Goal: Task Accomplishment & Management: Manage account settings

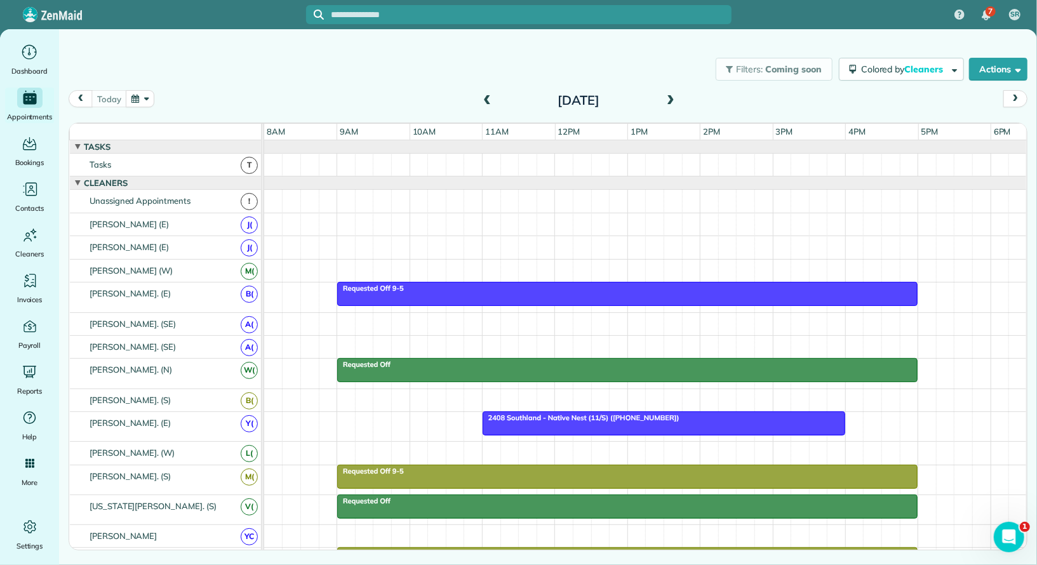
click at [674, 100] on span at bounding box center [670, 100] width 14 height 11
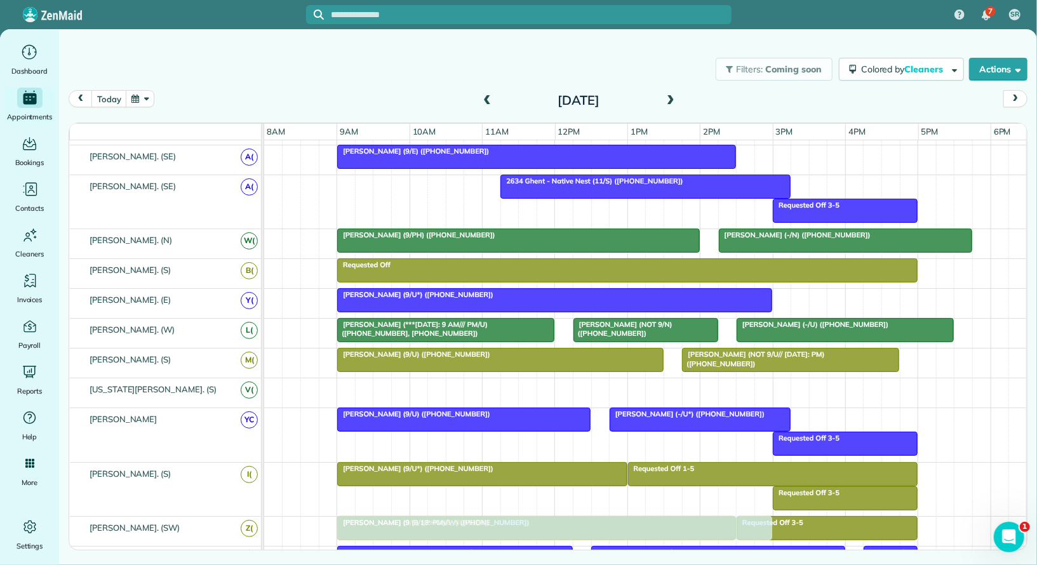
drag, startPoint x: 576, startPoint y: 382, endPoint x: 579, endPoint y: 526, distance: 144.1
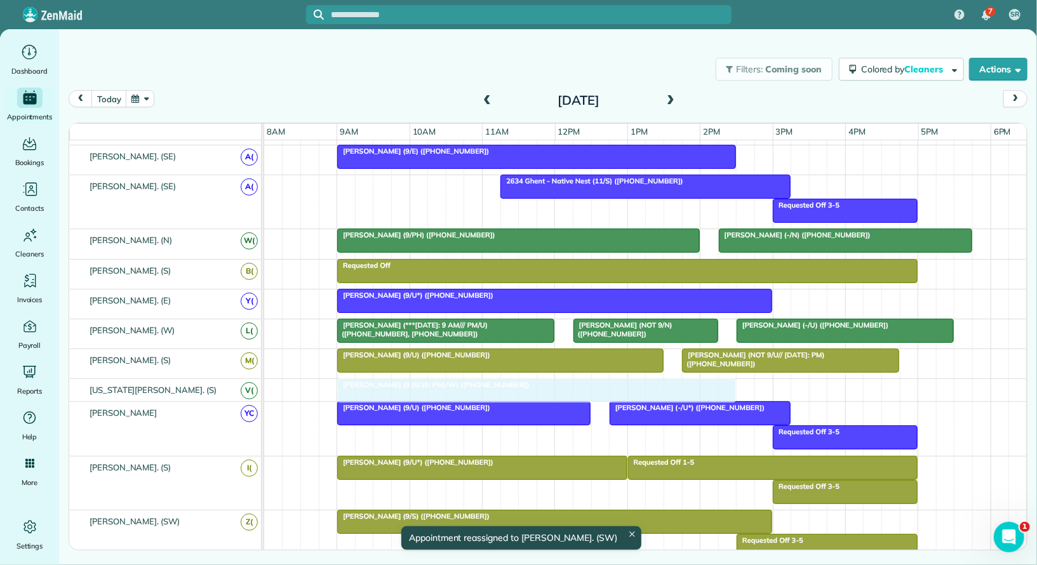
drag, startPoint x: 376, startPoint y: 534, endPoint x: 383, endPoint y: 371, distance: 164.0
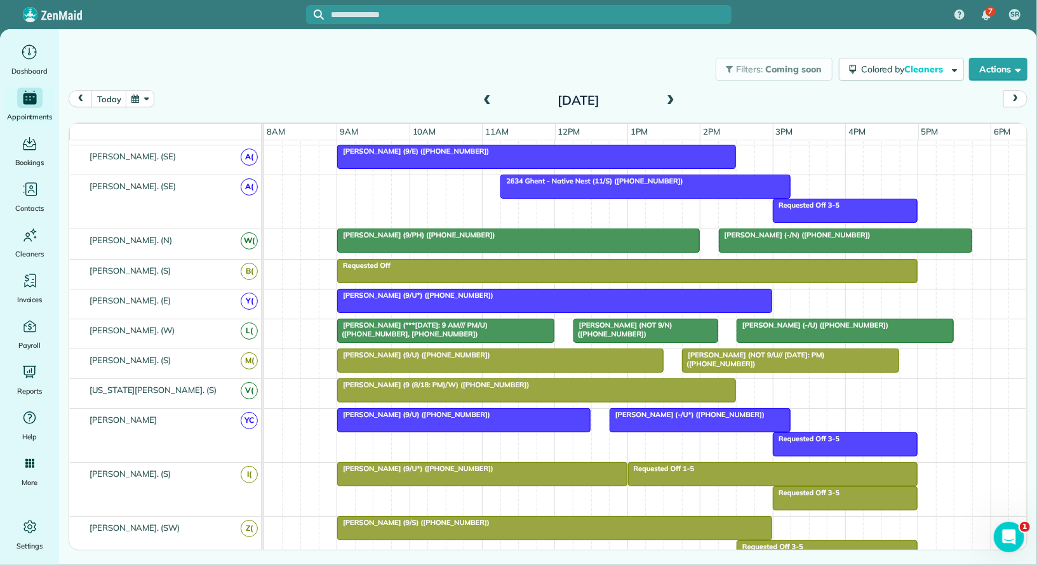
click at [382, 381] on span "Karen Shen (9 (8/18: PM)/W) (+12152060658)" at bounding box center [432, 384] width 193 height 9
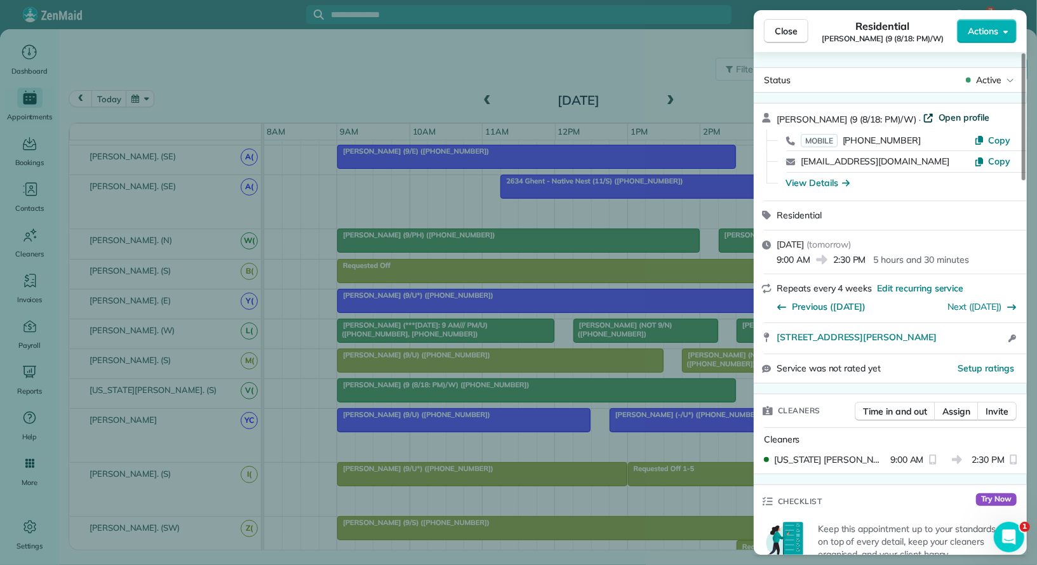
click at [938, 120] on span "Open profile" at bounding box center [963, 117] width 51 height 13
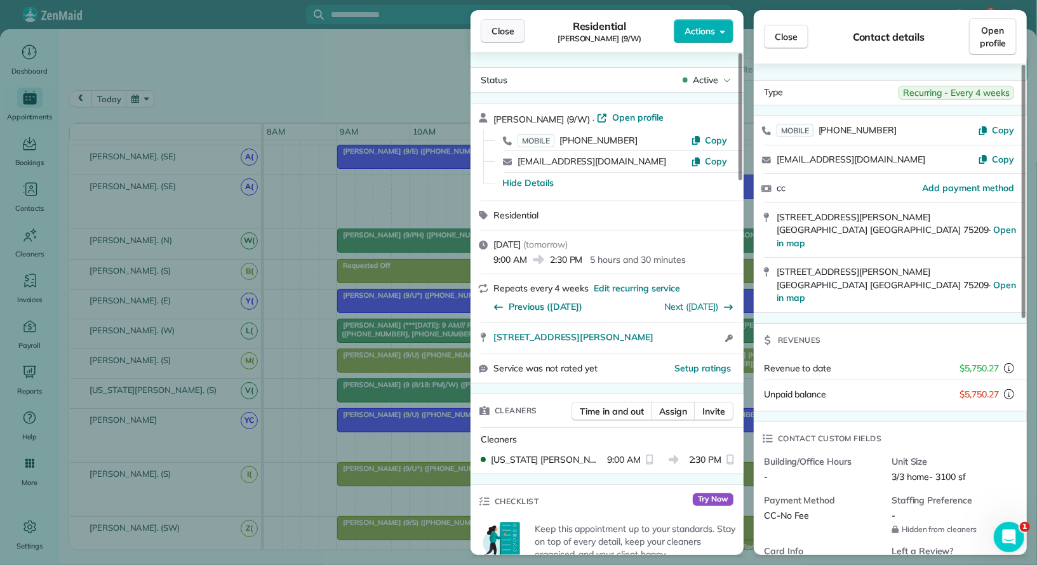
click at [496, 29] on span "Close" at bounding box center [502, 31] width 23 height 13
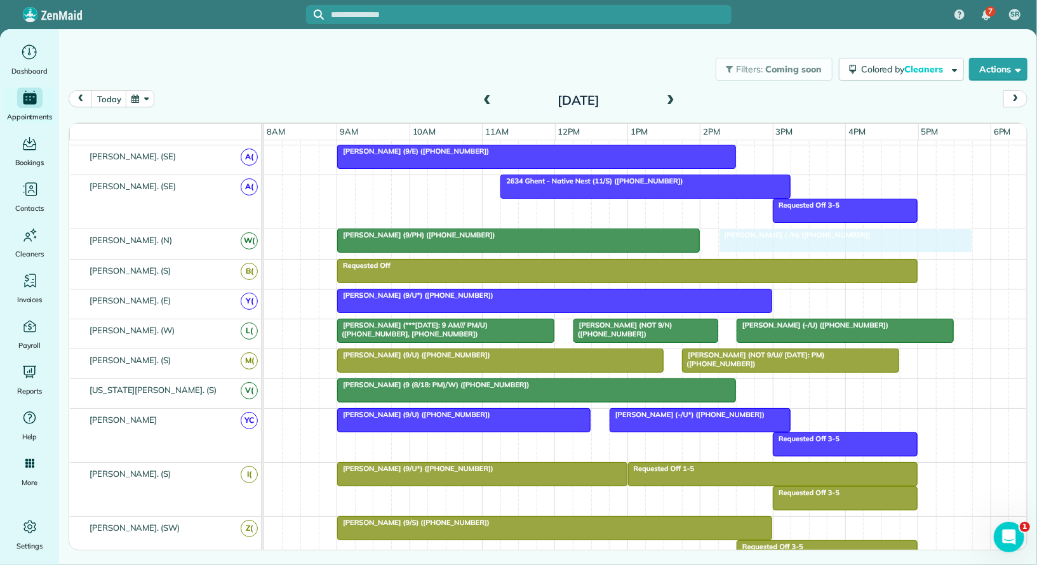
drag, startPoint x: 748, startPoint y: 234, endPoint x: 753, endPoint y: 239, distance: 7.2
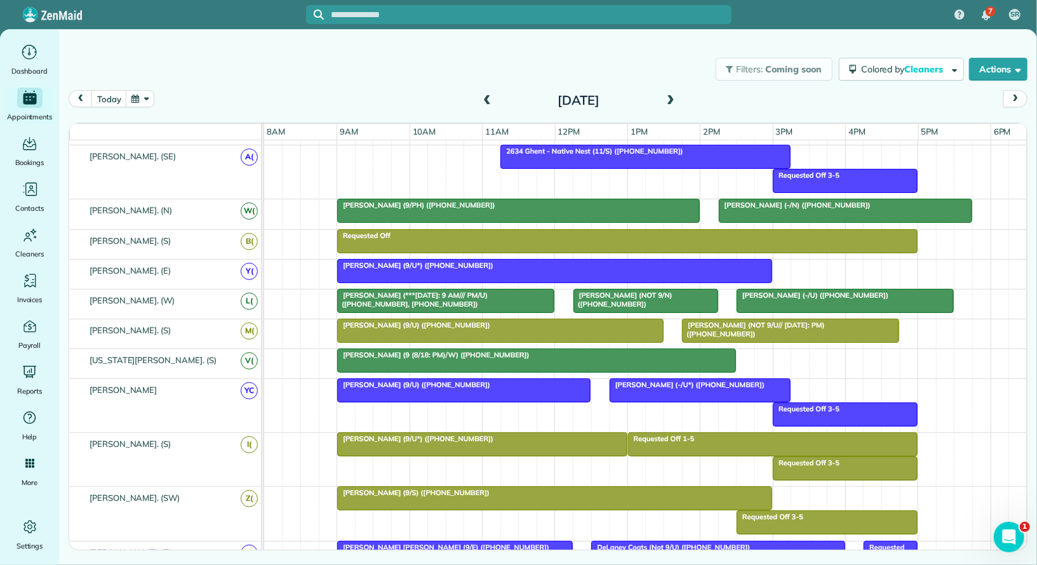
scroll to position [277, 0]
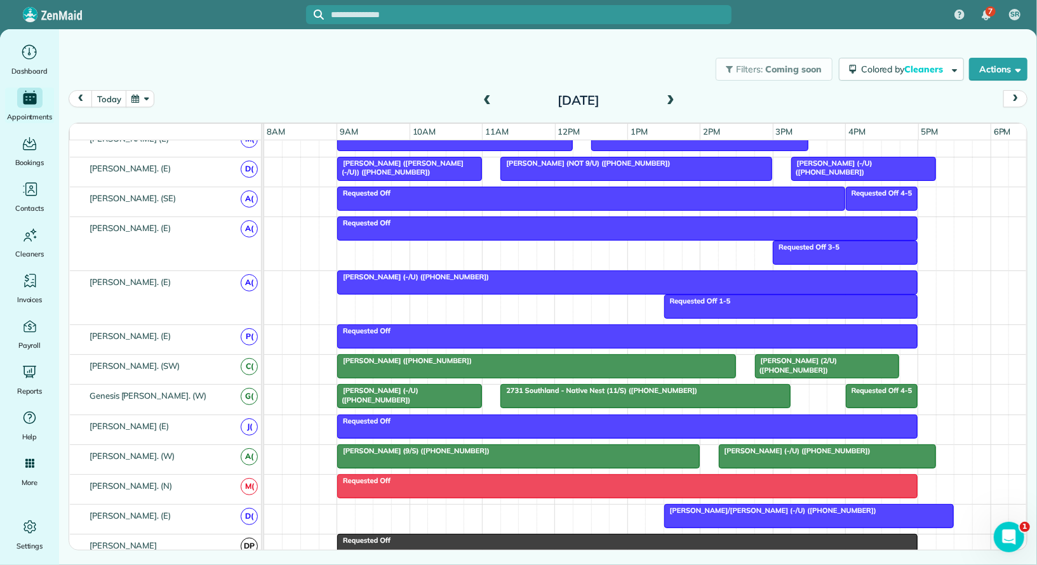
click at [380, 277] on div at bounding box center [627, 282] width 579 height 23
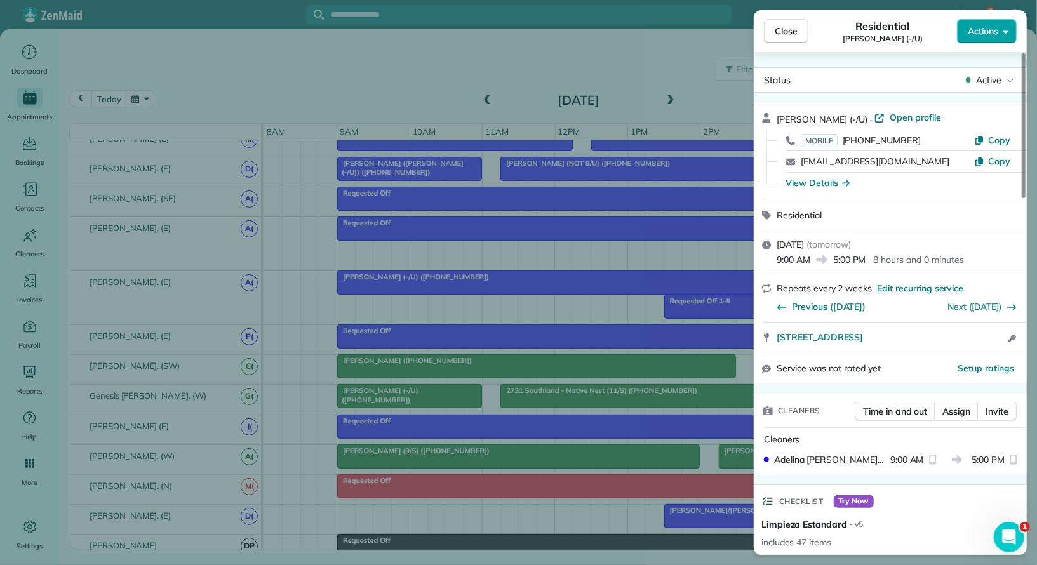
click at [988, 27] on span "Actions" at bounding box center [982, 31] width 30 height 13
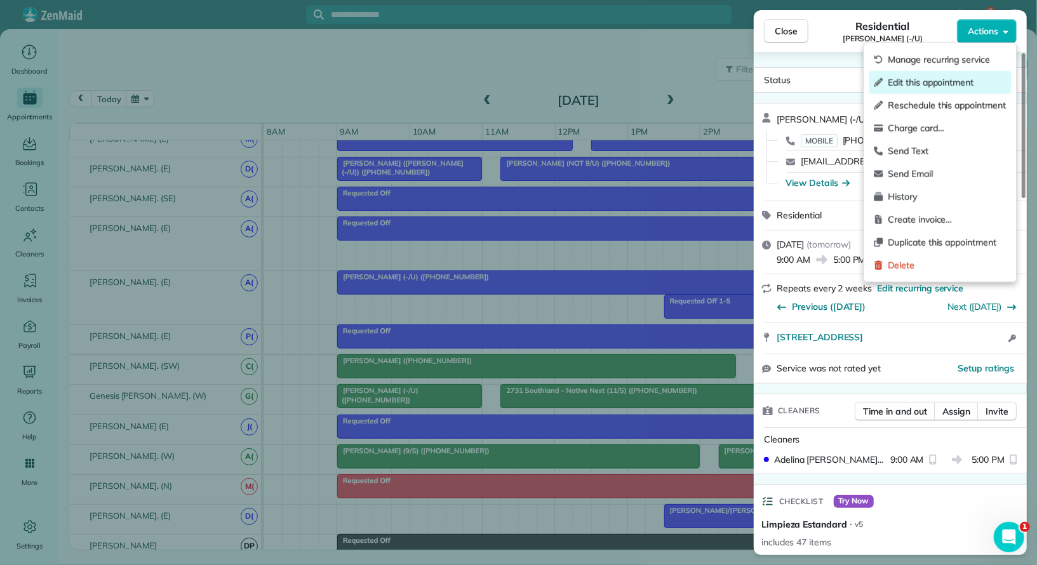
click at [952, 77] on span "Edit this appointment" at bounding box center [946, 82] width 118 height 13
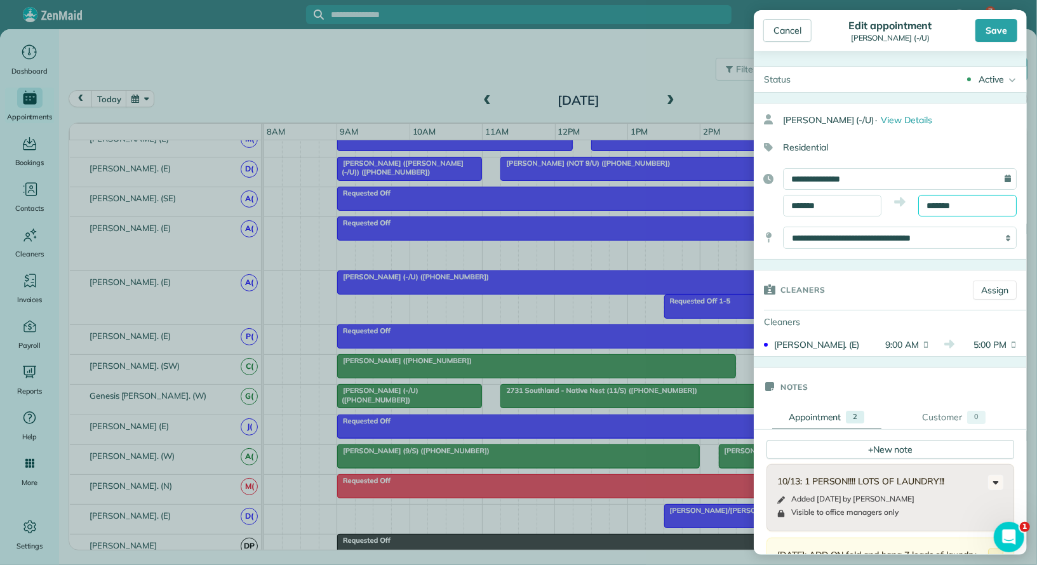
click at [954, 198] on input "*******" at bounding box center [967, 206] width 98 height 22
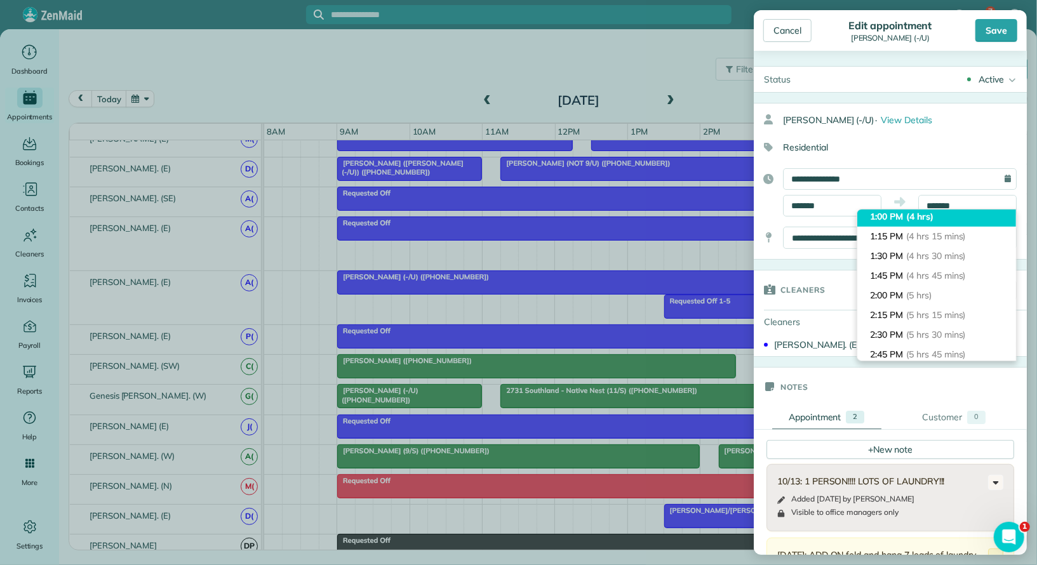
type input "*******"
click at [920, 211] on span "(4 hrs)" at bounding box center [919, 216] width 27 height 11
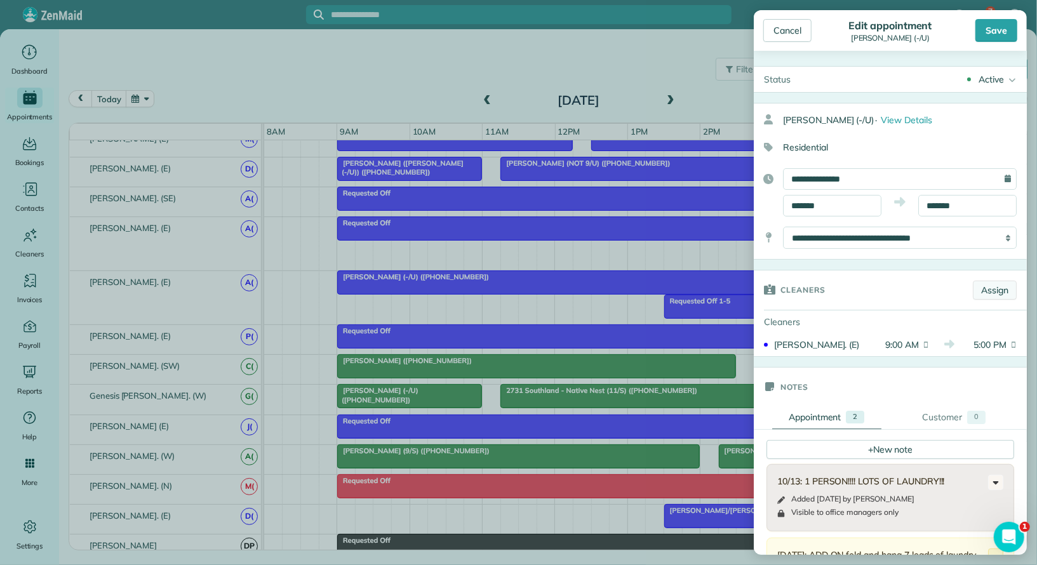
click at [992, 287] on link "Assign" at bounding box center [994, 290] width 44 height 19
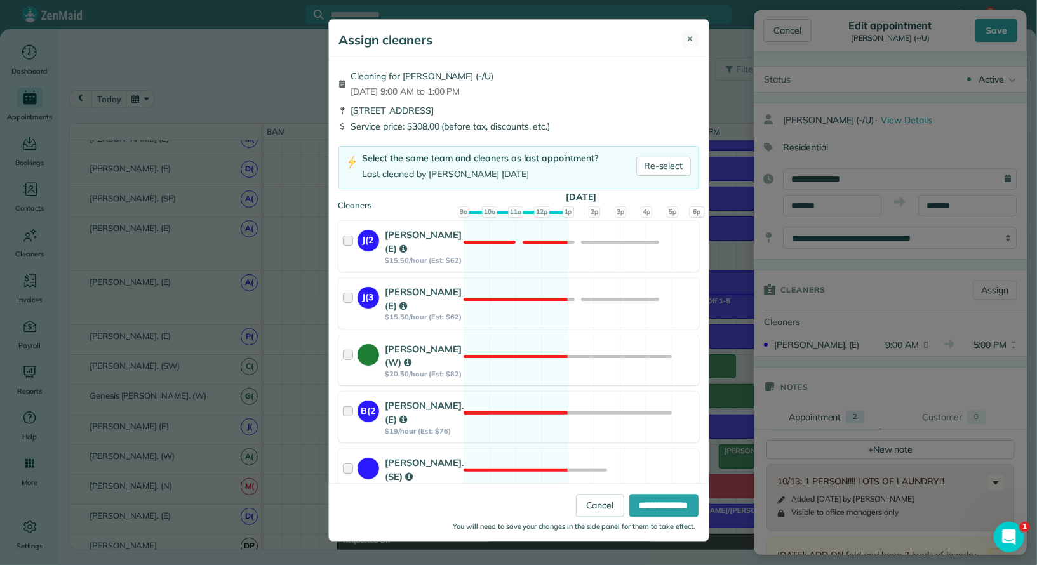
click at [689, 39] on span "✕" at bounding box center [690, 39] width 7 height 13
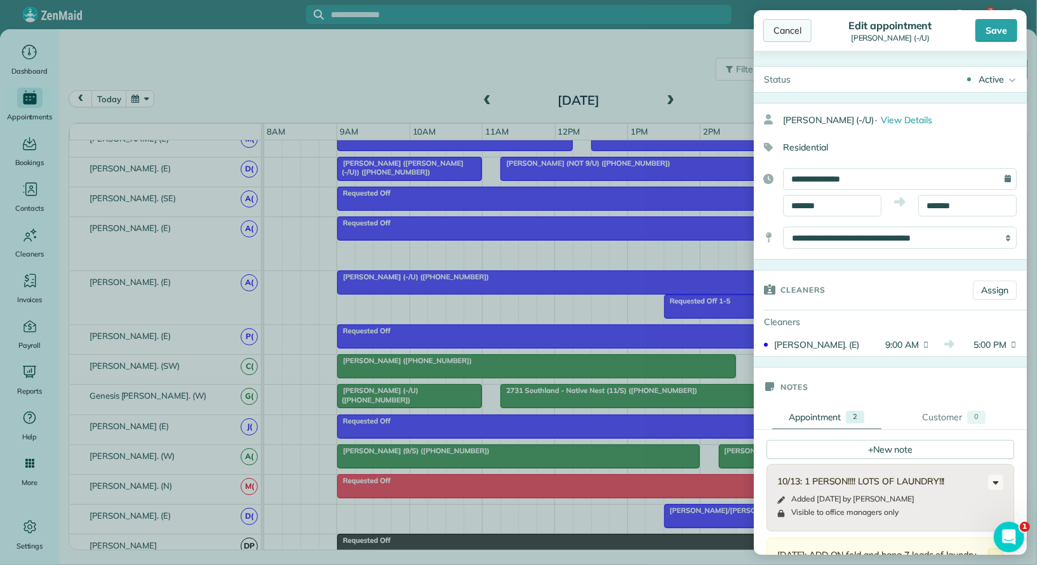
click at [792, 32] on div "Cancel" at bounding box center [787, 30] width 48 height 23
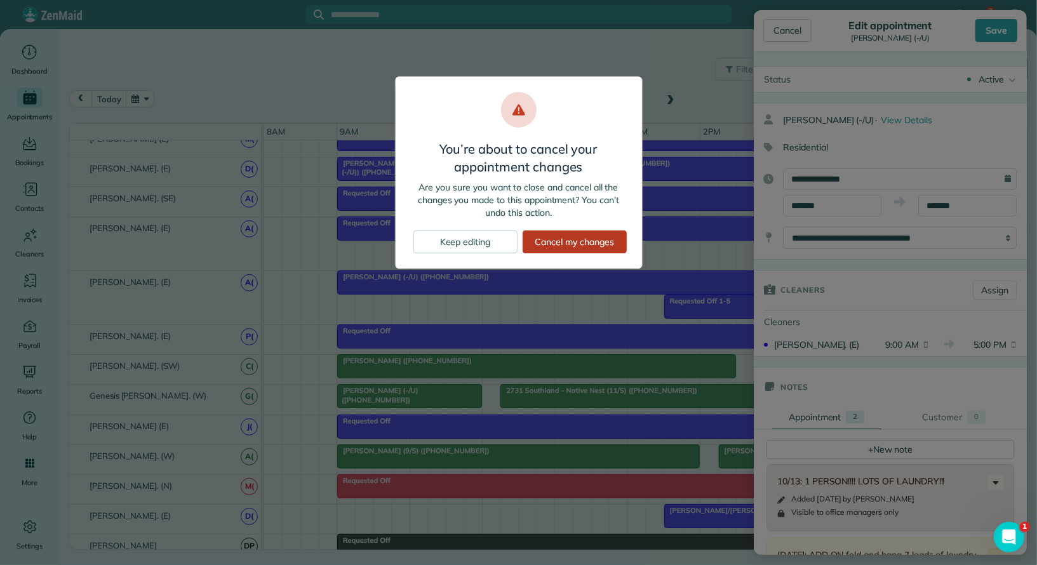
click at [565, 239] on div "Cancel my changes" at bounding box center [574, 241] width 104 height 23
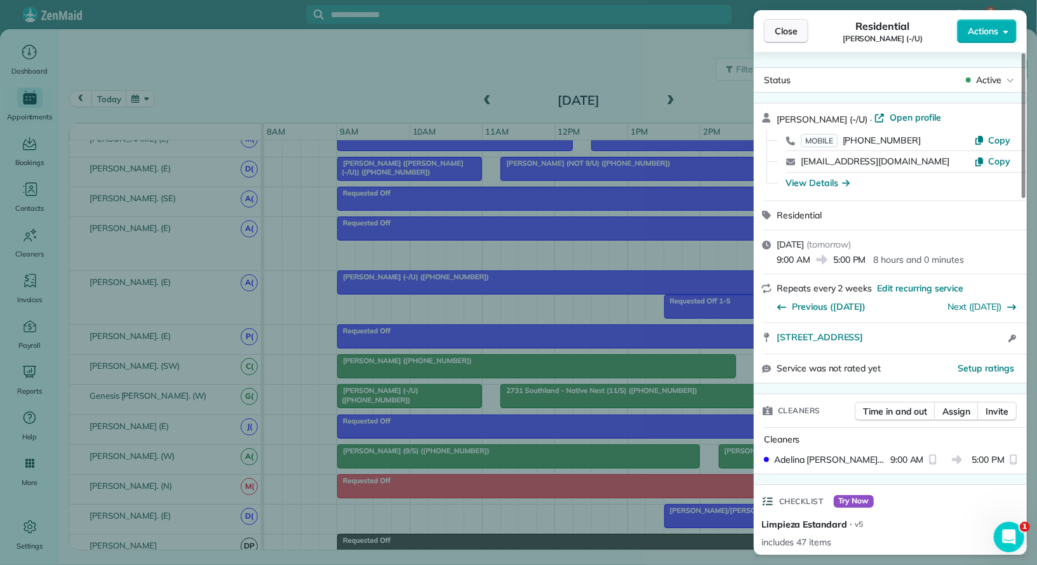
click at [795, 27] on span "Close" at bounding box center [785, 31] width 23 height 13
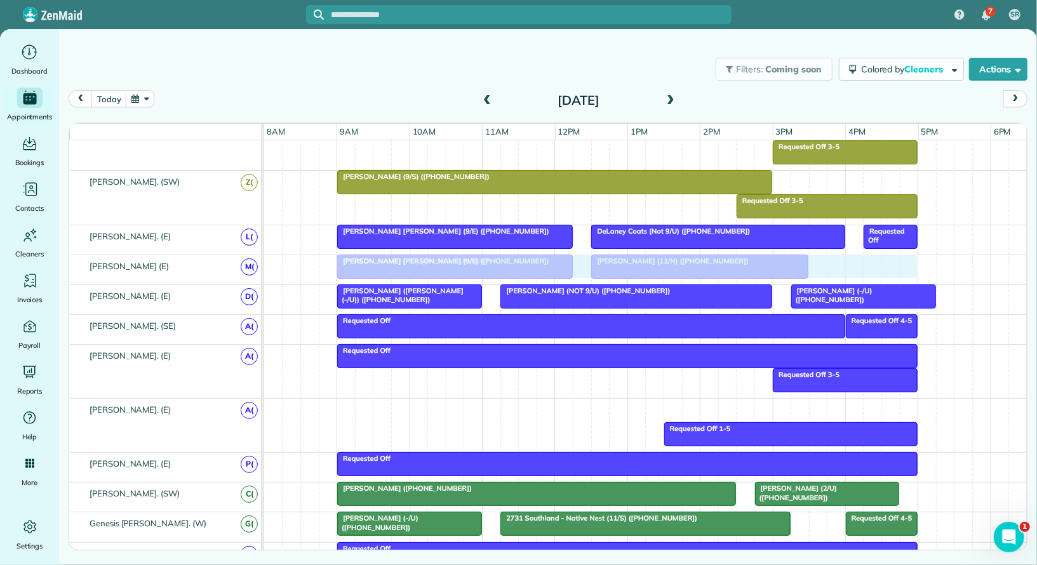
drag, startPoint x: 487, startPoint y: 399, endPoint x: 492, endPoint y: 262, distance: 137.2
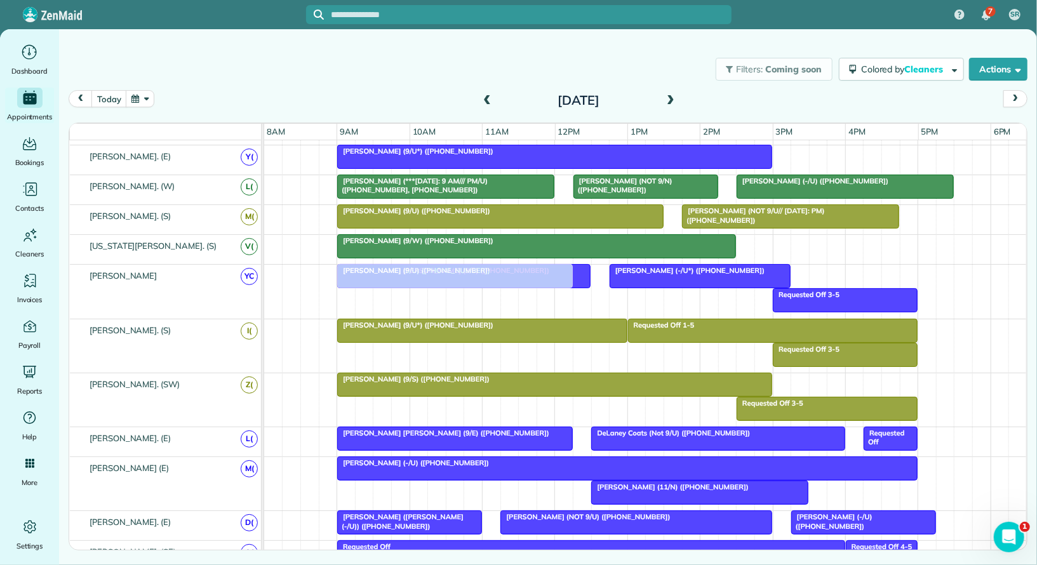
drag, startPoint x: 435, startPoint y: 479, endPoint x: 439, endPoint y: 282, distance: 196.8
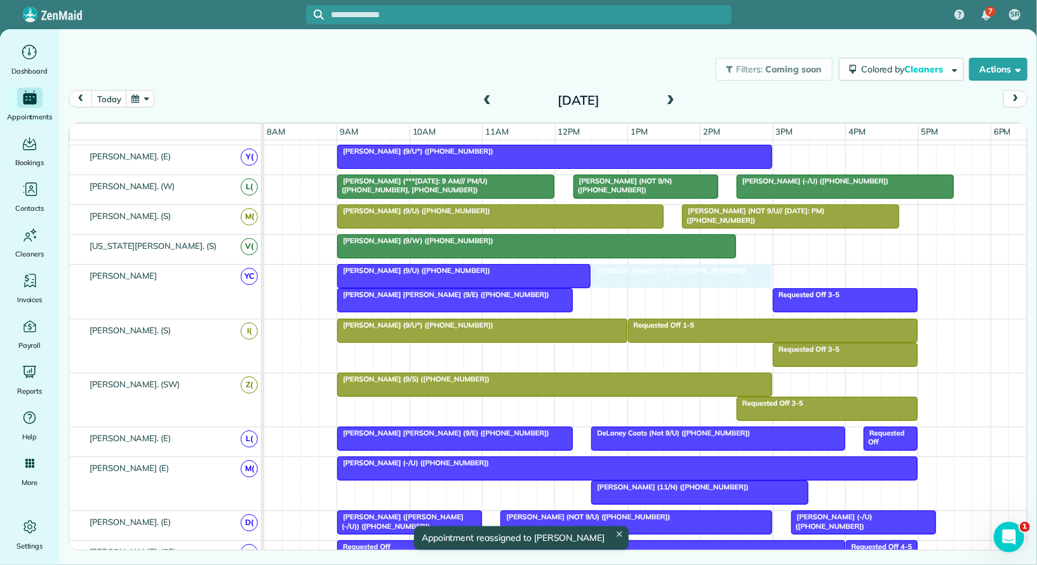
drag, startPoint x: 644, startPoint y: 265, endPoint x: 623, endPoint y: 267, distance: 21.0
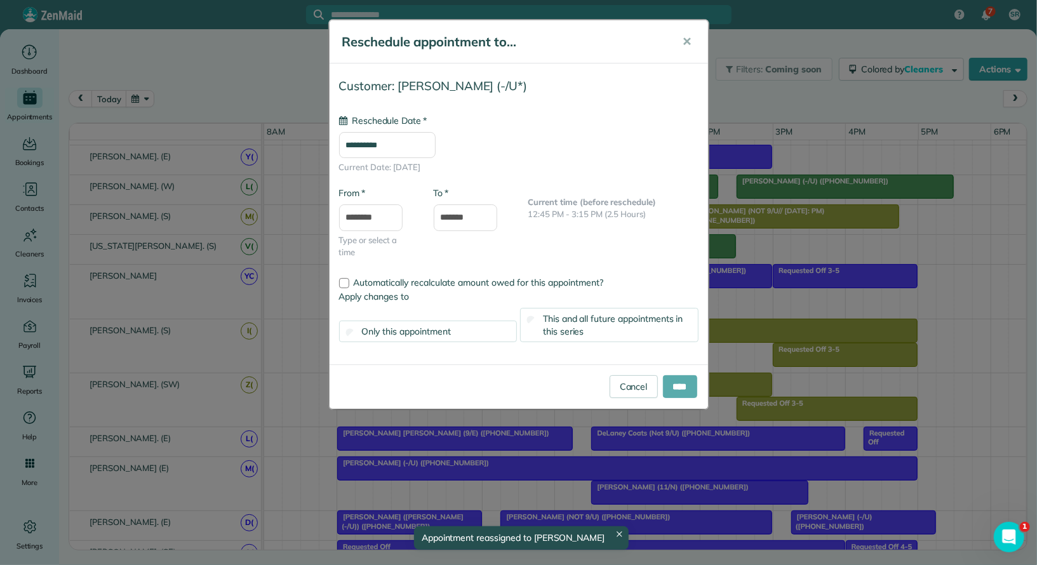
type input "**********"
click at [678, 382] on input "****" at bounding box center [680, 386] width 34 height 23
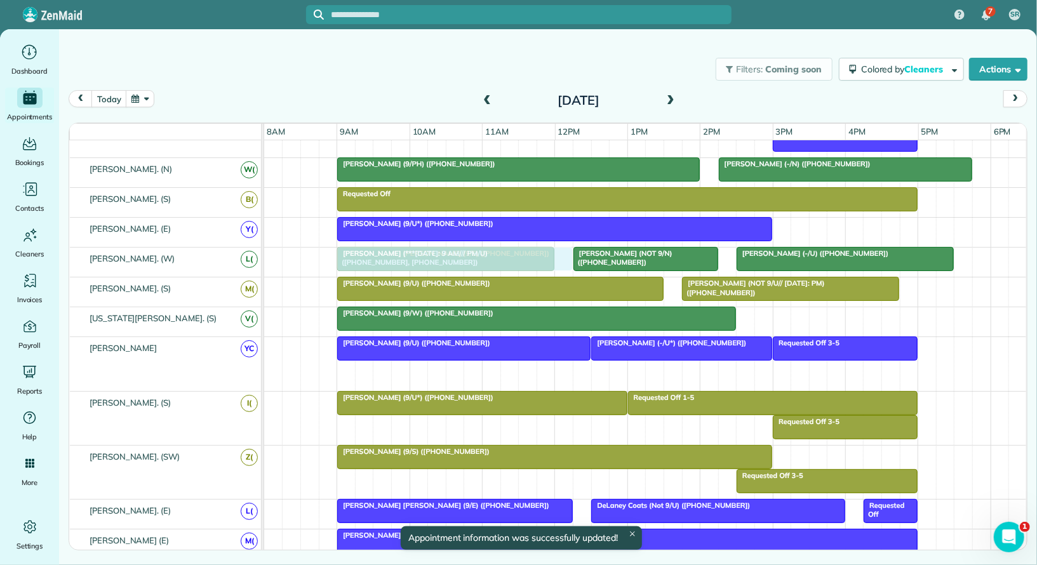
drag, startPoint x: 471, startPoint y: 361, endPoint x: 476, endPoint y: 262, distance: 99.2
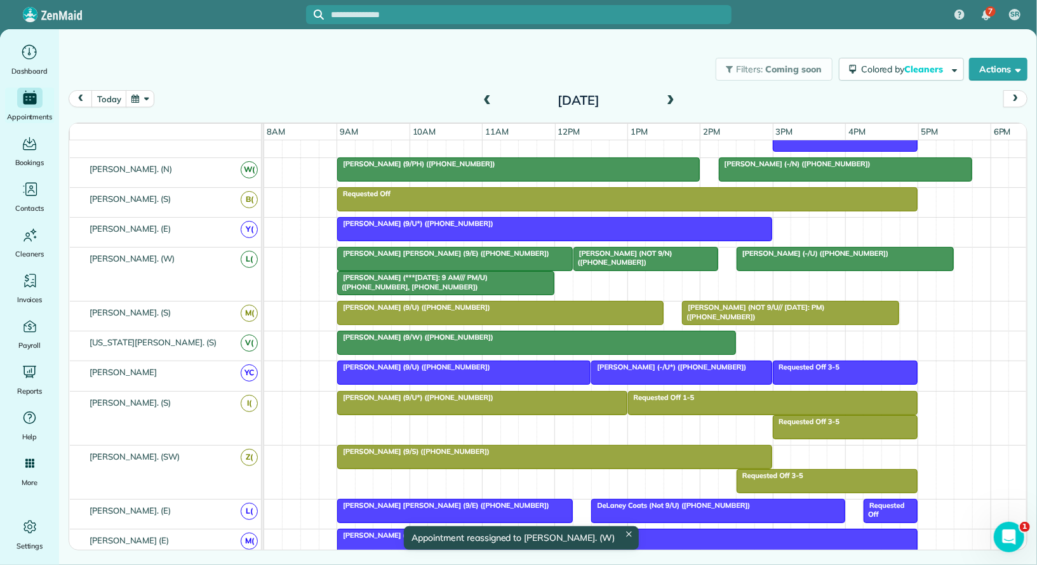
click at [470, 255] on div at bounding box center [455, 259] width 234 height 23
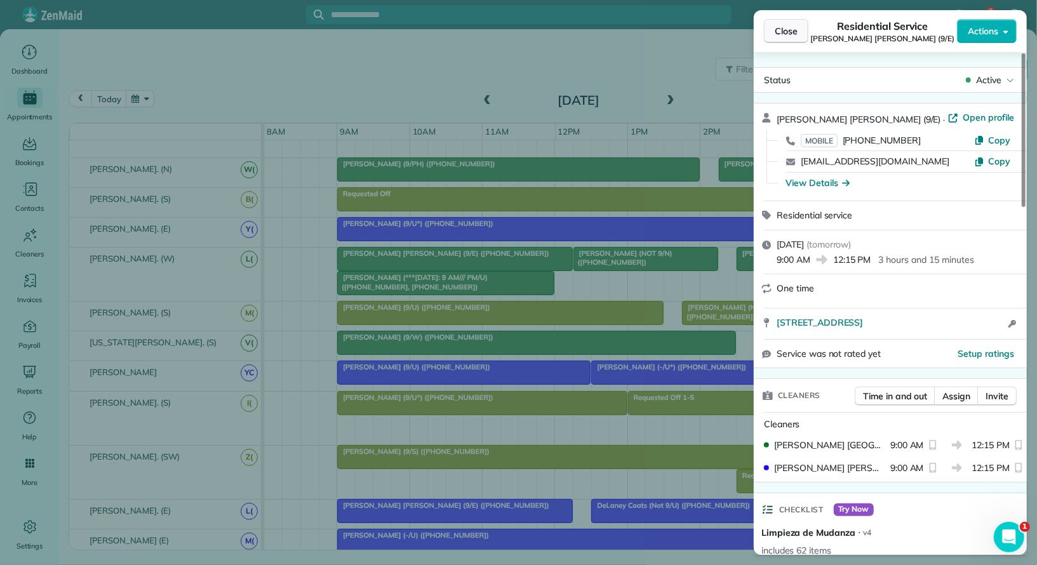
click at [786, 32] on span "Close" at bounding box center [785, 31] width 23 height 13
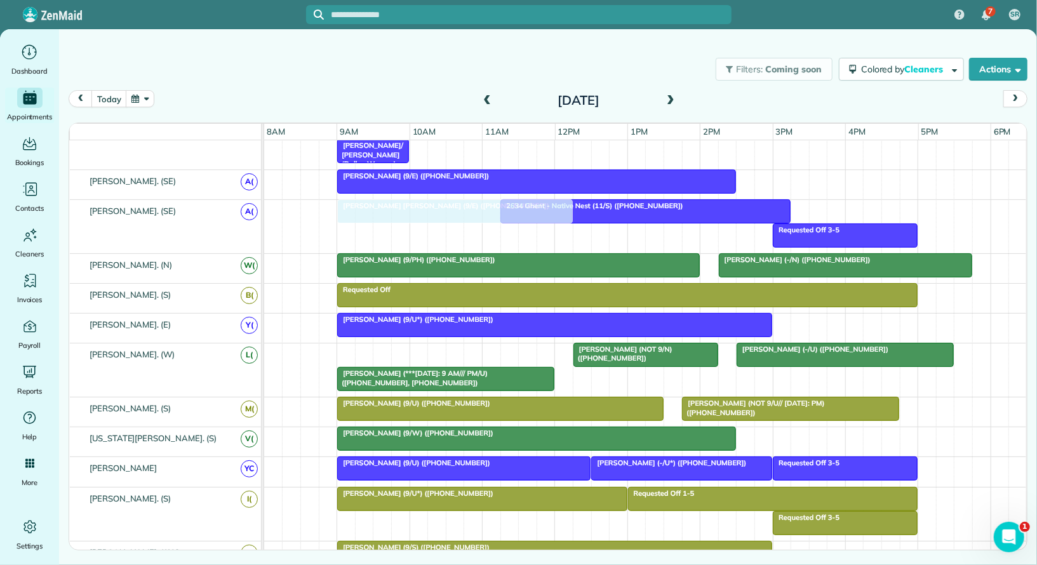
drag, startPoint x: 371, startPoint y: 345, endPoint x: 376, endPoint y: 229, distance: 116.3
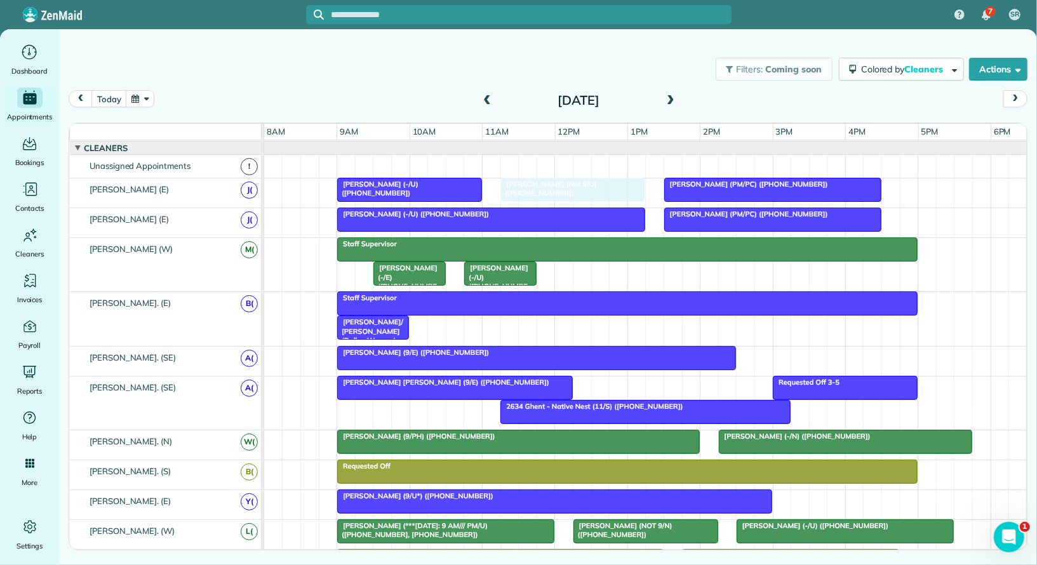
drag, startPoint x: 583, startPoint y: 185, endPoint x: 581, endPoint y: 193, distance: 8.6
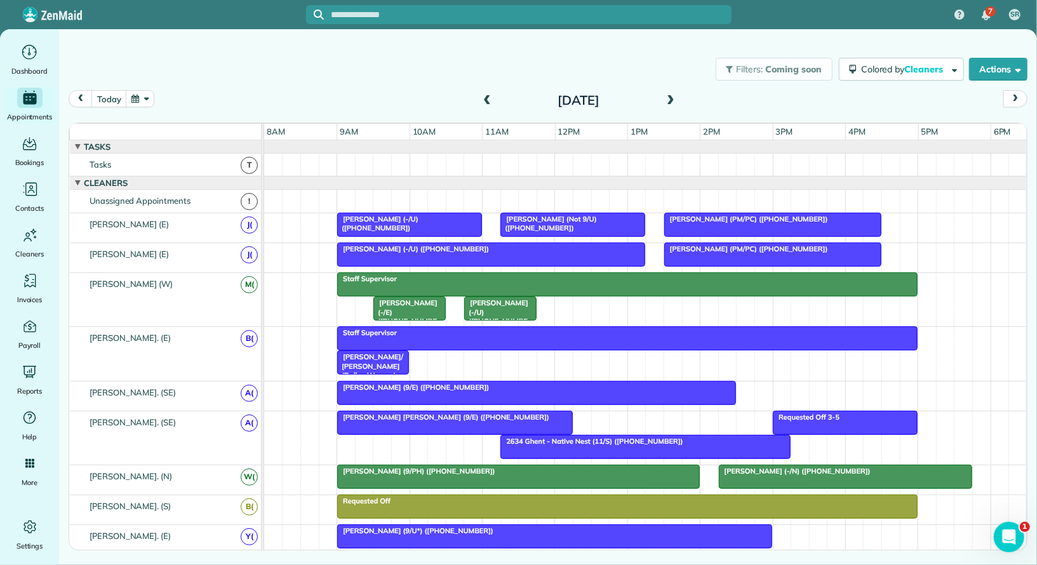
click at [718, 215] on span "Ava Latella (PM/PC) (+16099026229)" at bounding box center [745, 219] width 165 height 9
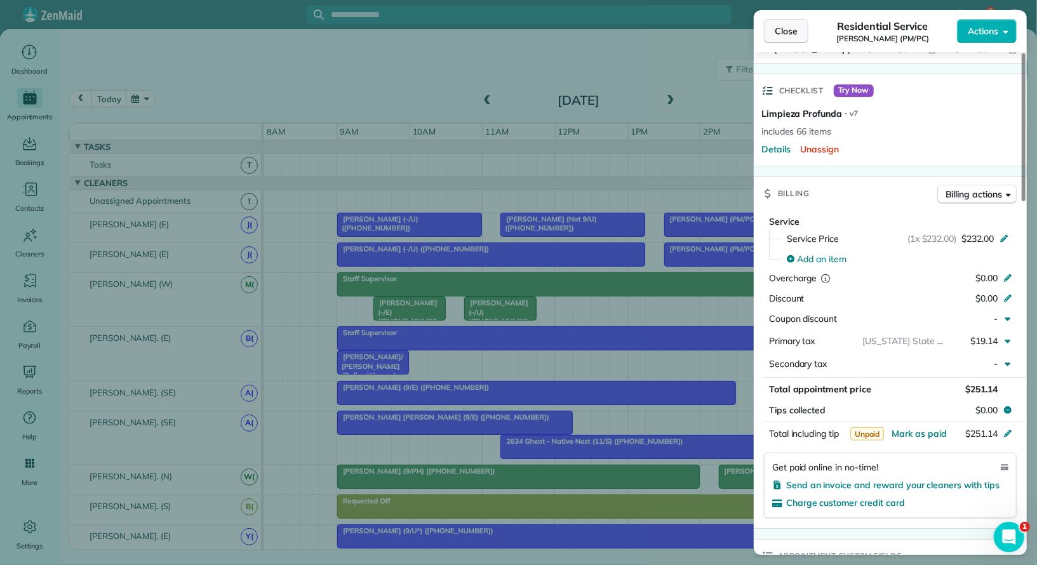
click at [786, 27] on span "Close" at bounding box center [785, 31] width 23 height 13
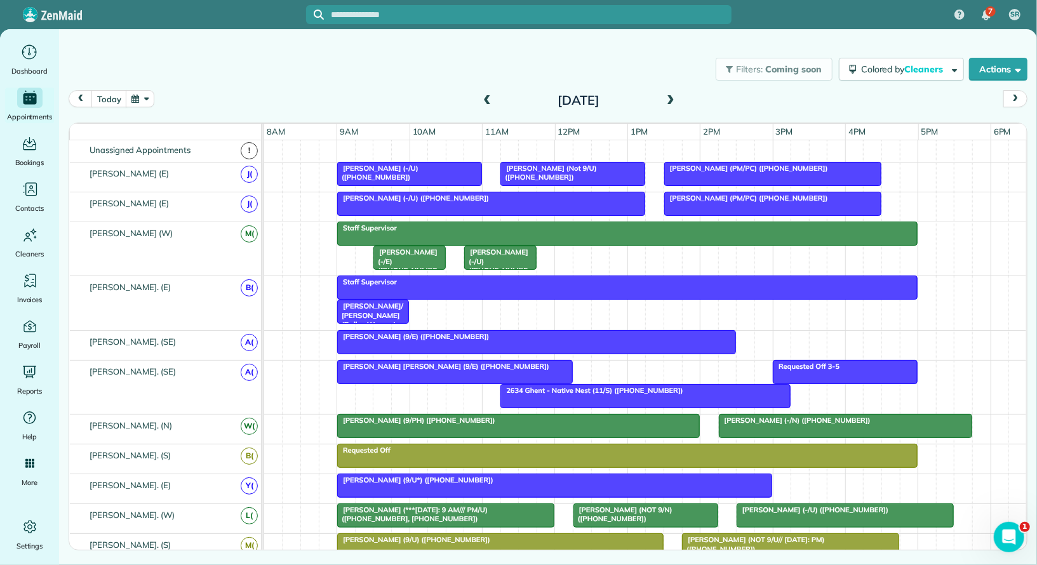
click at [726, 162] on link "Ava Latella (PM/PC) (+16099026229)" at bounding box center [772, 174] width 217 height 24
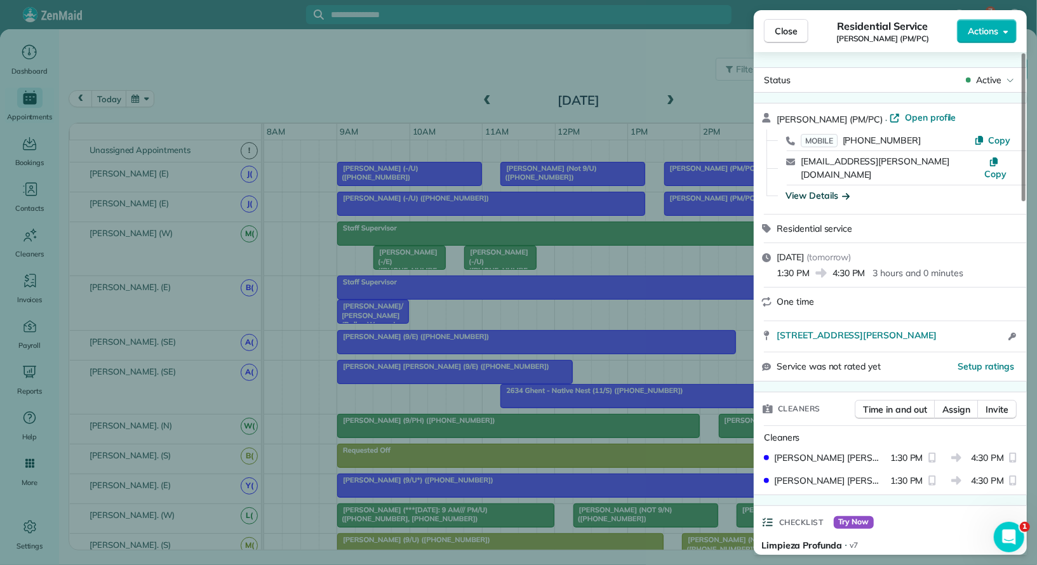
click at [822, 189] on div "View Details" at bounding box center [817, 195] width 64 height 13
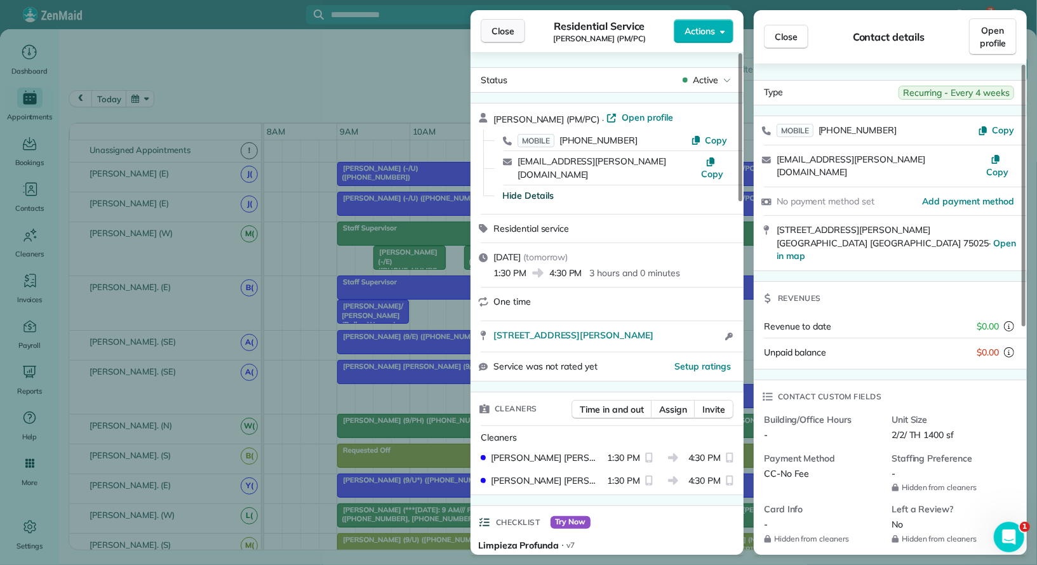
click at [507, 30] on span "Close" at bounding box center [502, 31] width 23 height 13
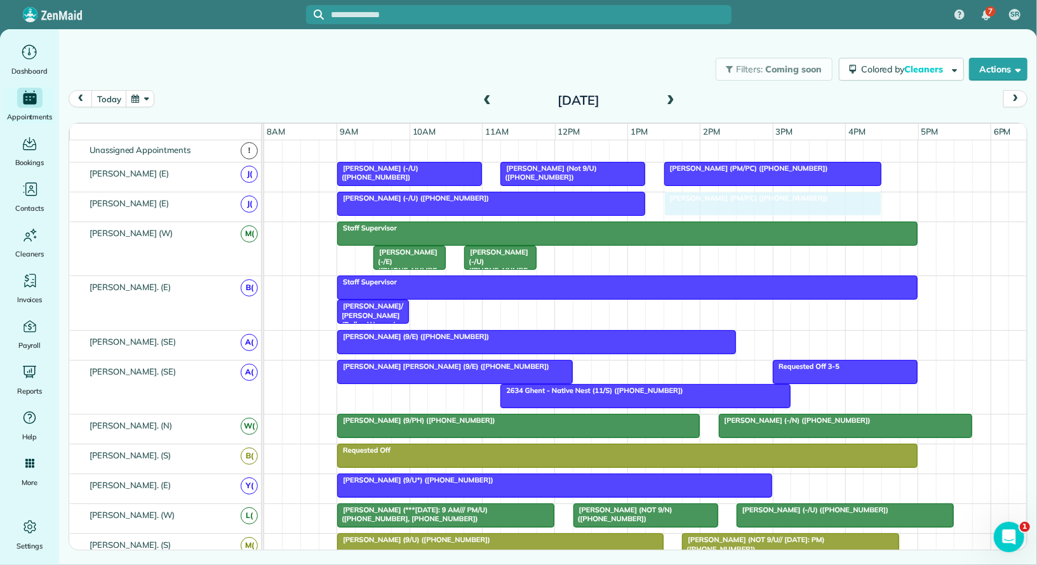
drag, startPoint x: 713, startPoint y: 192, endPoint x: 722, endPoint y: 207, distance: 17.1
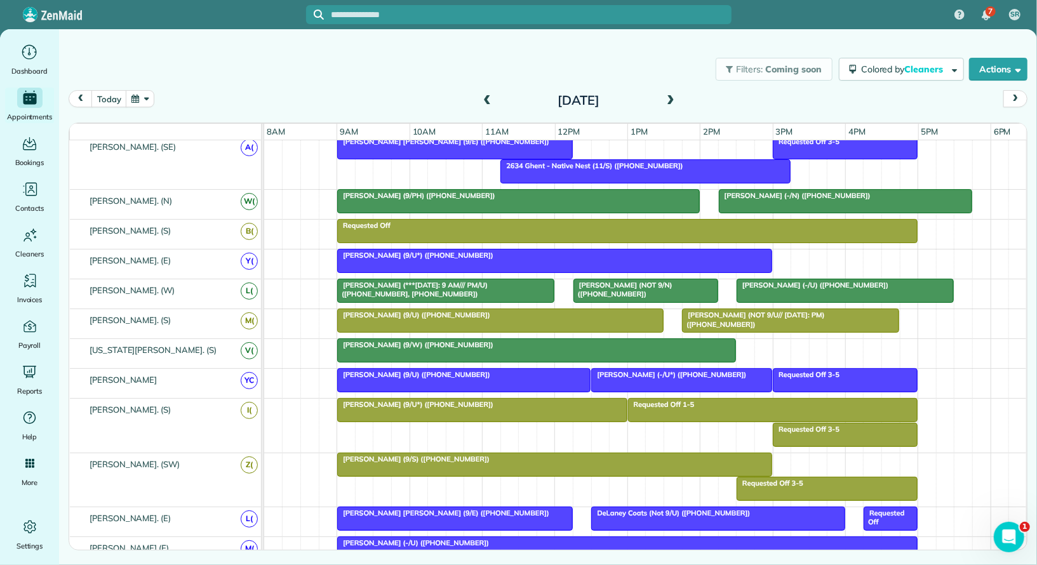
scroll to position [281, 0]
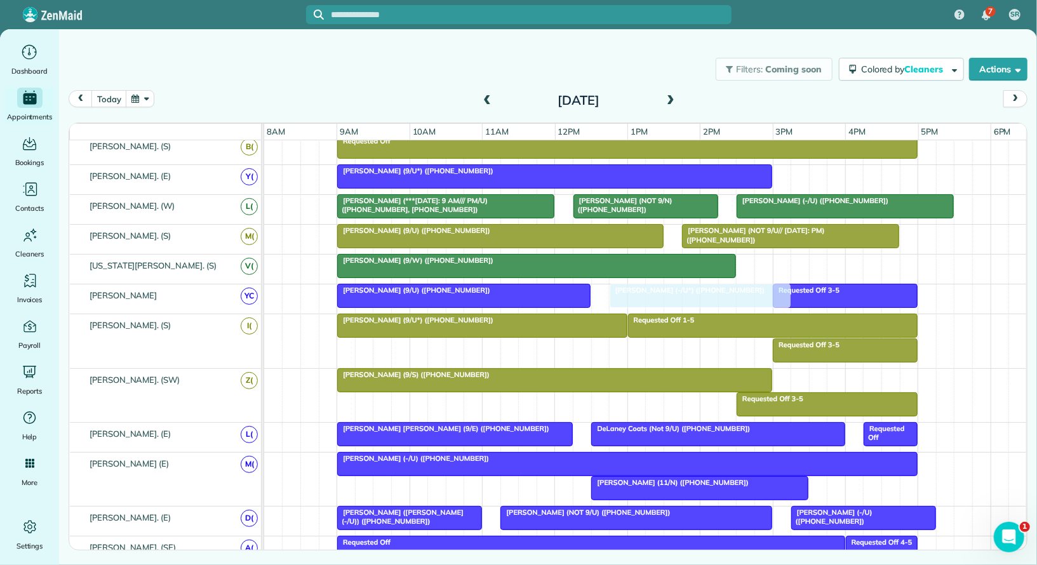
drag, startPoint x: 630, startPoint y: 289, endPoint x: 640, endPoint y: 291, distance: 10.3
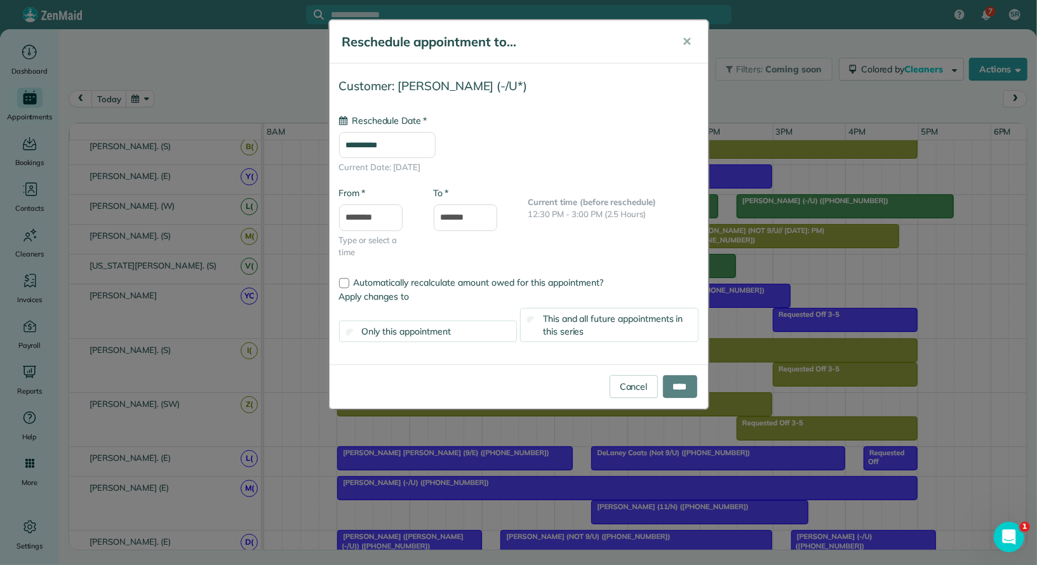
type input "**********"
click at [674, 390] on input "****" at bounding box center [680, 386] width 34 height 23
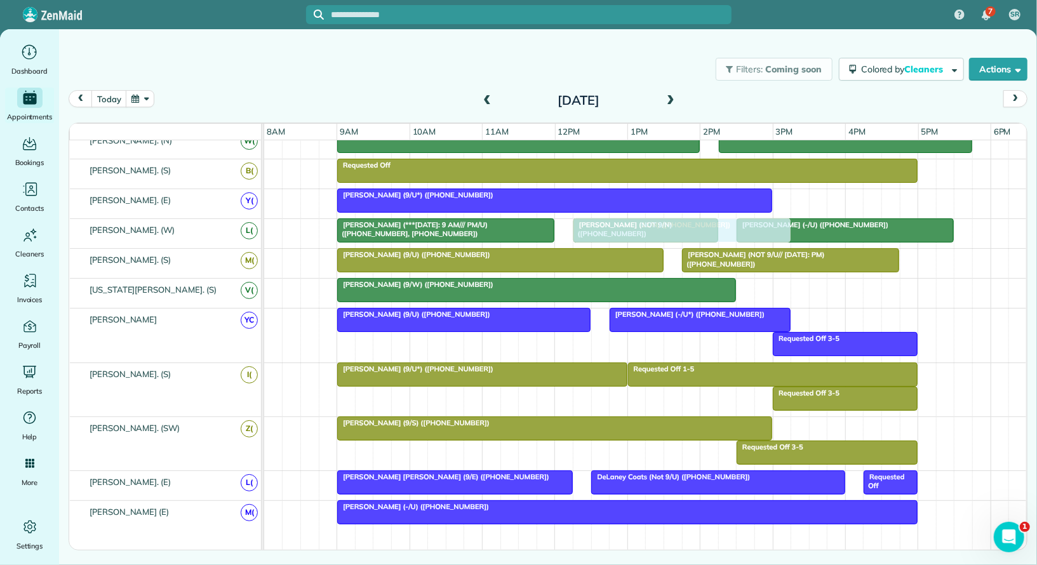
drag, startPoint x: 653, startPoint y: 319, endPoint x: 630, endPoint y: 227, distance: 94.8
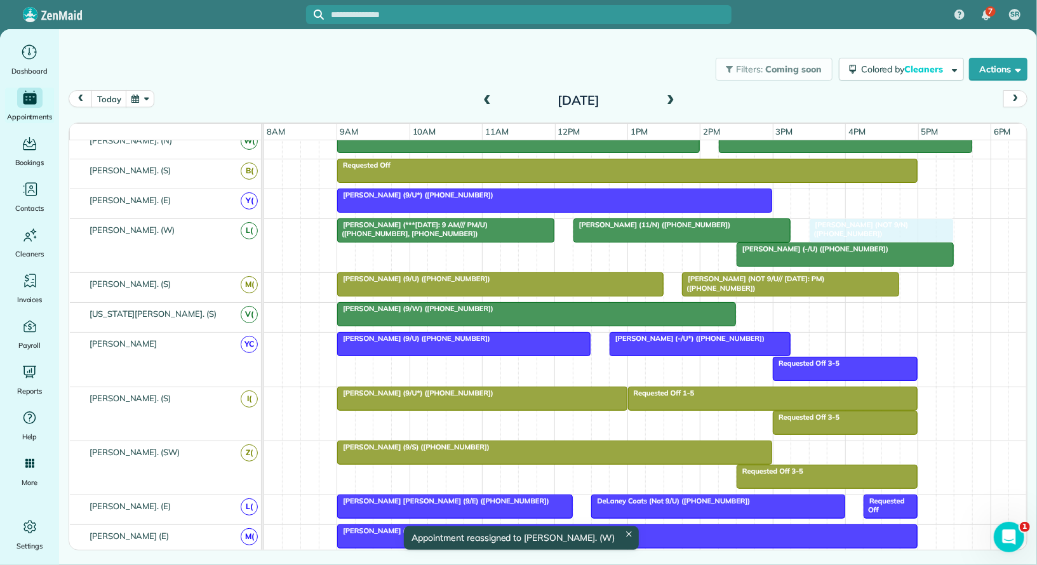
drag, startPoint x: 611, startPoint y: 248, endPoint x: 852, endPoint y: 249, distance: 240.6
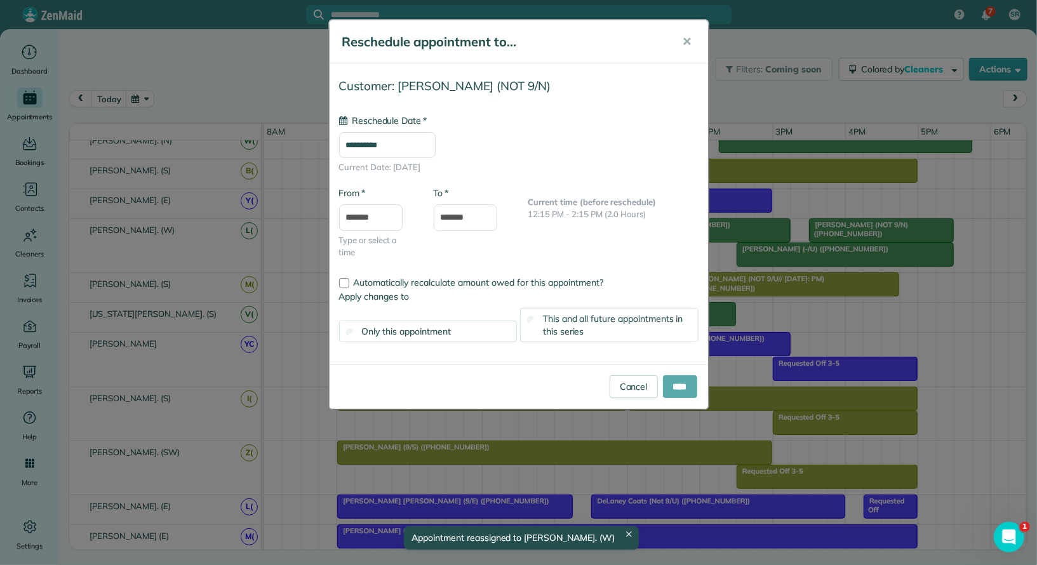
type input "**********"
click at [668, 389] on input "****" at bounding box center [680, 386] width 34 height 23
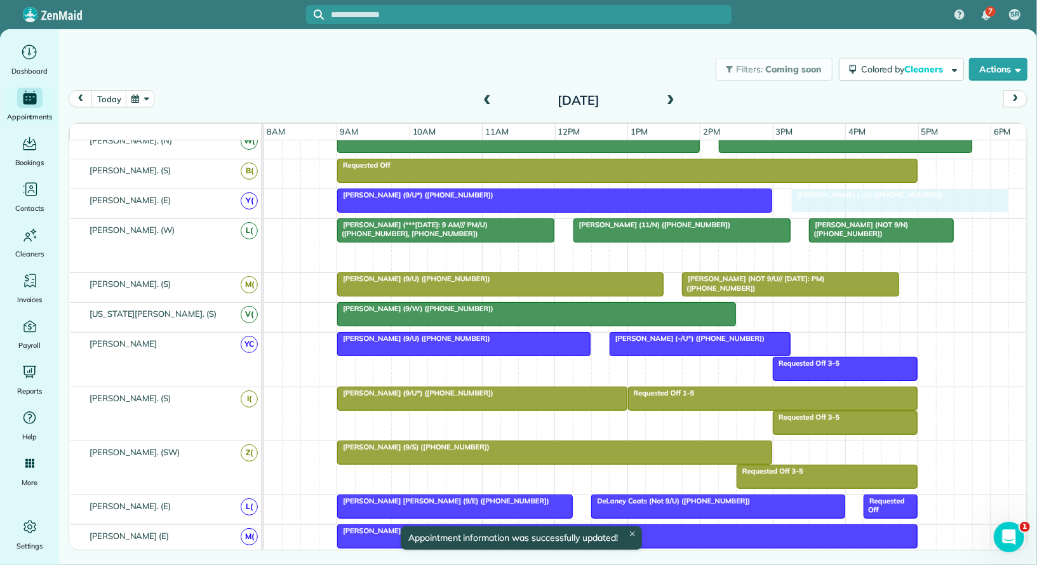
drag, startPoint x: 785, startPoint y: 247, endPoint x: 840, endPoint y: 204, distance: 69.6
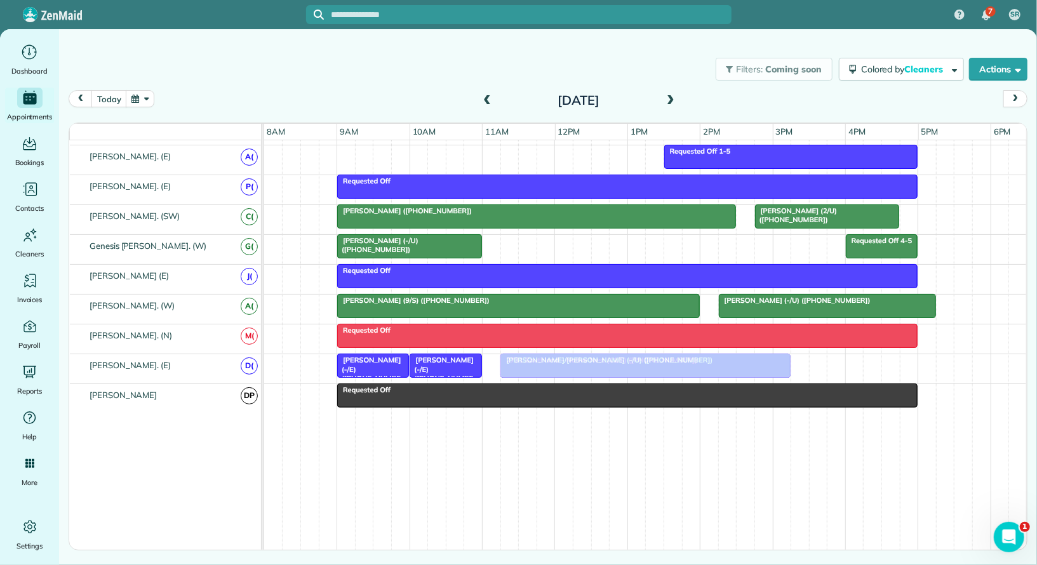
drag, startPoint x: 602, startPoint y: 233, endPoint x: 606, endPoint y: 356, distance: 123.2
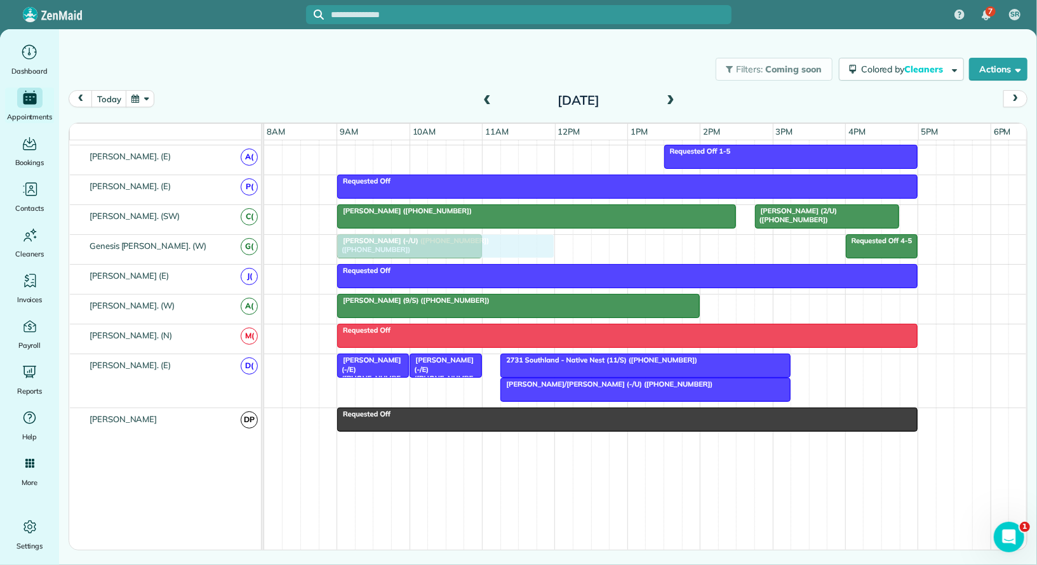
drag, startPoint x: 764, startPoint y: 291, endPoint x: 380, endPoint y: 244, distance: 387.5
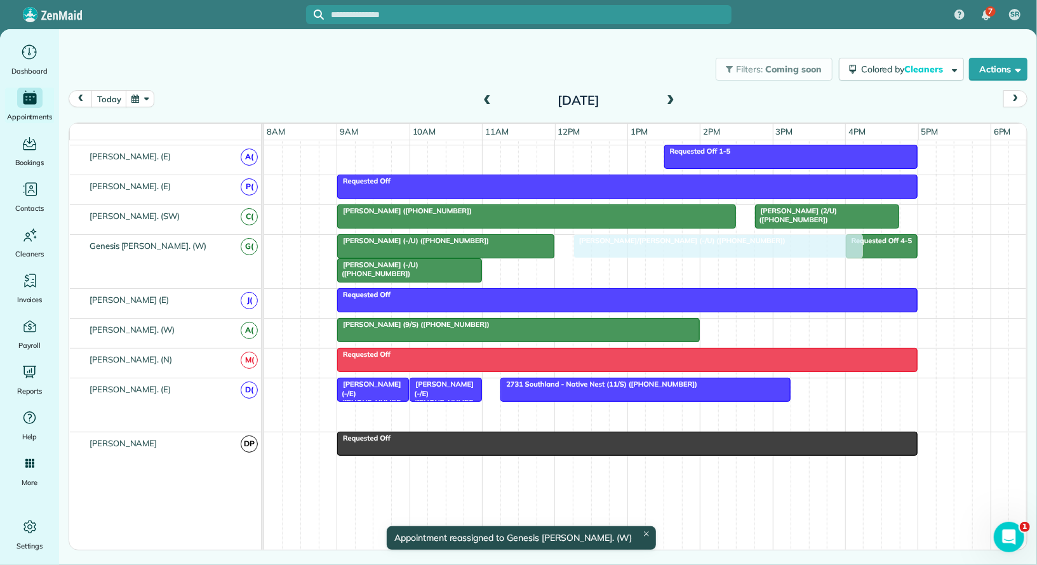
drag, startPoint x: 583, startPoint y: 400, endPoint x: 660, endPoint y: 250, distance: 168.4
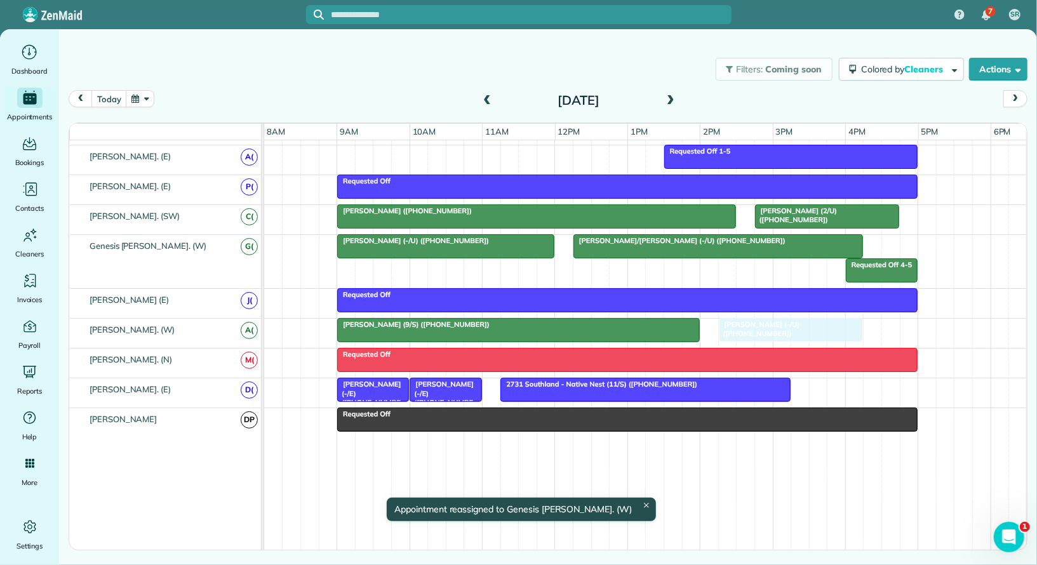
drag, startPoint x: 362, startPoint y: 254, endPoint x: 746, endPoint y: 313, distance: 388.6
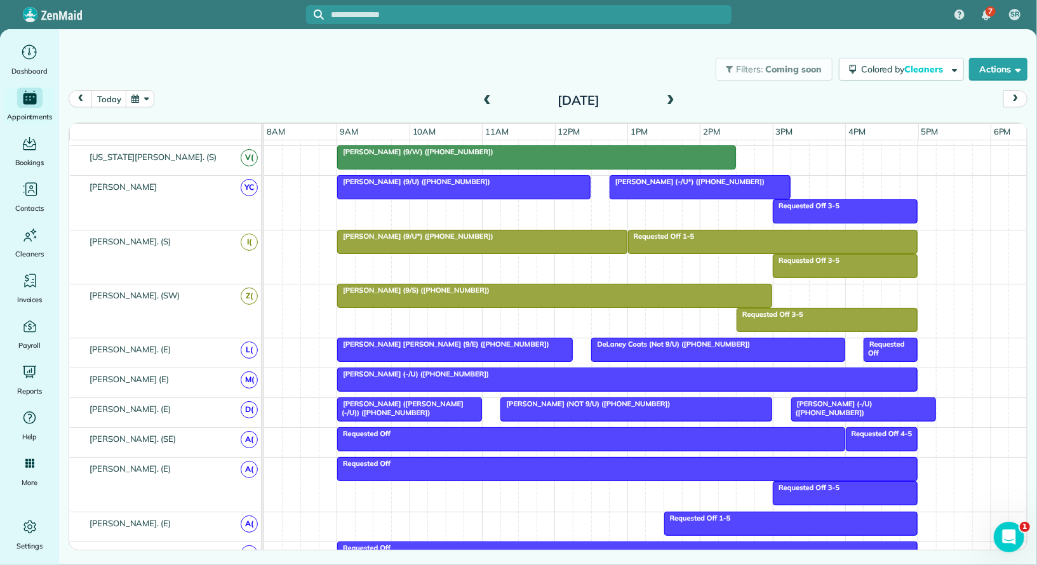
scroll to position [405, 0]
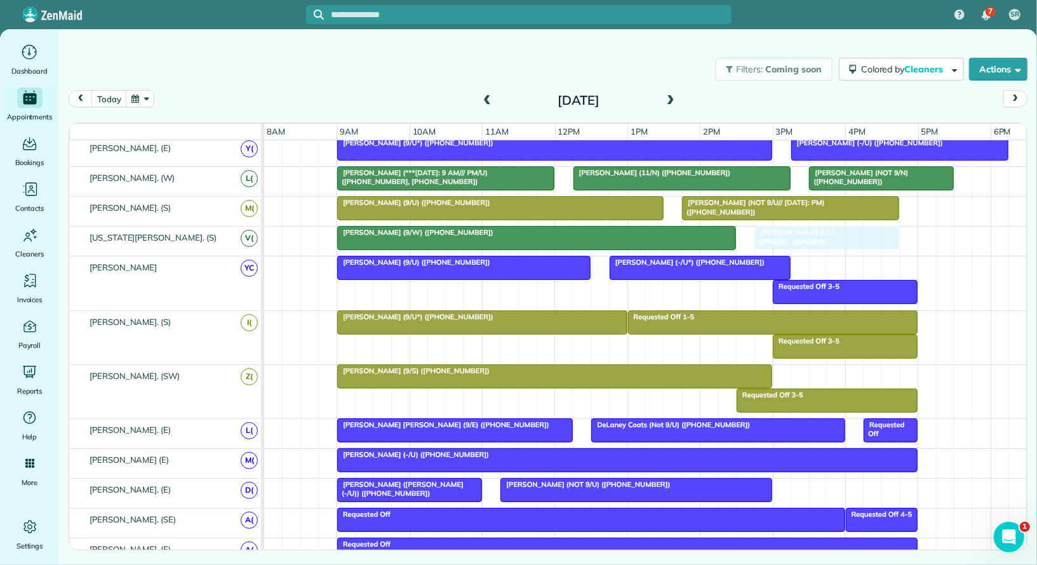
drag, startPoint x: 843, startPoint y: 482, endPoint x: 806, endPoint y: 236, distance: 248.5
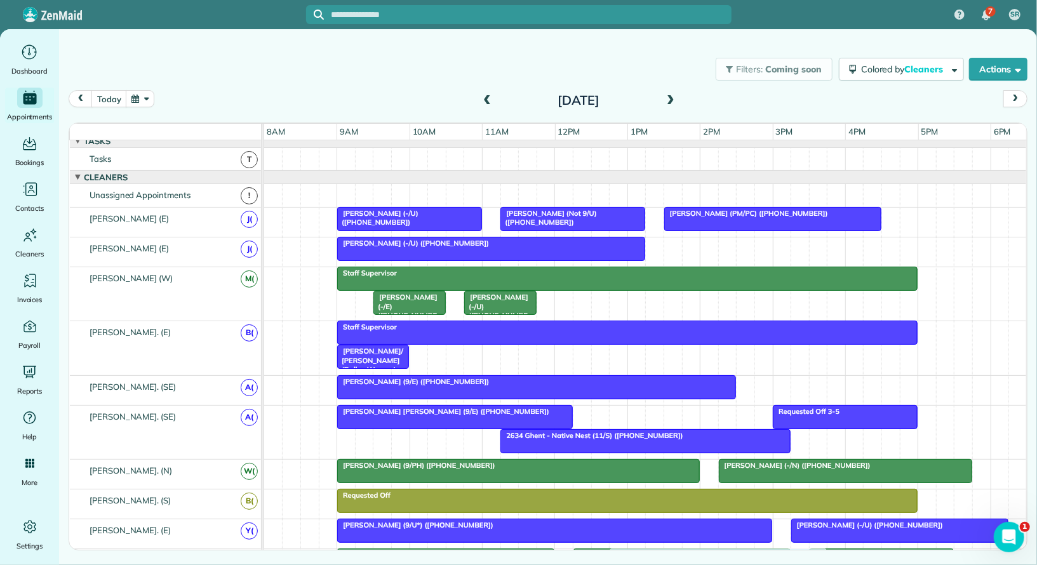
drag, startPoint x: 700, startPoint y: 246, endPoint x: 651, endPoint y: 564, distance: 321.8
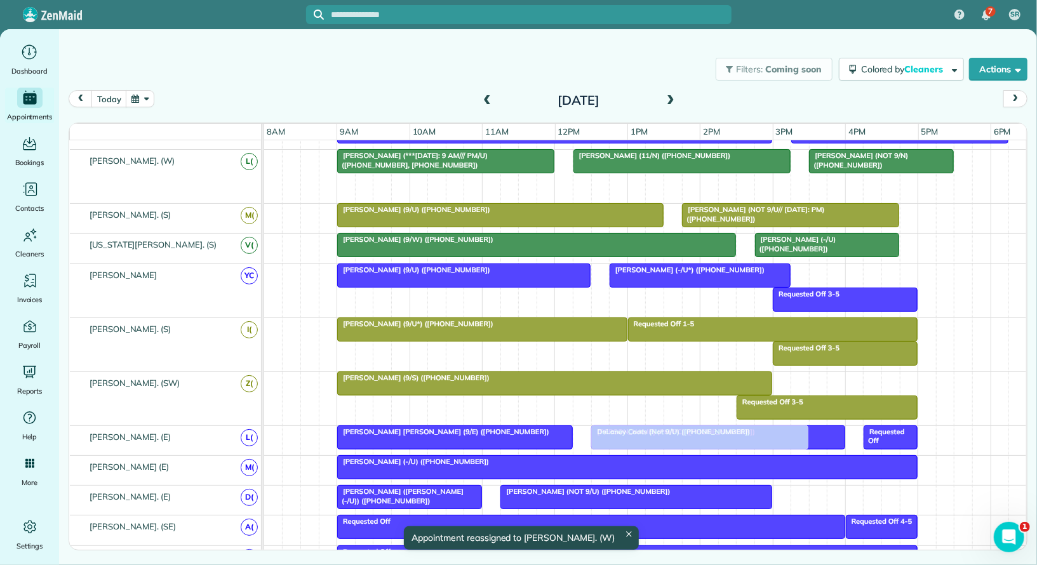
drag, startPoint x: 649, startPoint y: 176, endPoint x: 635, endPoint y: 430, distance: 253.7
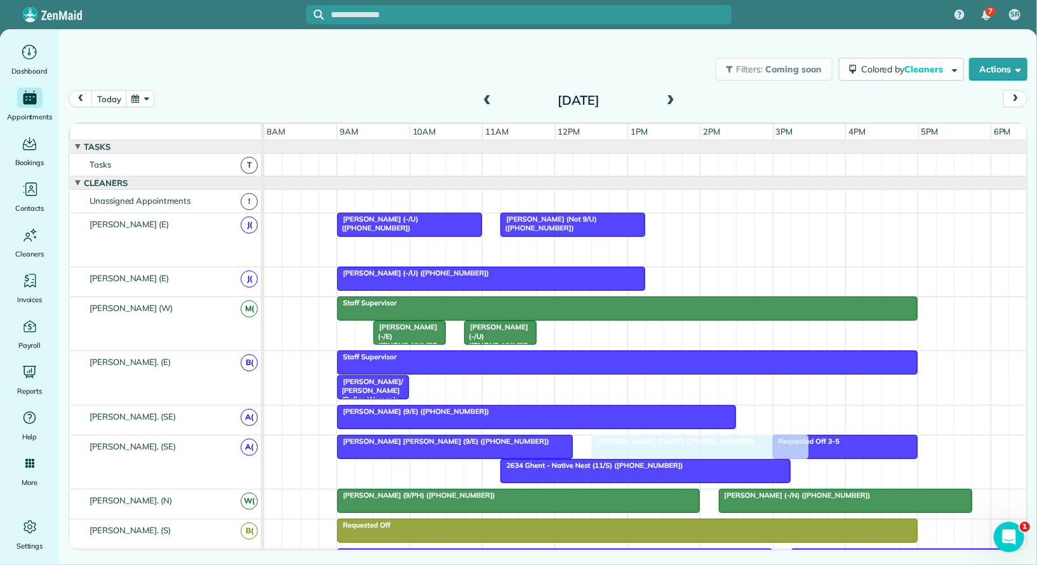
drag, startPoint x: 646, startPoint y: 249, endPoint x: 652, endPoint y: 446, distance: 197.5
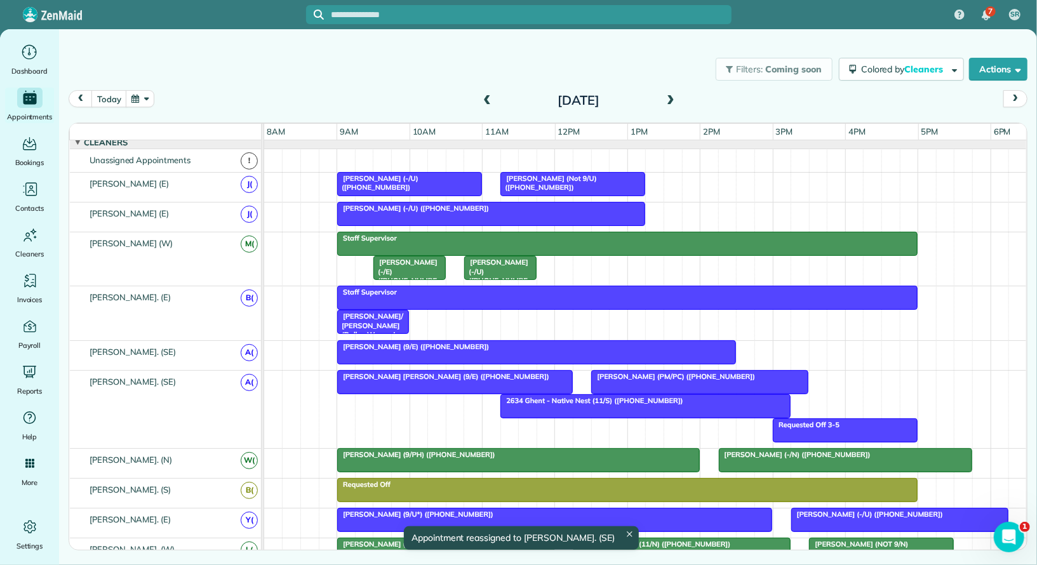
scroll to position [8, 0]
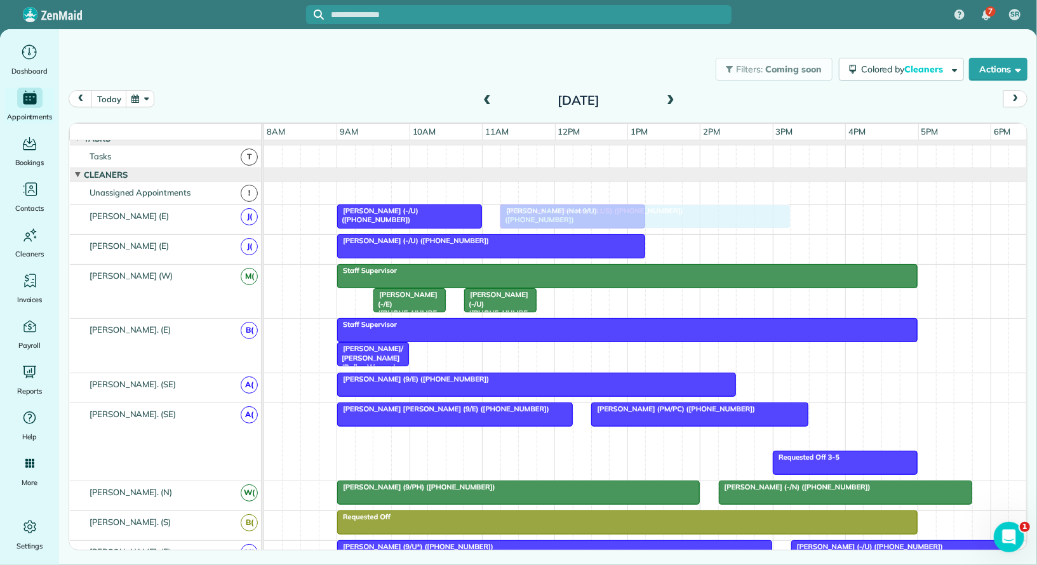
drag, startPoint x: 608, startPoint y: 434, endPoint x: 614, endPoint y: 209, distance: 224.1
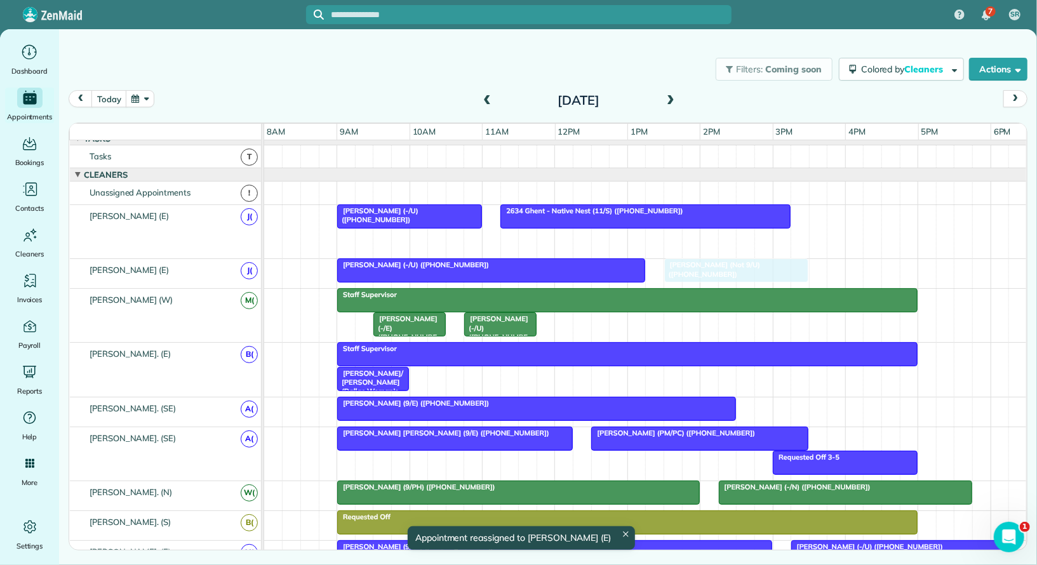
drag, startPoint x: 567, startPoint y: 239, endPoint x: 729, endPoint y: 281, distance: 167.4
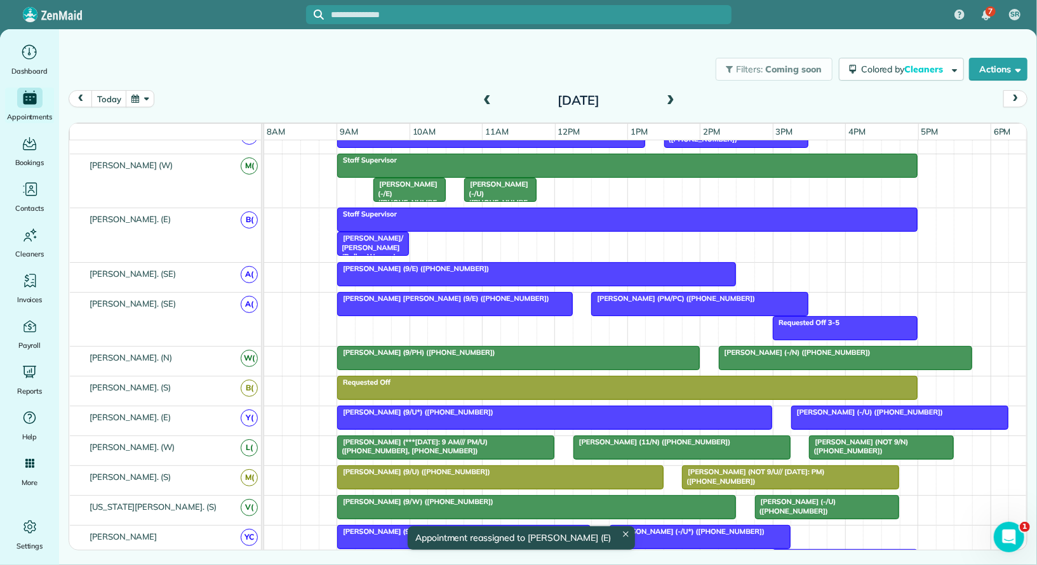
scroll to position [143, 0]
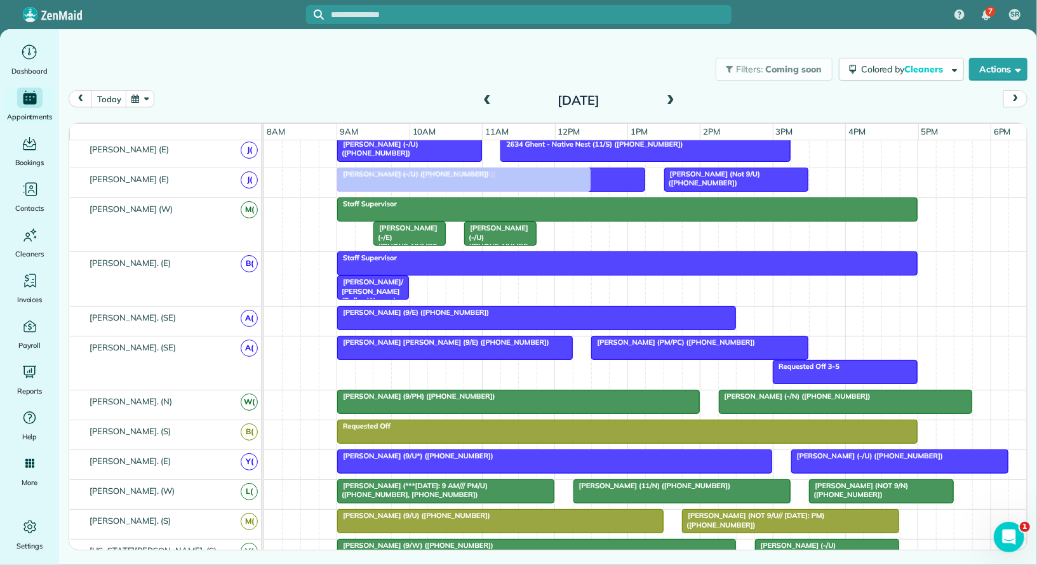
drag, startPoint x: 689, startPoint y: 154, endPoint x: 434, endPoint y: 176, distance: 256.2
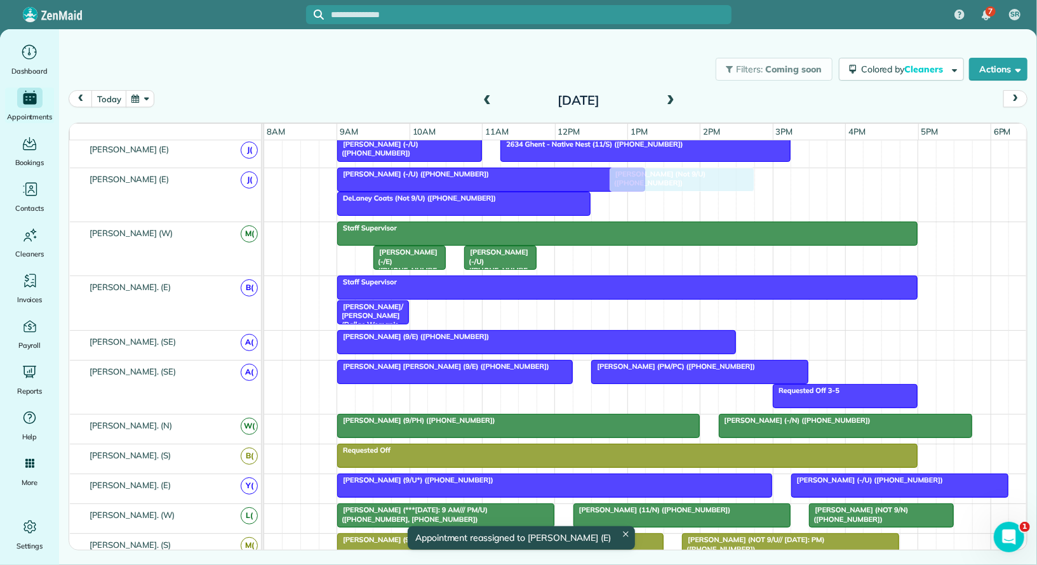
drag, startPoint x: 687, startPoint y: 178, endPoint x: 631, endPoint y: 185, distance: 57.0
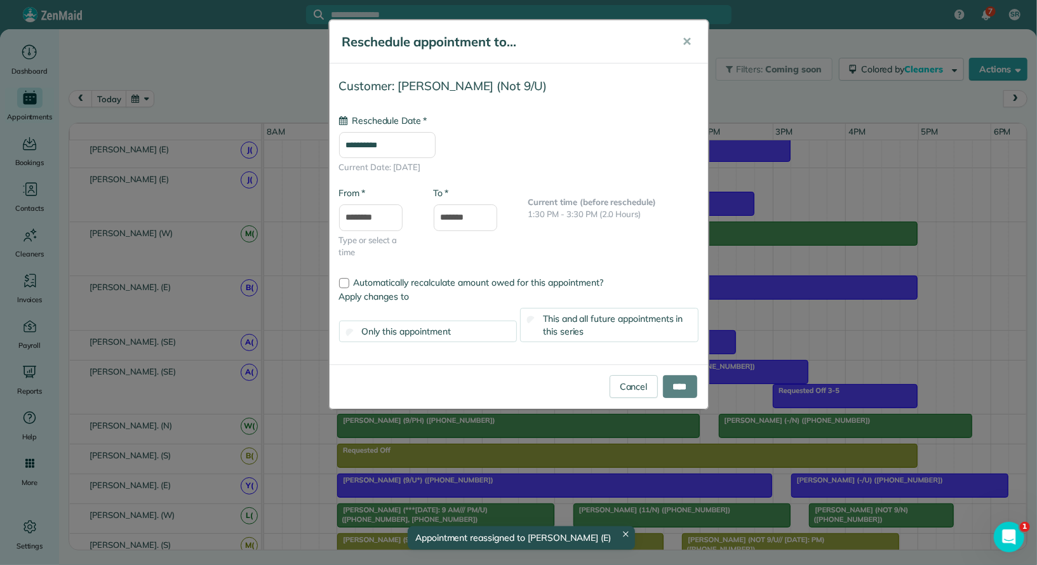
type input "**********"
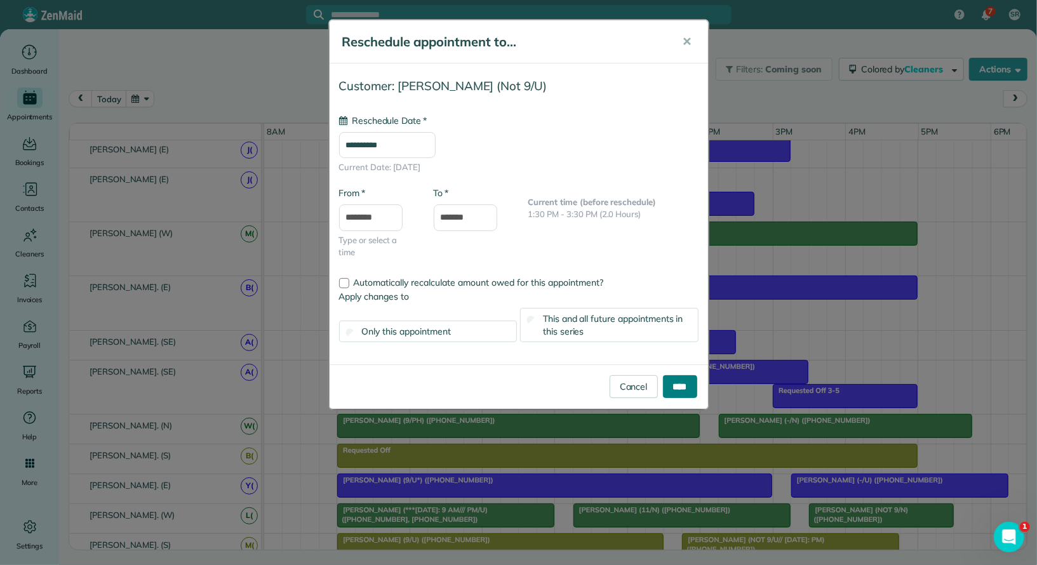
click at [676, 383] on input "****" at bounding box center [680, 386] width 34 height 23
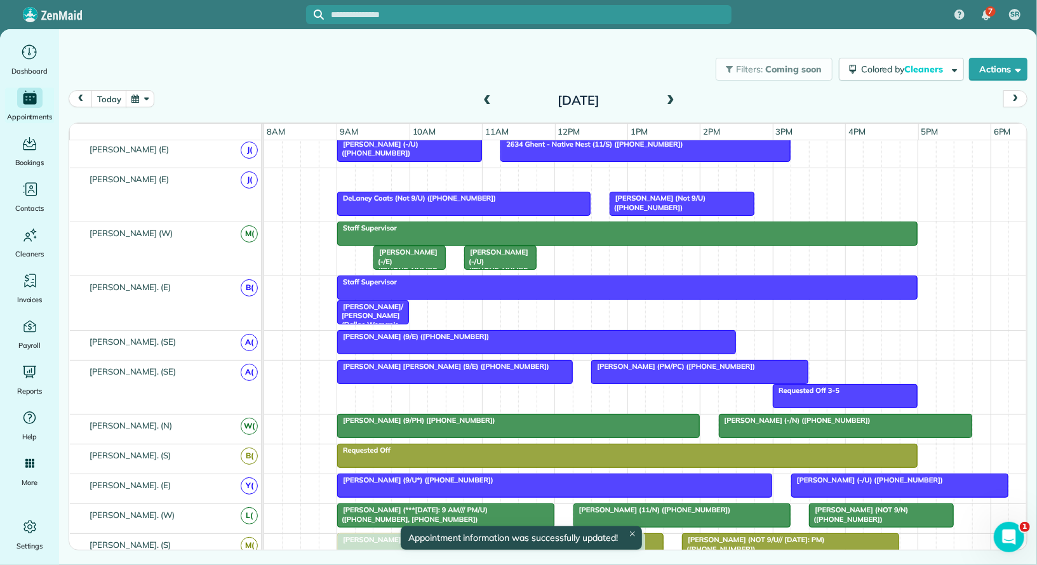
drag, startPoint x: 450, startPoint y: 178, endPoint x: 455, endPoint y: 554, distance: 376.5
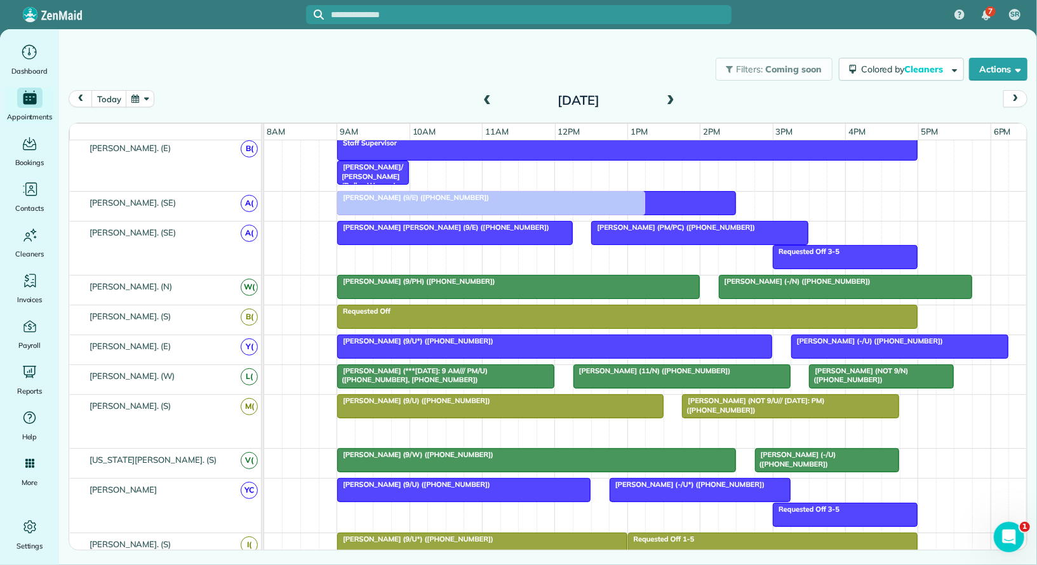
drag, startPoint x: 401, startPoint y: 423, endPoint x: 402, endPoint y: 192, distance: 230.4
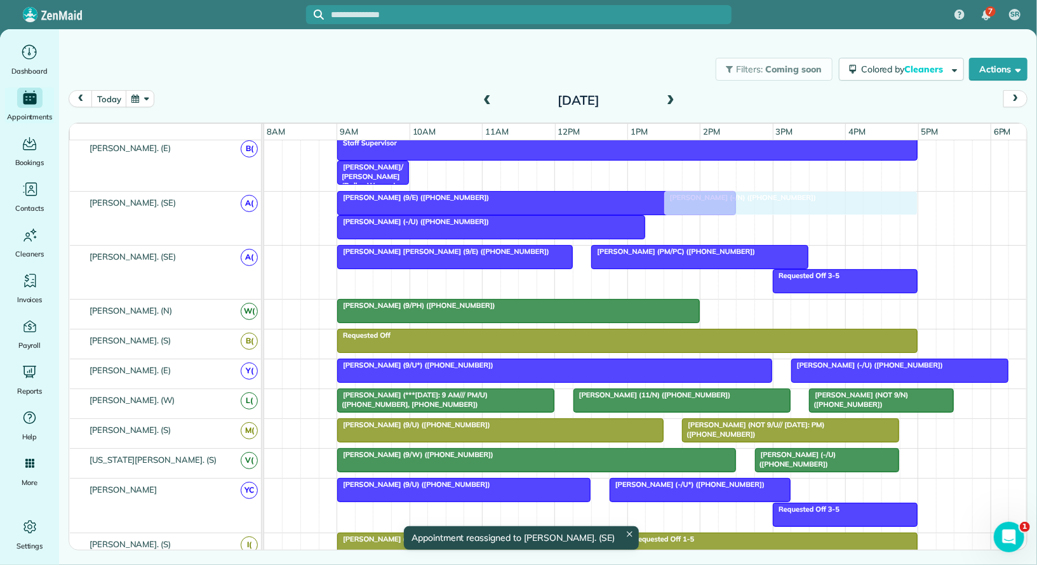
drag, startPoint x: 752, startPoint y: 304, endPoint x: 698, endPoint y: 214, distance: 104.7
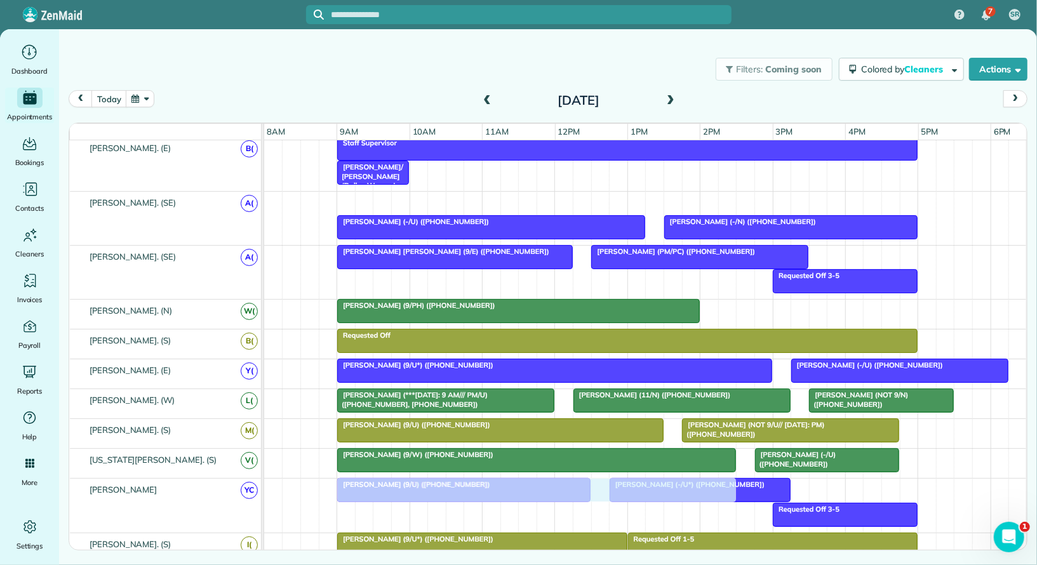
drag, startPoint x: 500, startPoint y: 198, endPoint x: 505, endPoint y: 524, distance: 325.7
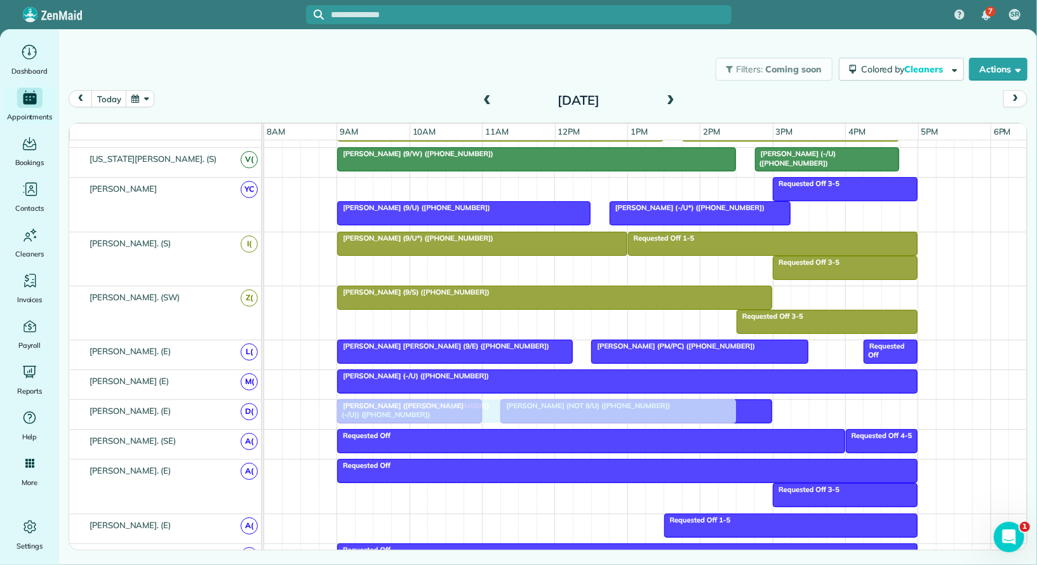
drag, startPoint x: 472, startPoint y: 180, endPoint x: 468, endPoint y: 410, distance: 229.8
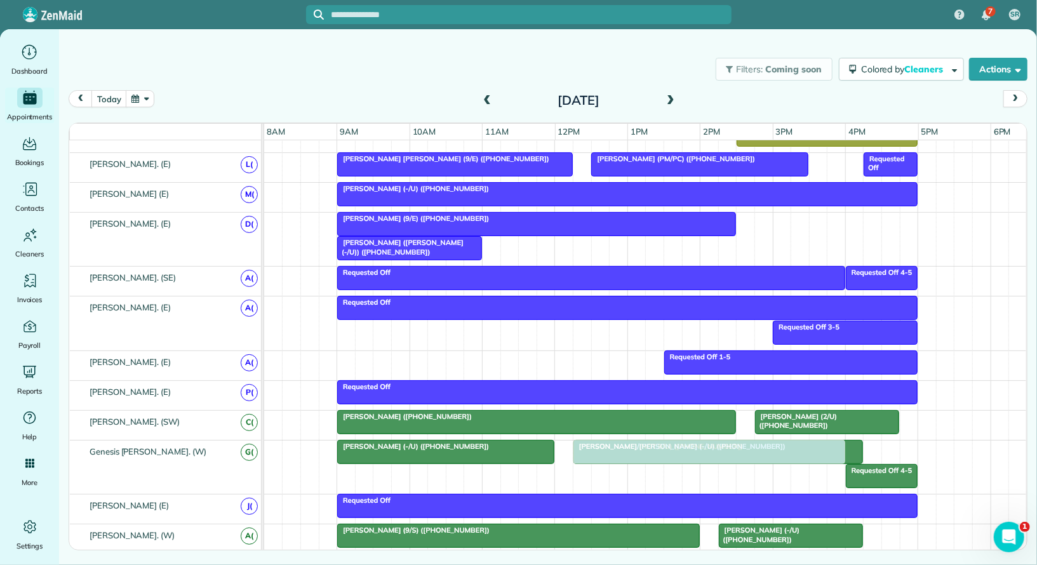
drag, startPoint x: 533, startPoint y: 242, endPoint x: 614, endPoint y: 445, distance: 218.0
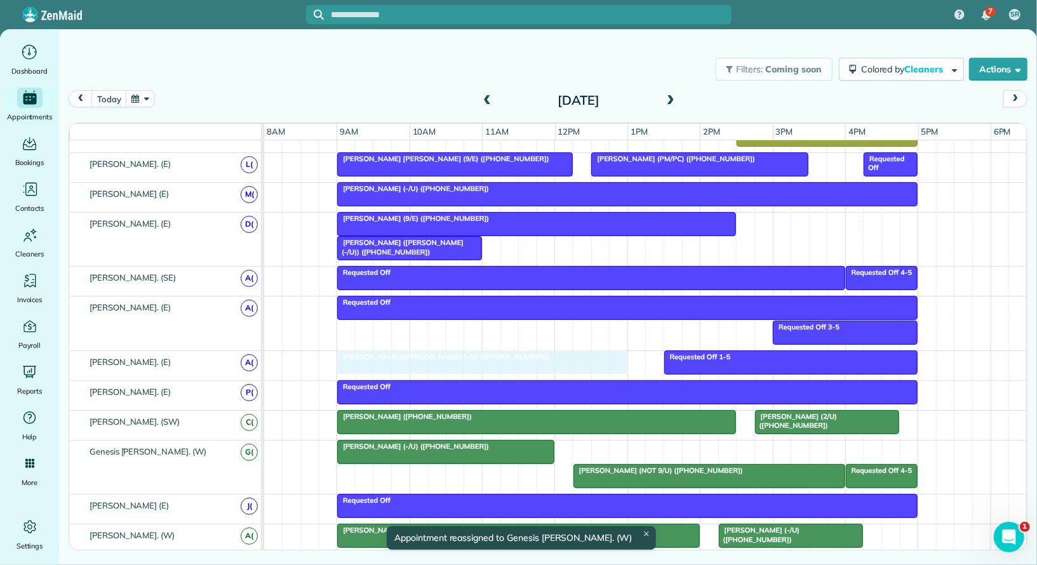
drag, startPoint x: 626, startPoint y: 439, endPoint x: 397, endPoint y: 355, distance: 244.2
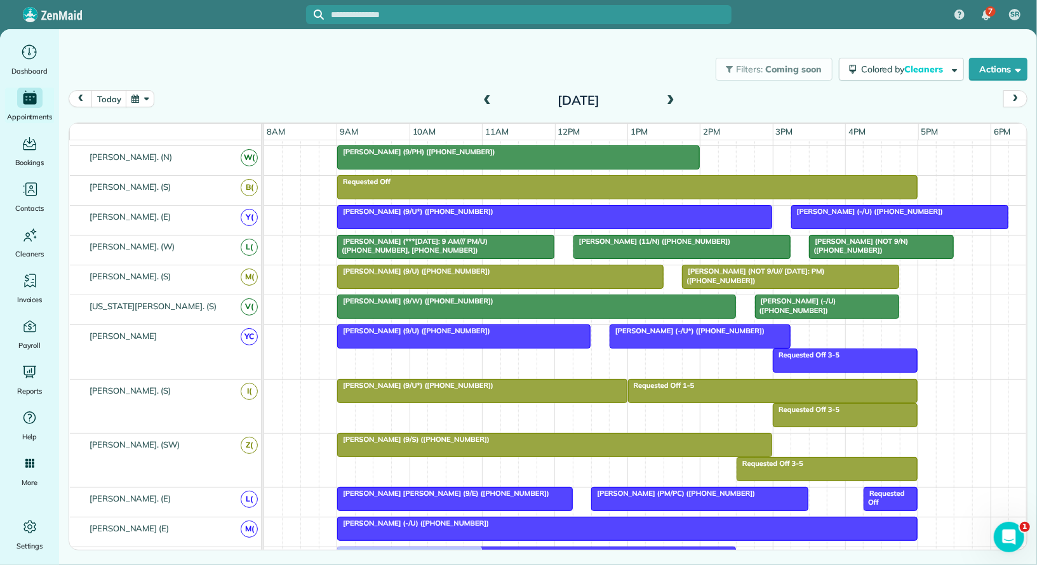
drag, startPoint x: 390, startPoint y: 444, endPoint x: 399, endPoint y: 544, distance: 100.1
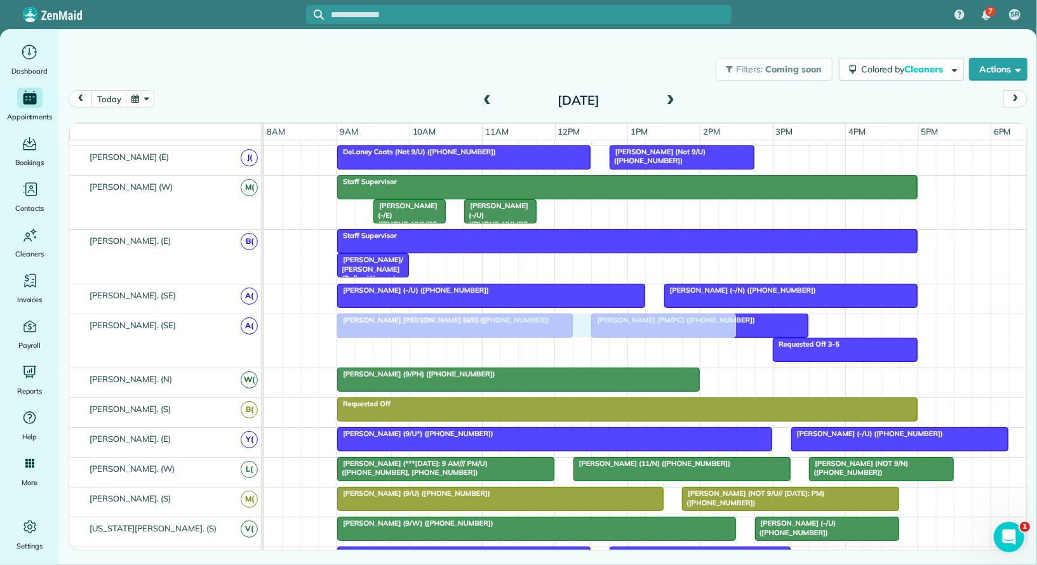
drag, startPoint x: 405, startPoint y: 471, endPoint x: 411, endPoint y: 315, distance: 155.6
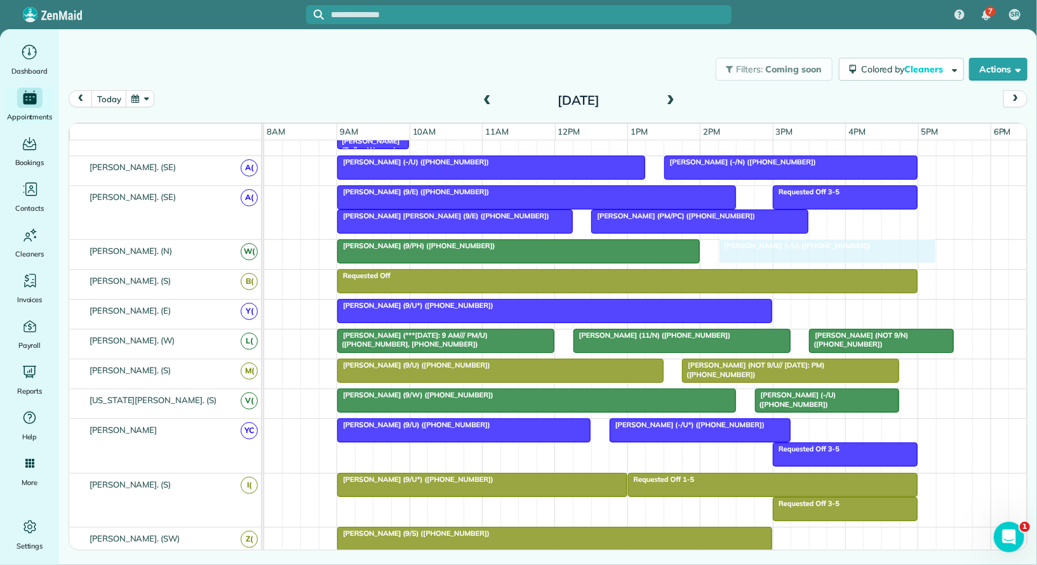
drag, startPoint x: 866, startPoint y: 302, endPoint x: 785, endPoint y: 249, distance: 96.5
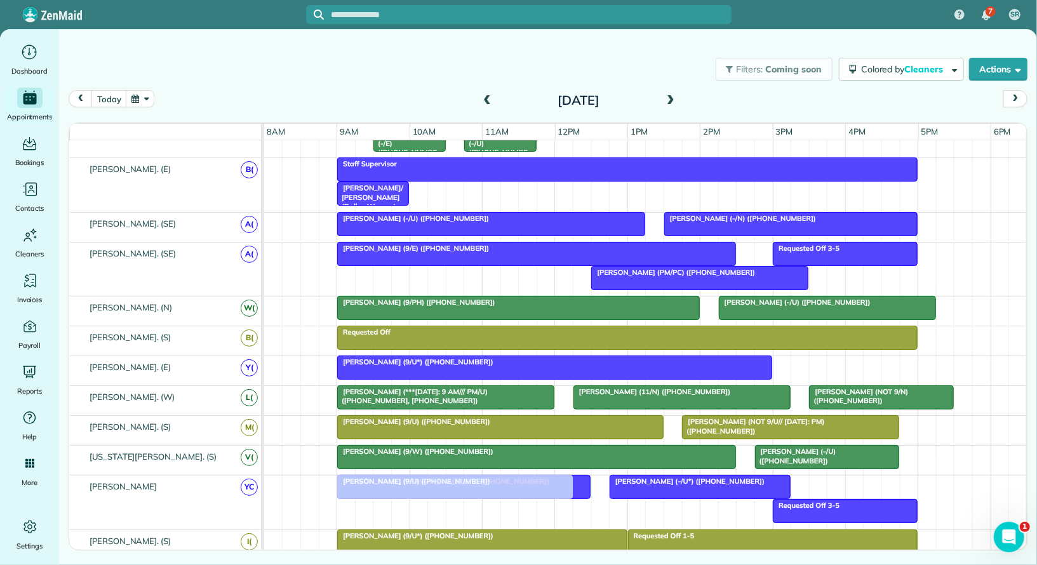
drag, startPoint x: 458, startPoint y: 267, endPoint x: 458, endPoint y: 477, distance: 210.1
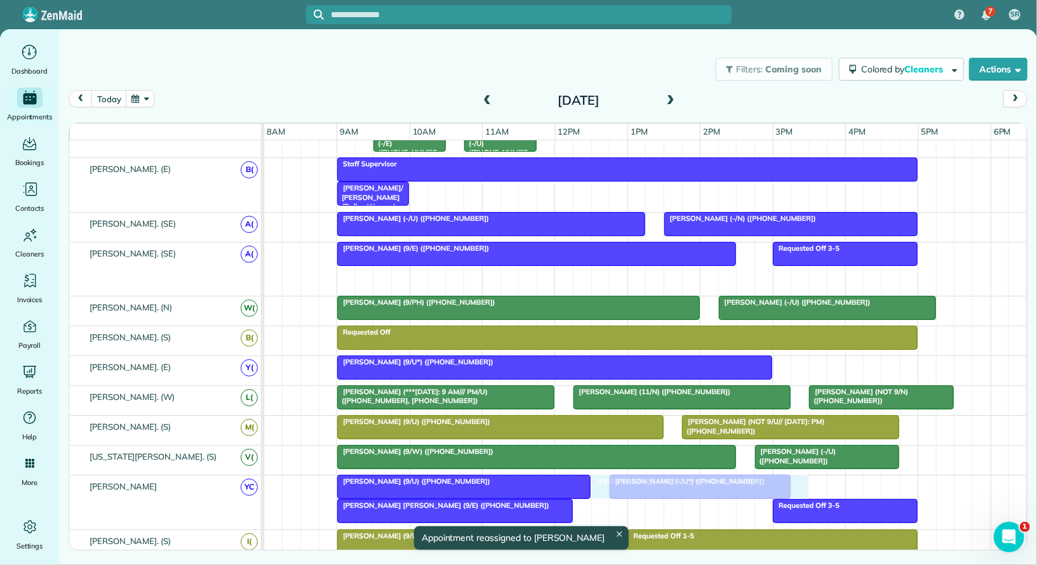
drag, startPoint x: 629, startPoint y: 276, endPoint x: 634, endPoint y: 484, distance: 207.6
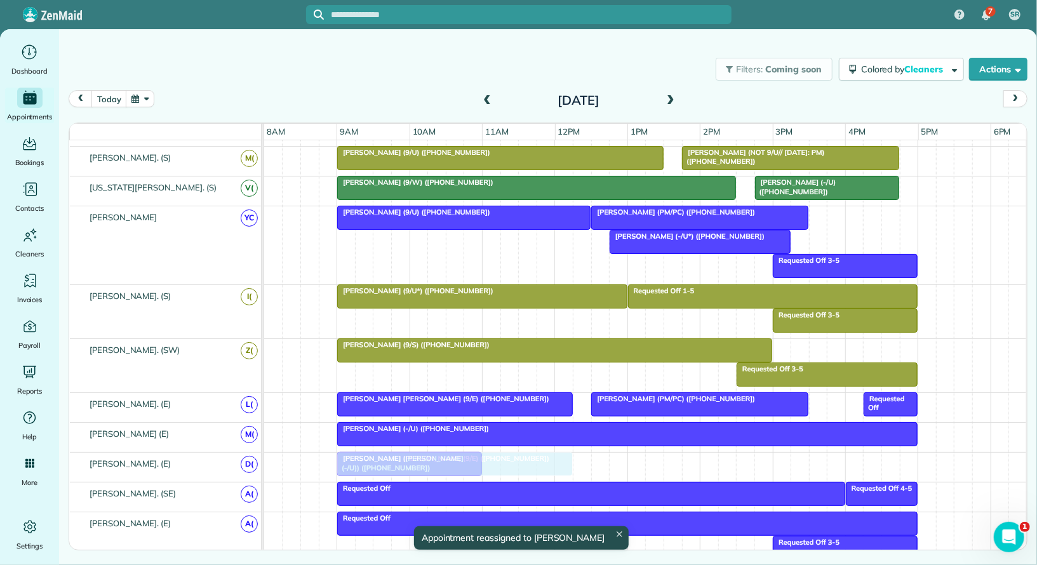
drag, startPoint x: 465, startPoint y: 232, endPoint x: 474, endPoint y: 467, distance: 235.0
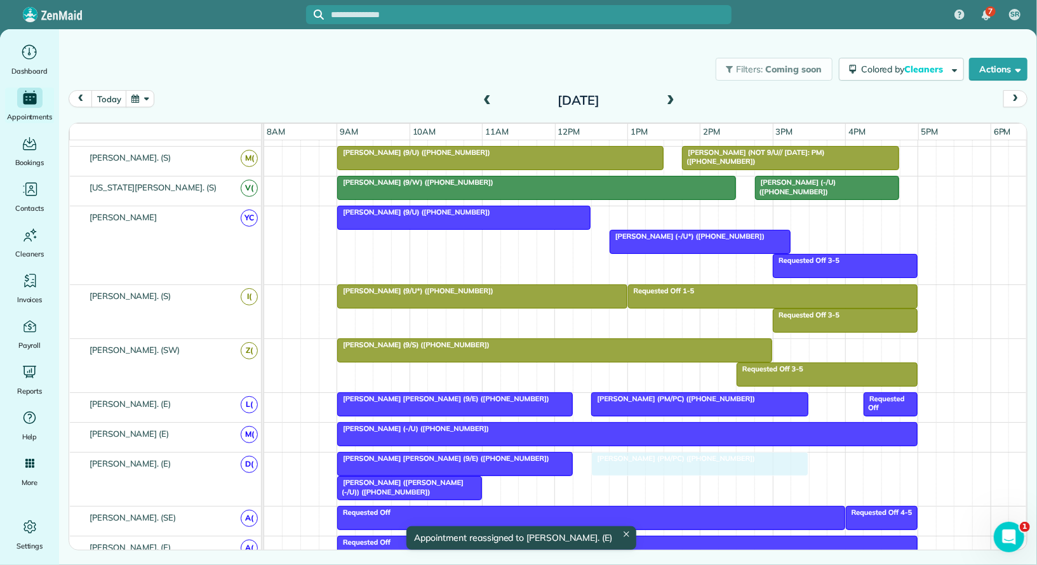
drag, startPoint x: 621, startPoint y: 215, endPoint x: 628, endPoint y: 460, distance: 245.1
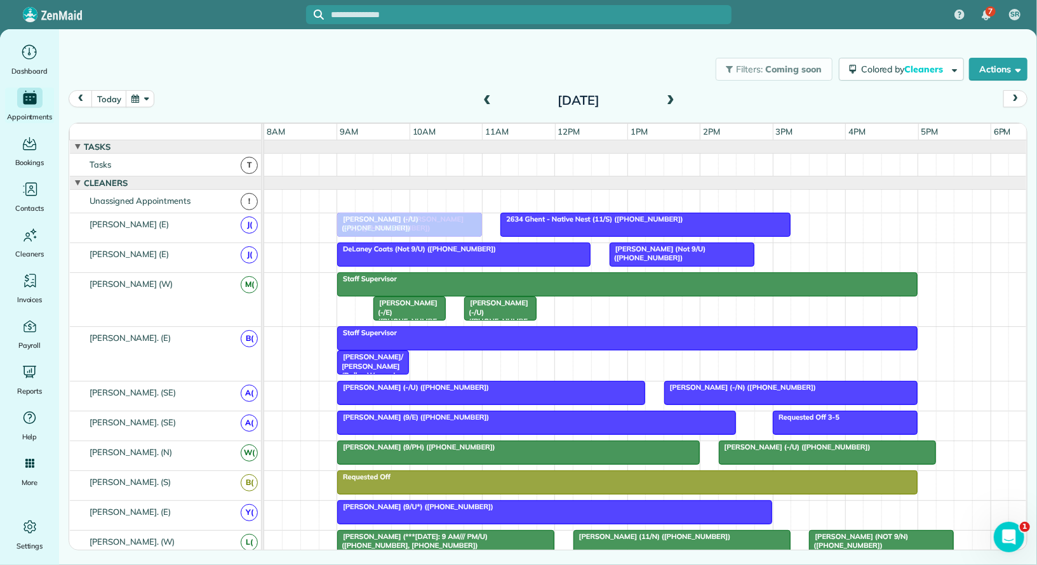
drag, startPoint x: 403, startPoint y: 456, endPoint x: 403, endPoint y: 230, distance: 226.0
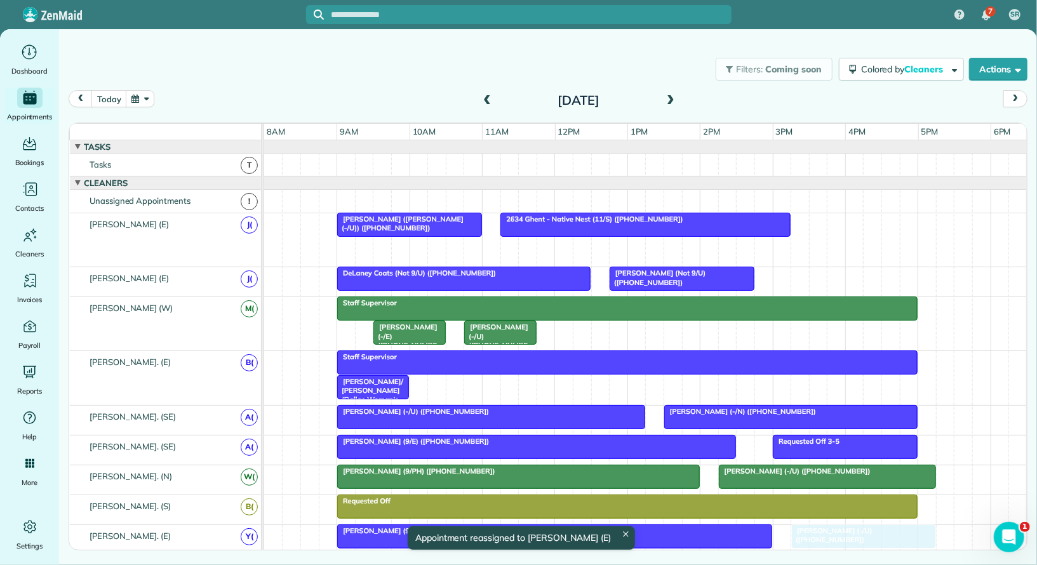
drag, startPoint x: 402, startPoint y: 245, endPoint x: 847, endPoint y: 528, distance: 527.1
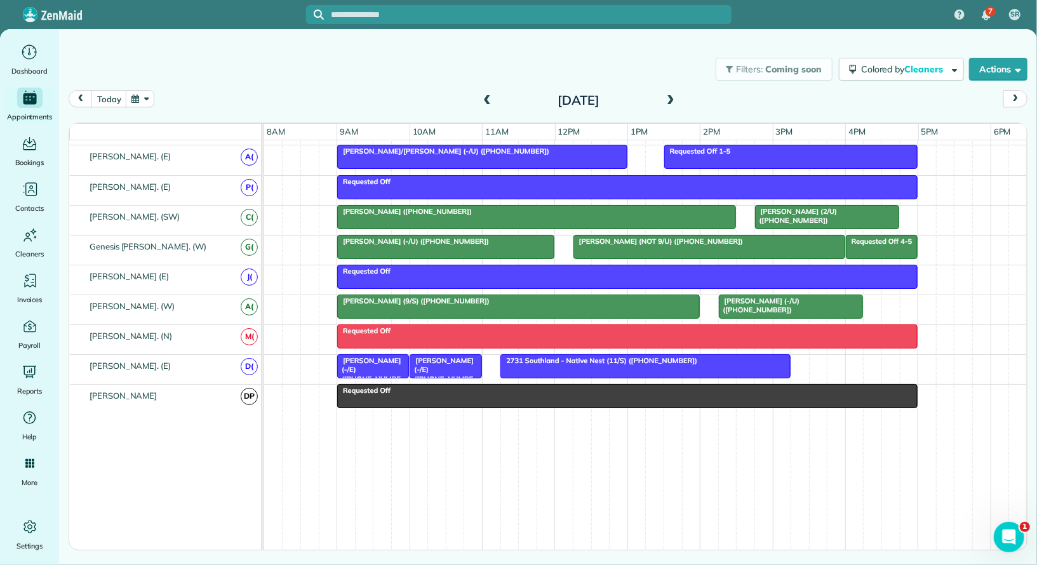
click at [366, 356] on span "Katie Schneller (-/E) (+18324057510)" at bounding box center [368, 374] width 65 height 36
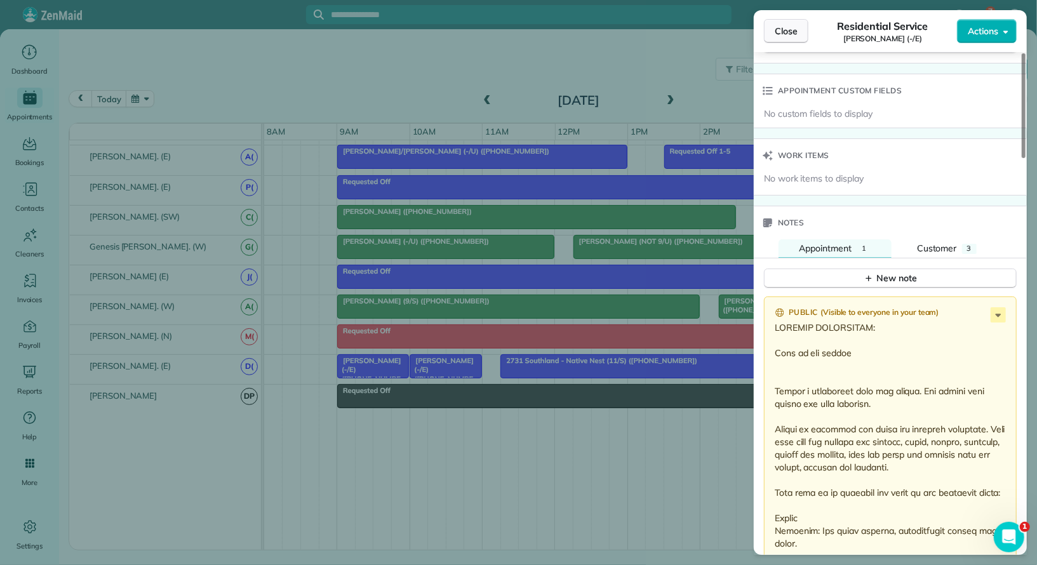
click at [787, 37] on button "Close" at bounding box center [786, 31] width 44 height 24
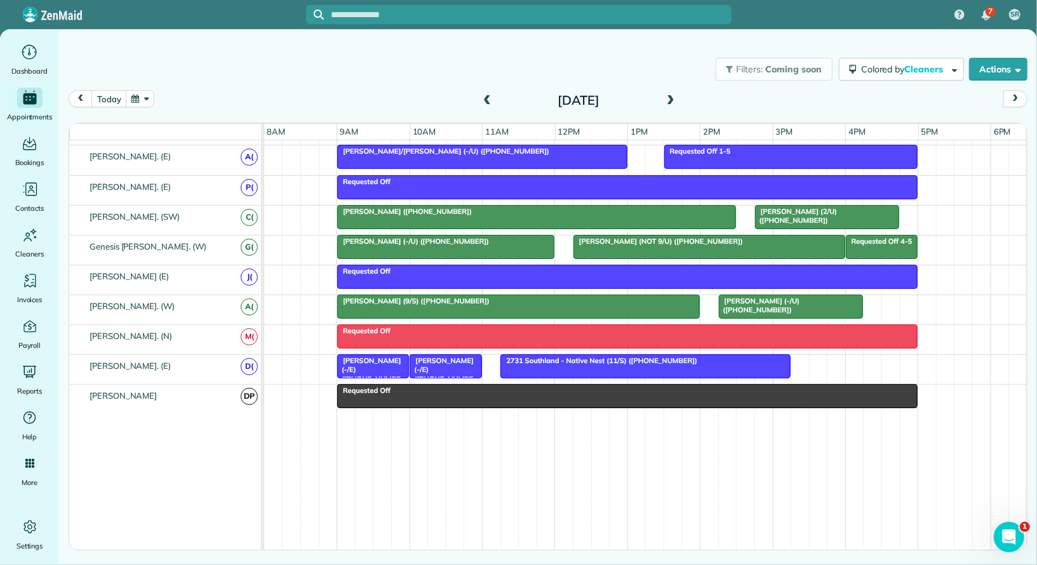
click at [466, 356] on div "Katie Schneller (-/E) (+18324057510)" at bounding box center [445, 374] width 64 height 36
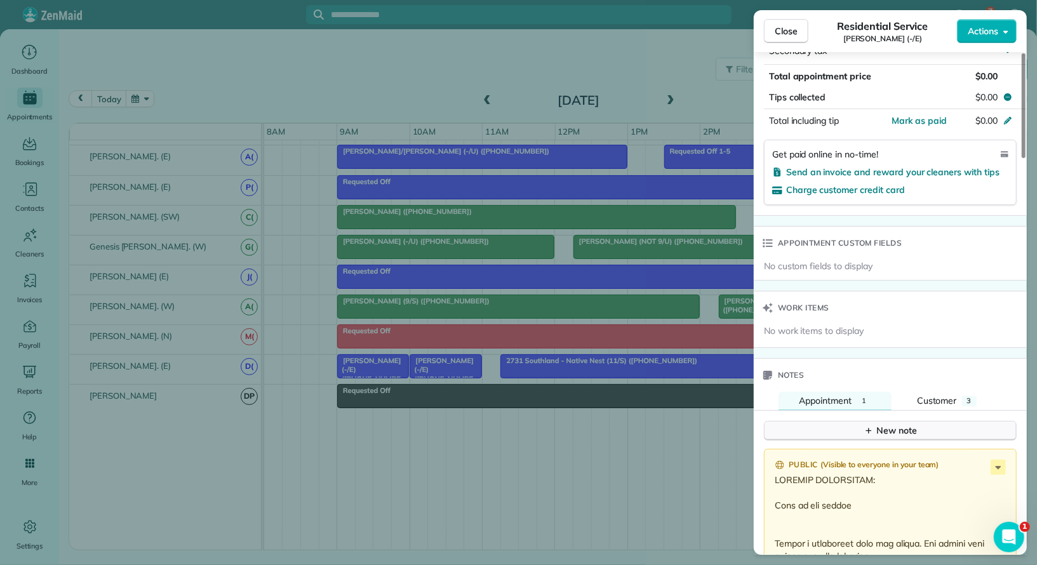
click at [920, 421] on button "New note" at bounding box center [890, 431] width 253 height 20
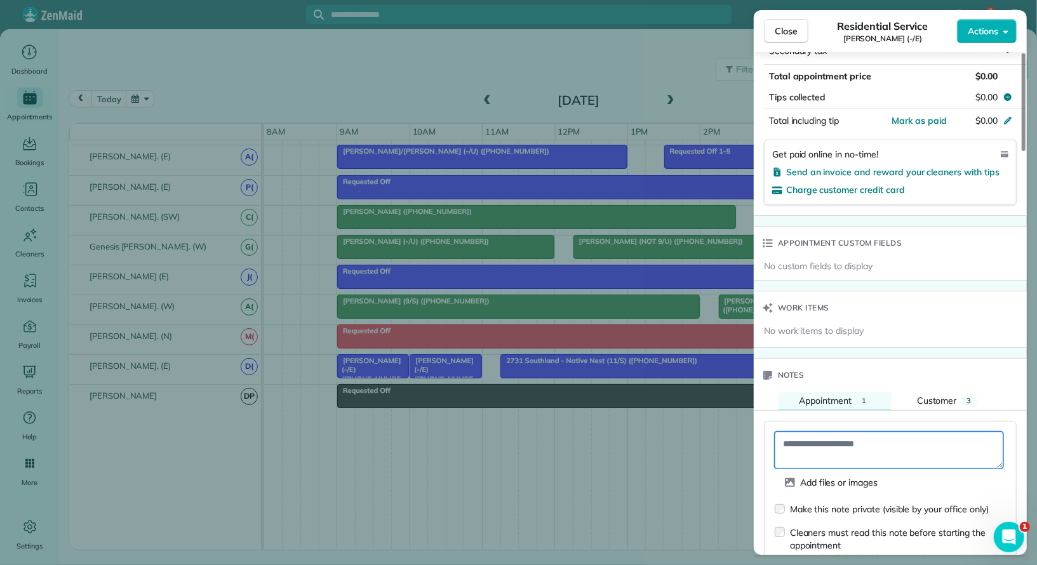
click at [868, 432] on textarea at bounding box center [888, 450] width 229 height 37
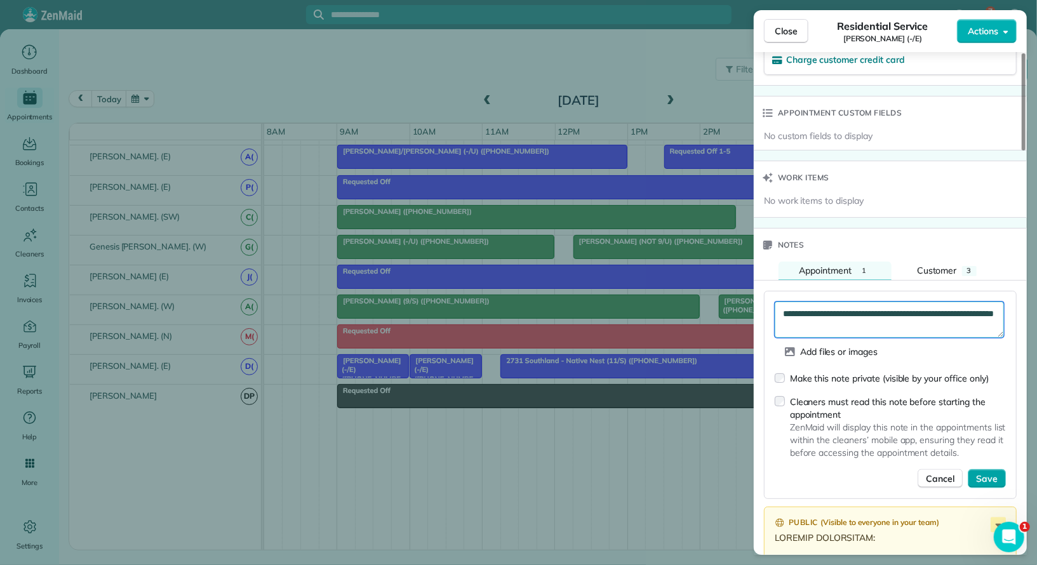
type textarea "**********"
click at [986, 469] on button "Save" at bounding box center [986, 478] width 38 height 19
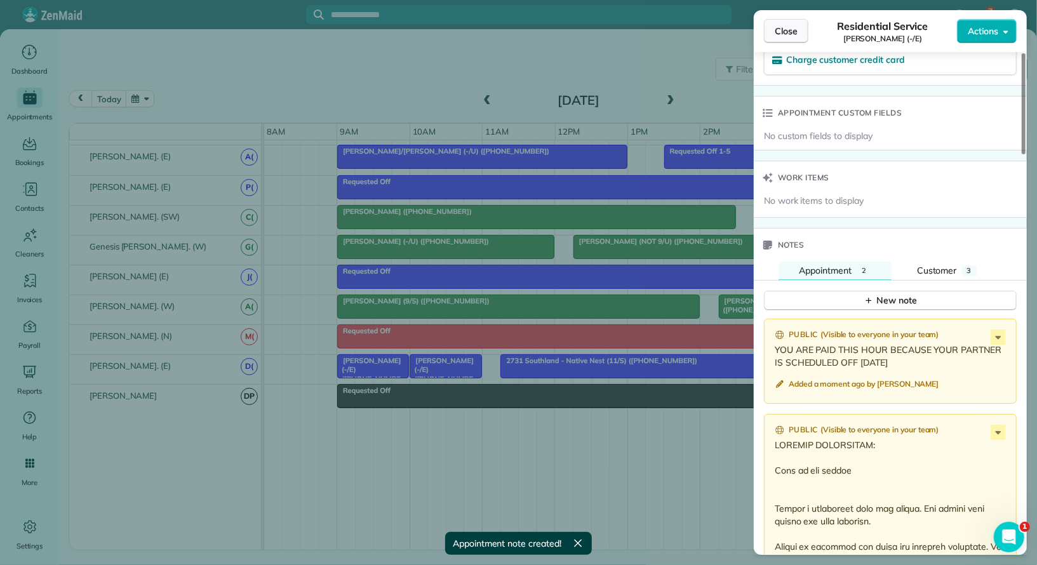
click at [791, 27] on span "Close" at bounding box center [785, 31] width 23 height 13
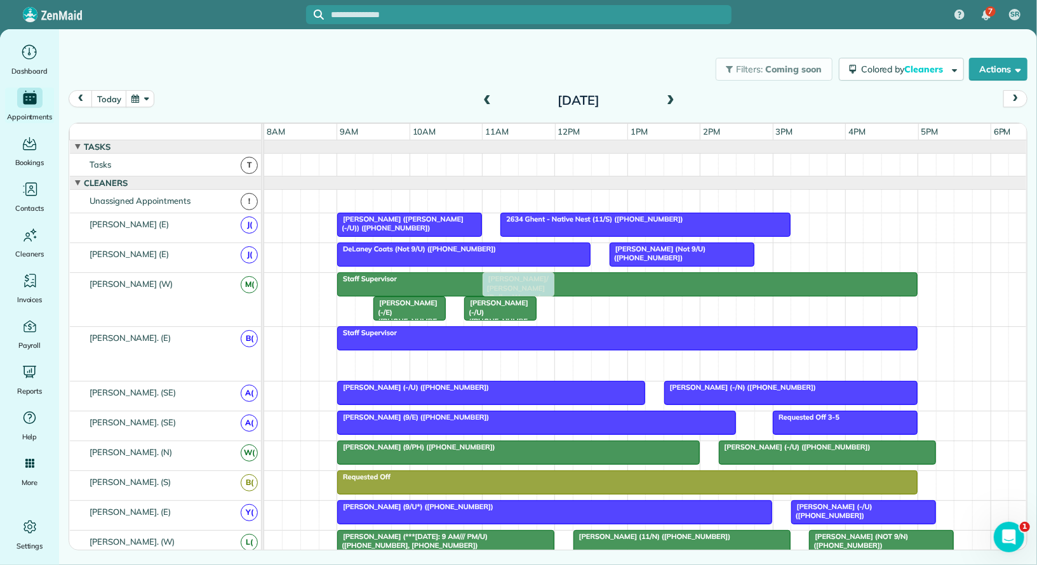
drag, startPoint x: 384, startPoint y: 356, endPoint x: 523, endPoint y: 296, distance: 151.5
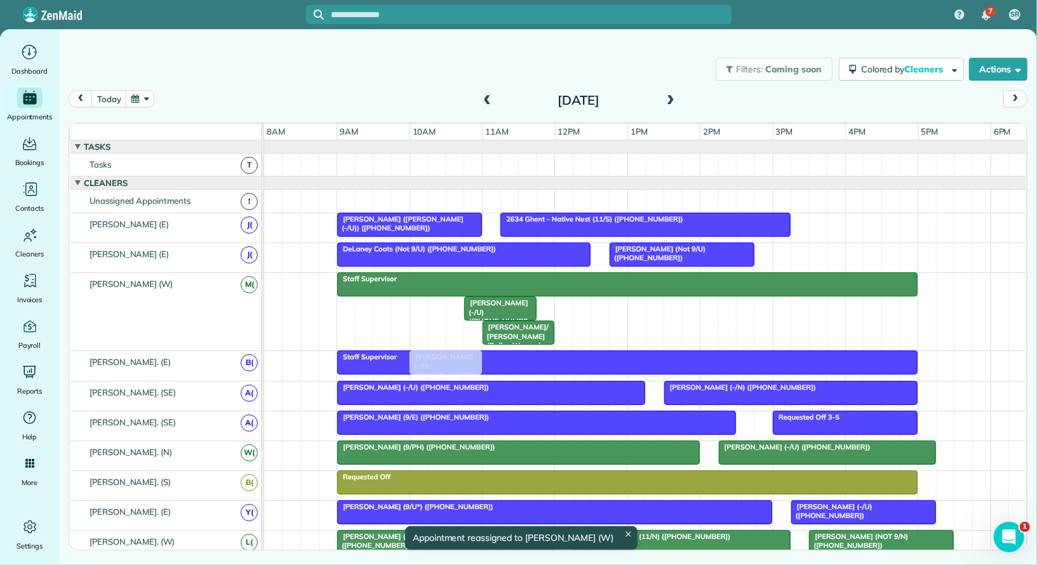
drag, startPoint x: 416, startPoint y: 300, endPoint x: 460, endPoint y: 363, distance: 76.8
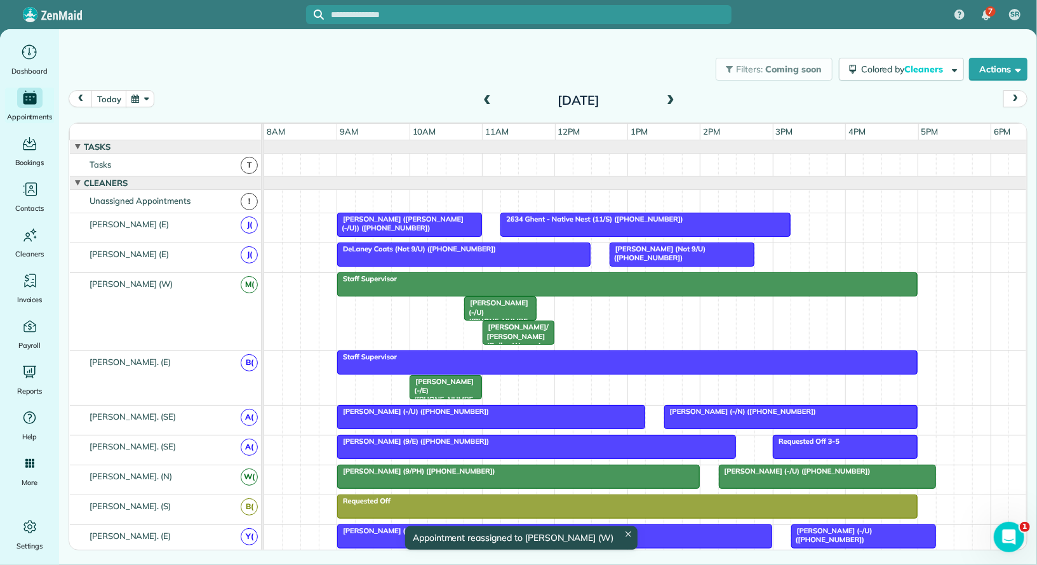
click at [456, 385] on div "Katie Schneller (-/E) (+18324057510)" at bounding box center [445, 395] width 64 height 36
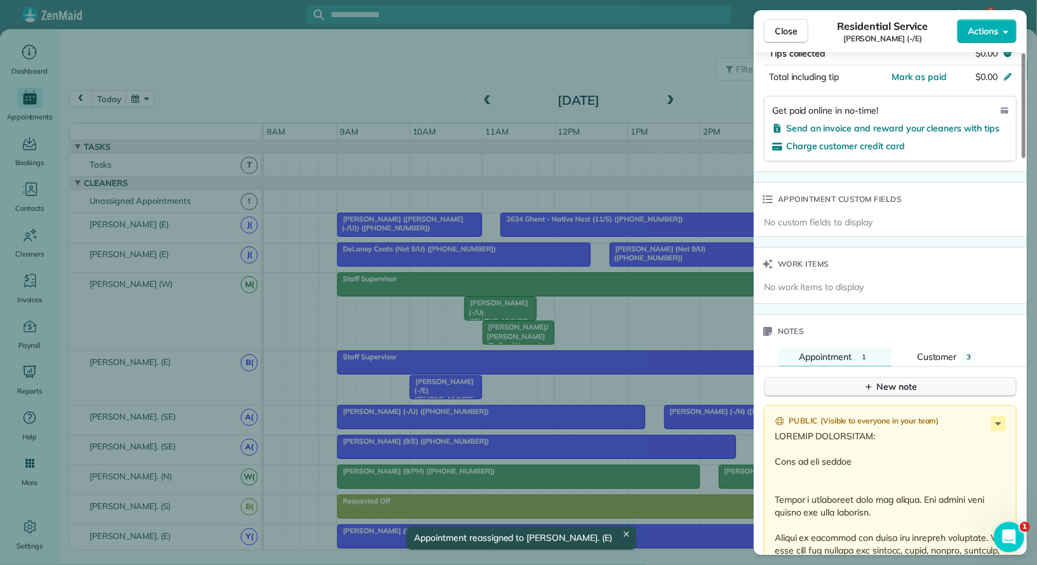
click at [908, 377] on button "New note" at bounding box center [890, 387] width 253 height 20
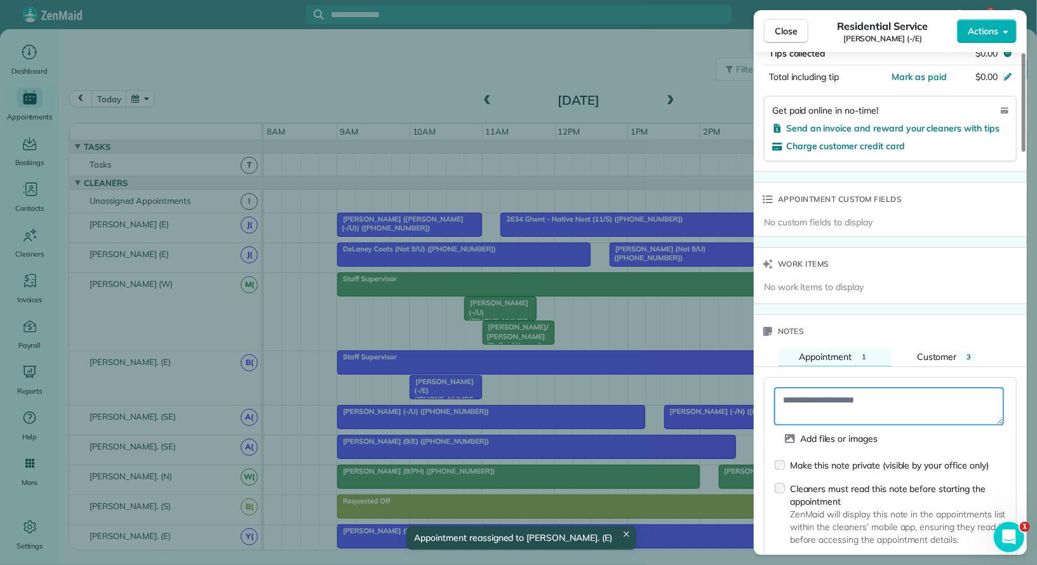
click at [876, 388] on textarea at bounding box center [888, 406] width 229 height 37
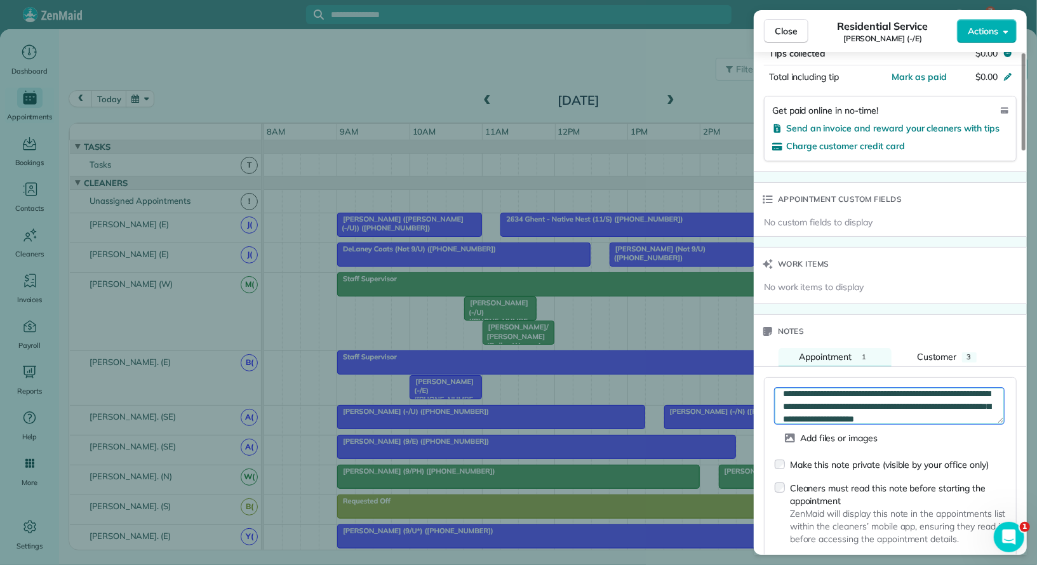
scroll to position [19, 0]
type textarea "**********"
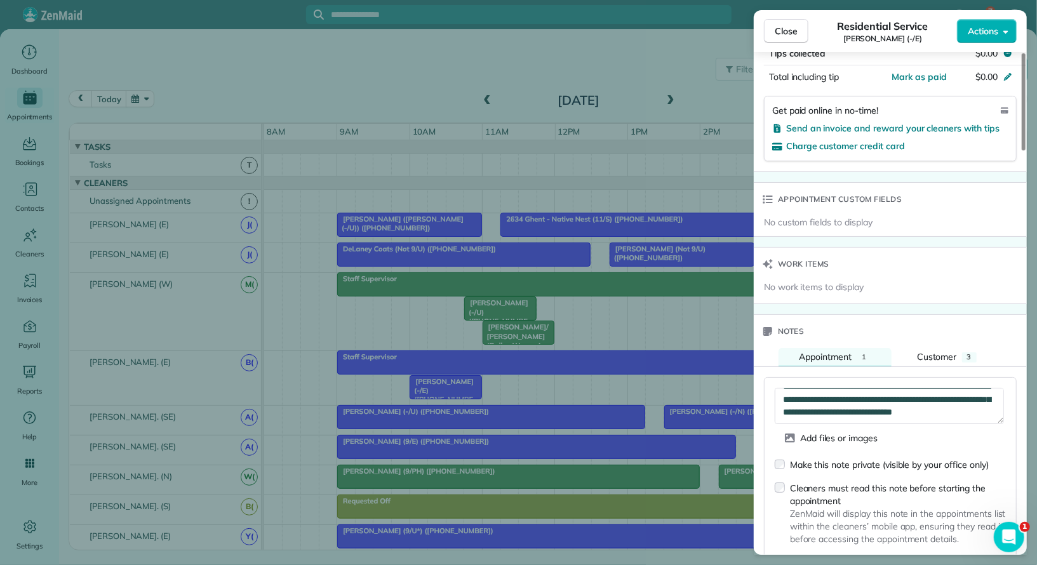
click at [985, 559] on span "Save" at bounding box center [987, 565] width 22 height 13
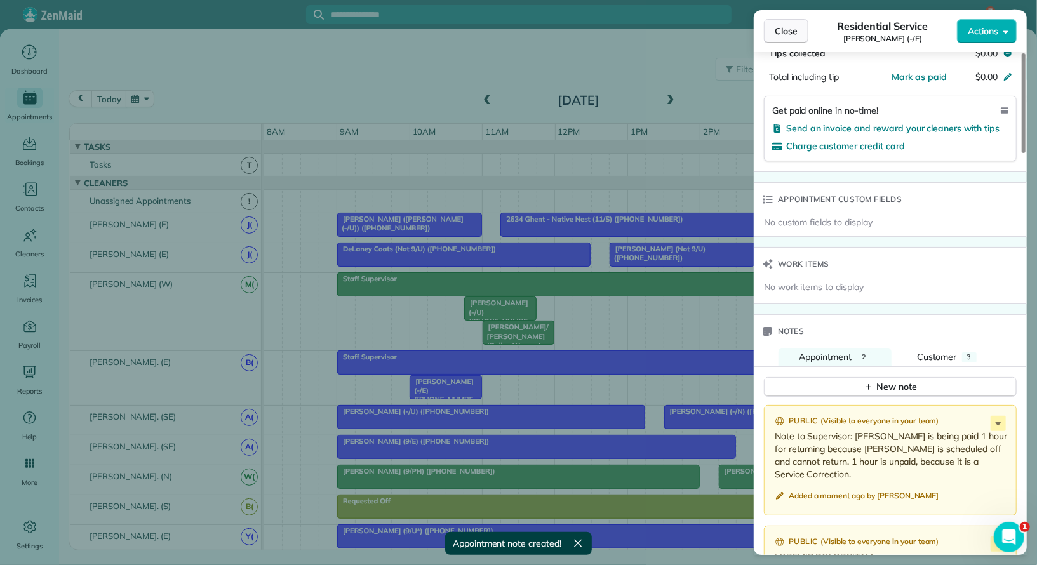
click at [795, 36] on span "Close" at bounding box center [785, 31] width 23 height 13
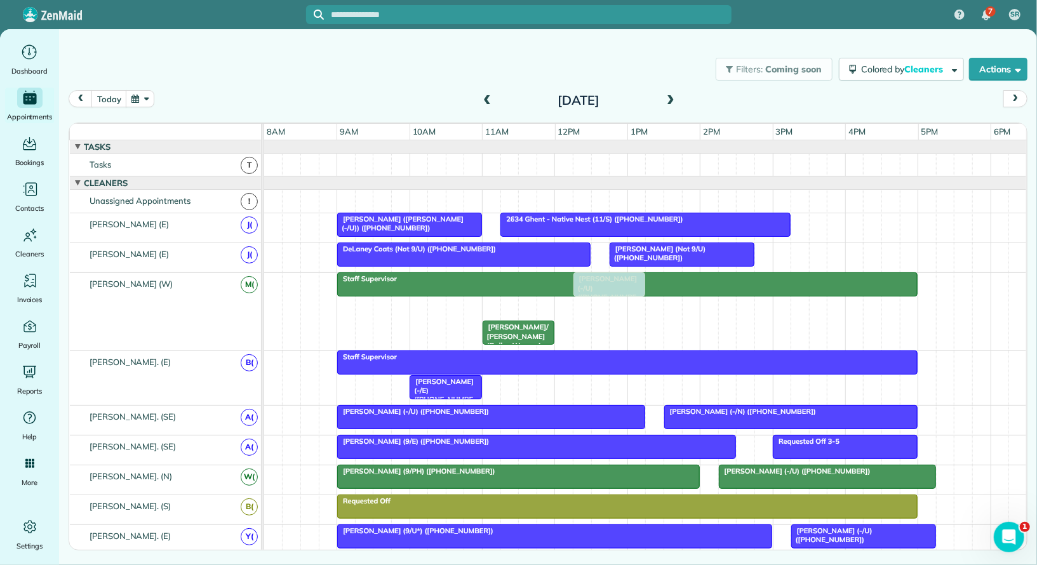
drag, startPoint x: 503, startPoint y: 304, endPoint x: 606, endPoint y: 312, distance: 103.8
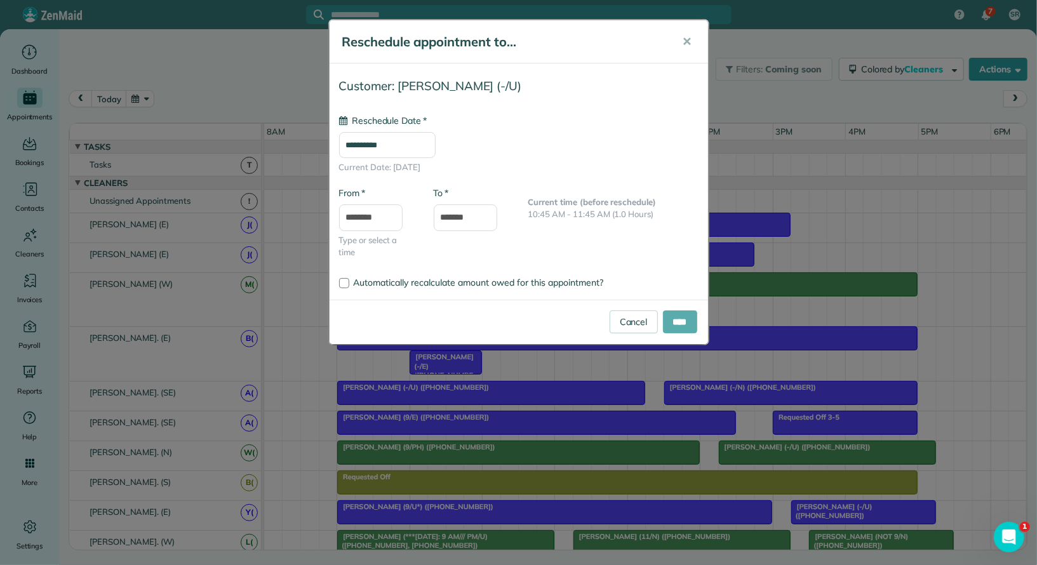
type input "**********"
click at [672, 322] on input "****" at bounding box center [680, 321] width 34 height 23
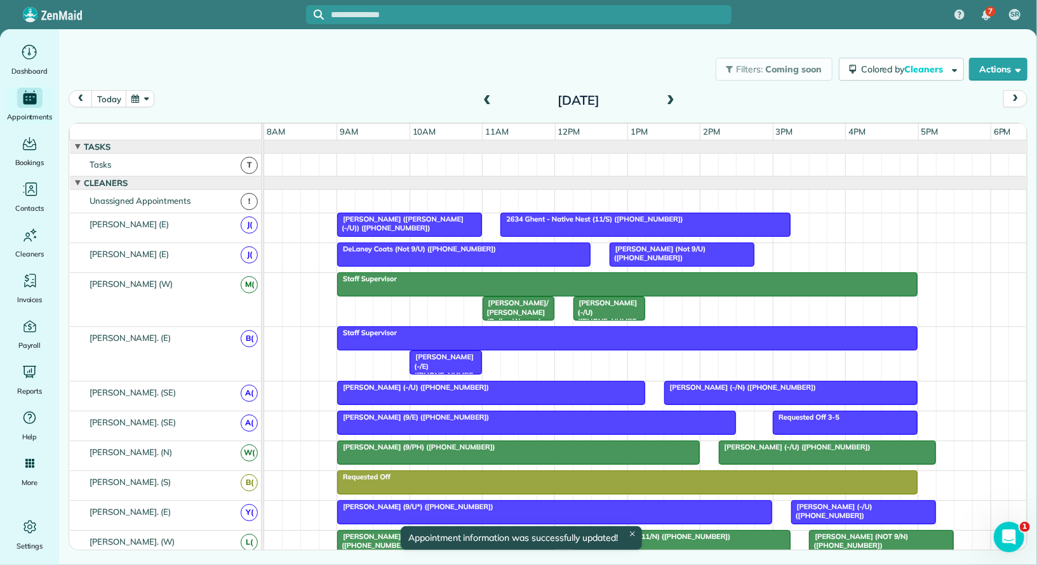
click at [687, 304] on div "Staff Supervisor Linda/ Robin Turner (Dallas Woman's Forum 9/U) (+12146416028, …" at bounding box center [645, 299] width 763 height 53
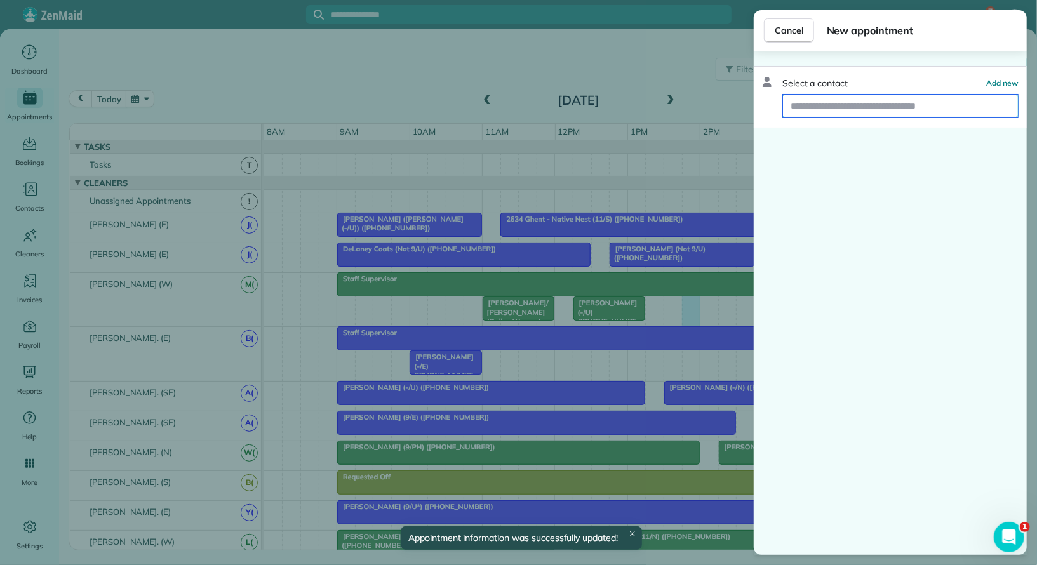
click at [814, 103] on input "text" at bounding box center [900, 106] width 235 height 23
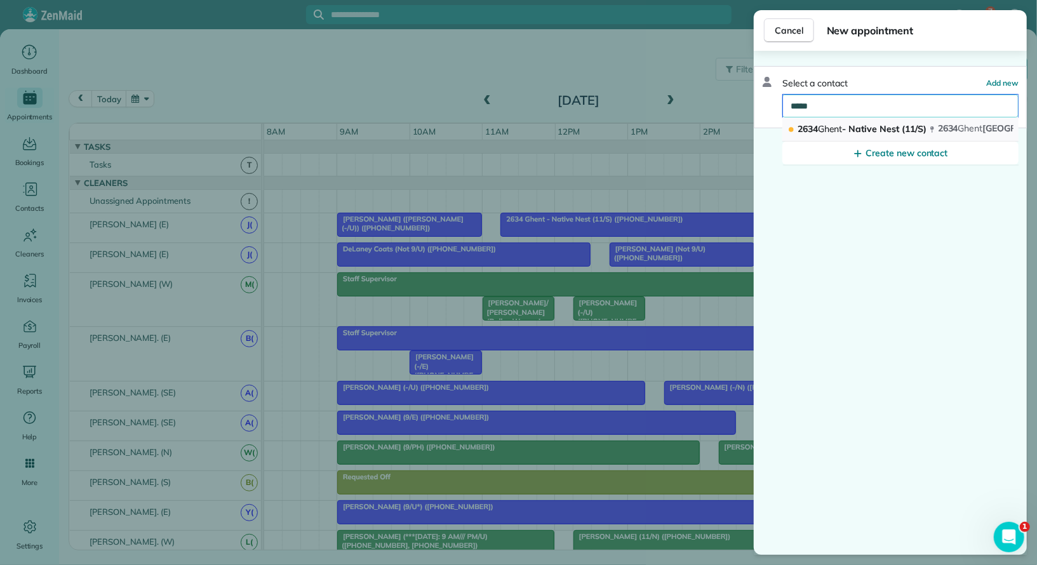
type input "*****"
click at [832, 126] on span "Ghent" at bounding box center [830, 128] width 25 height 11
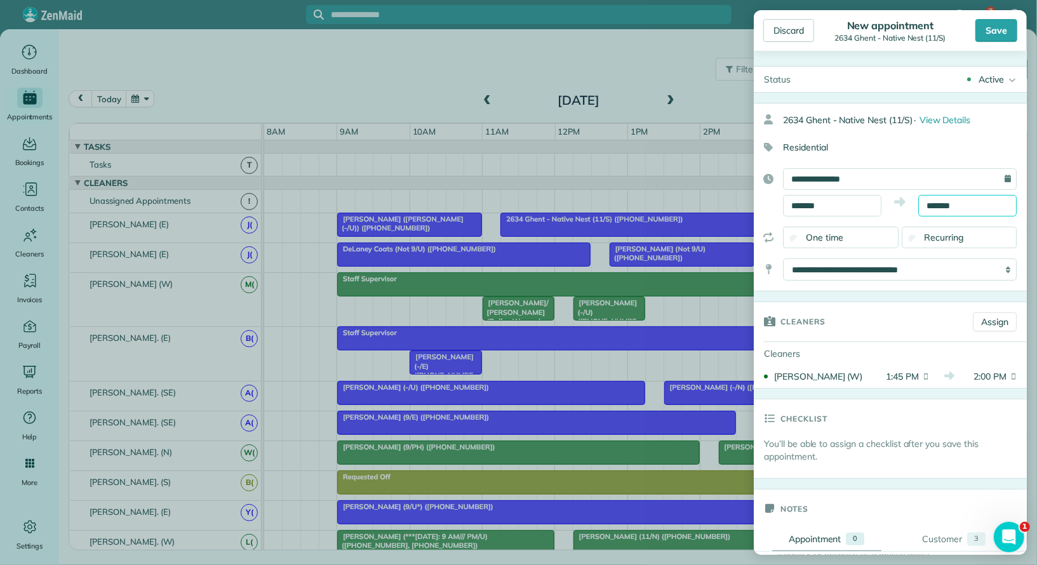
click at [944, 195] on input "*******" at bounding box center [967, 206] width 98 height 22
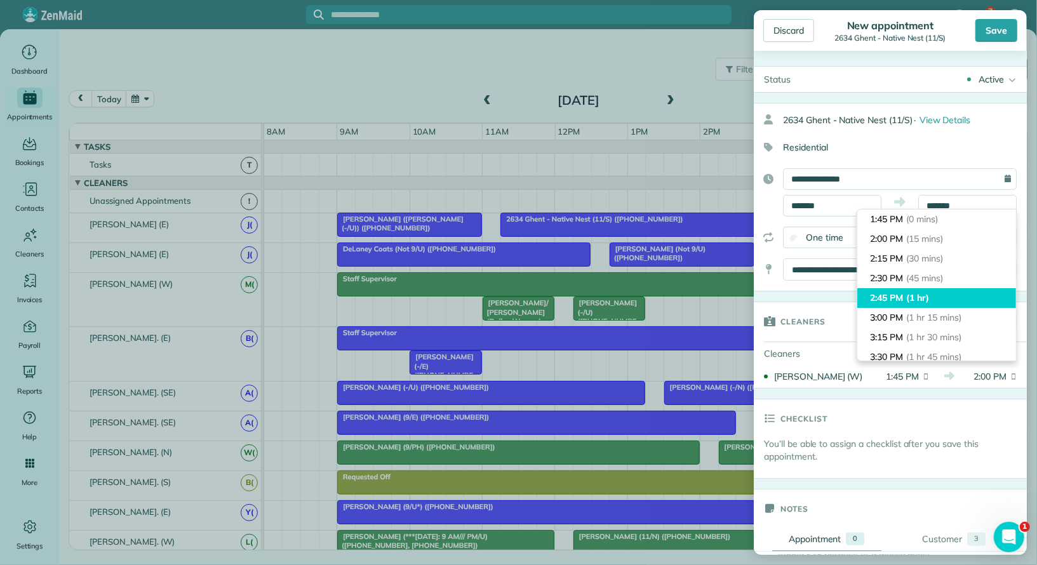
type input "*******"
click at [943, 288] on li "2:45 PM (1 hr)" at bounding box center [936, 298] width 159 height 20
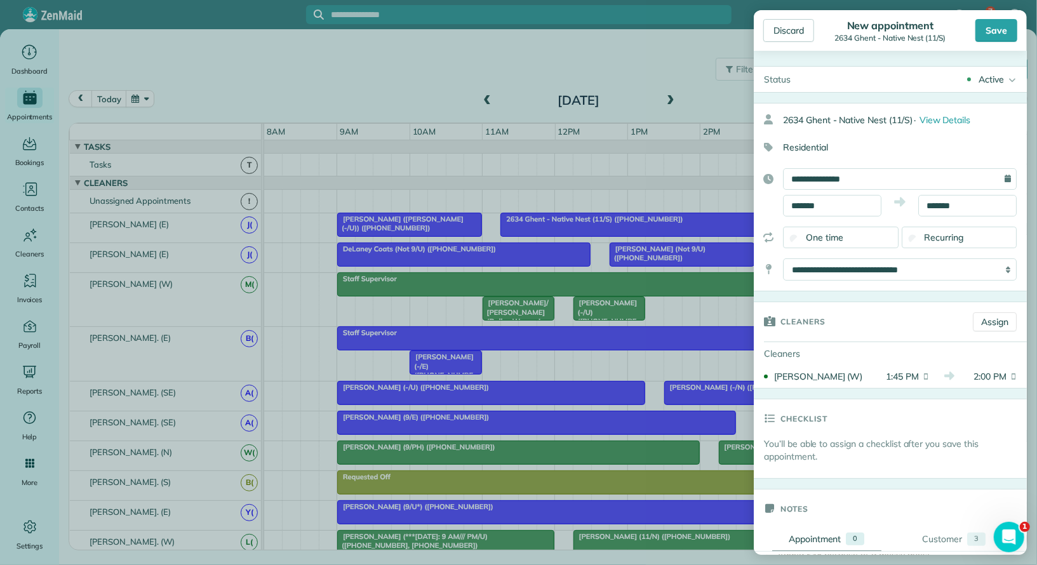
click at [988, 90] on div "Active Active Cancelled Cancelled and Paid Requested Off Completed" at bounding box center [913, 79] width 226 height 25
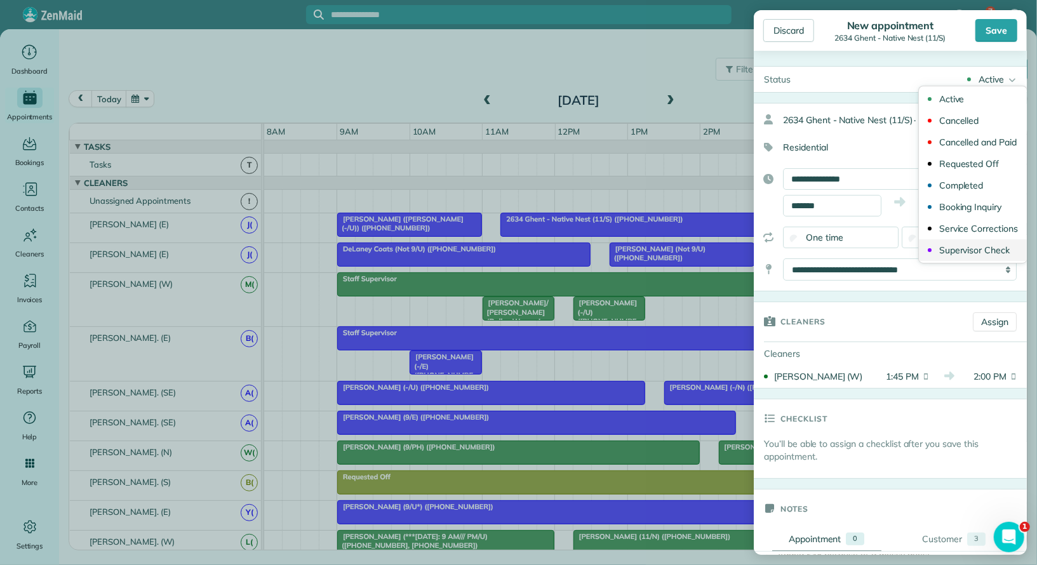
drag, startPoint x: 974, startPoint y: 226, endPoint x: 975, endPoint y: 245, distance: 19.1
click at [975, 245] on ul "Active Cancelled Cancelled and Paid Requested Off Completed" at bounding box center [972, 175] width 109 height 178
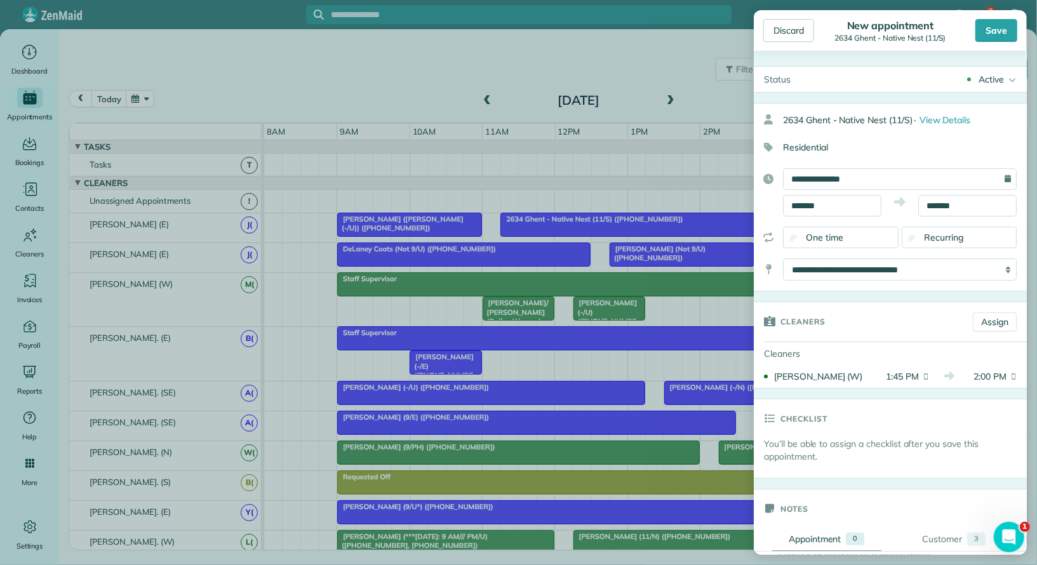
click at [993, 81] on div "Active" at bounding box center [990, 79] width 25 height 13
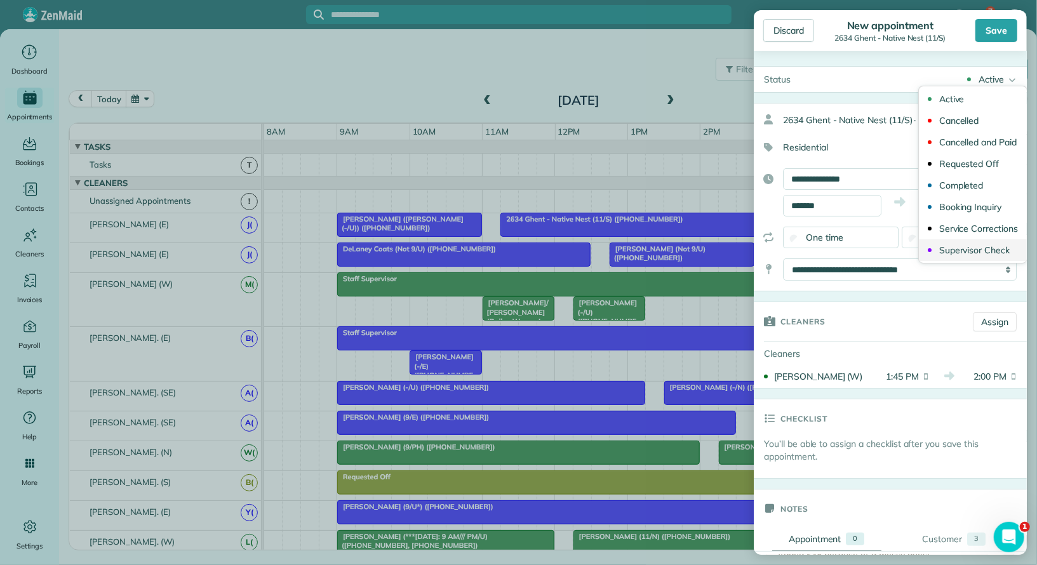
click at [965, 247] on div "Supervisor Check" at bounding box center [974, 250] width 70 height 9
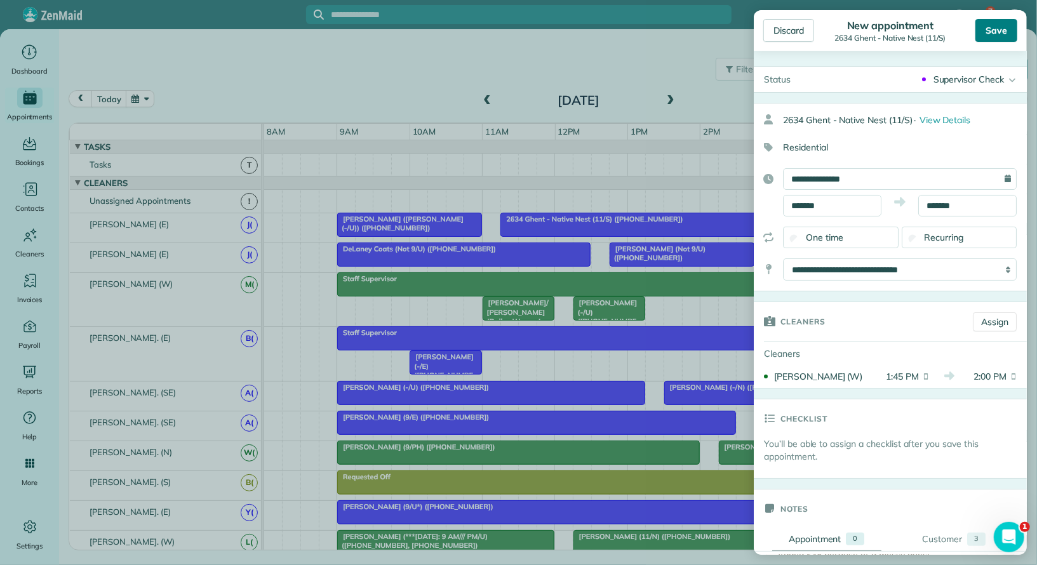
click at [989, 26] on div "Save" at bounding box center [996, 30] width 42 height 23
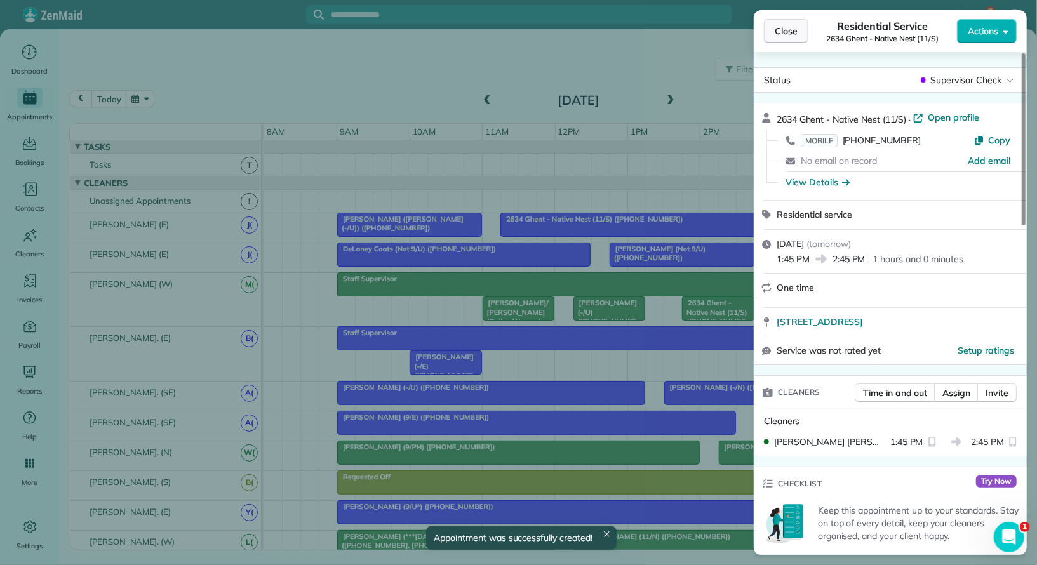
click at [790, 34] on span "Close" at bounding box center [785, 31] width 23 height 13
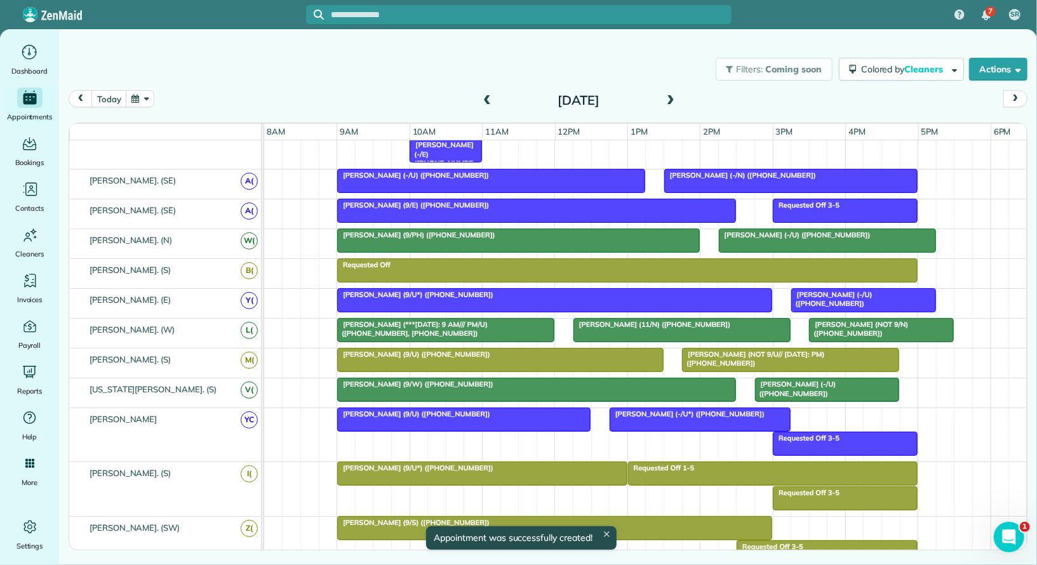
scroll to position [230, 0]
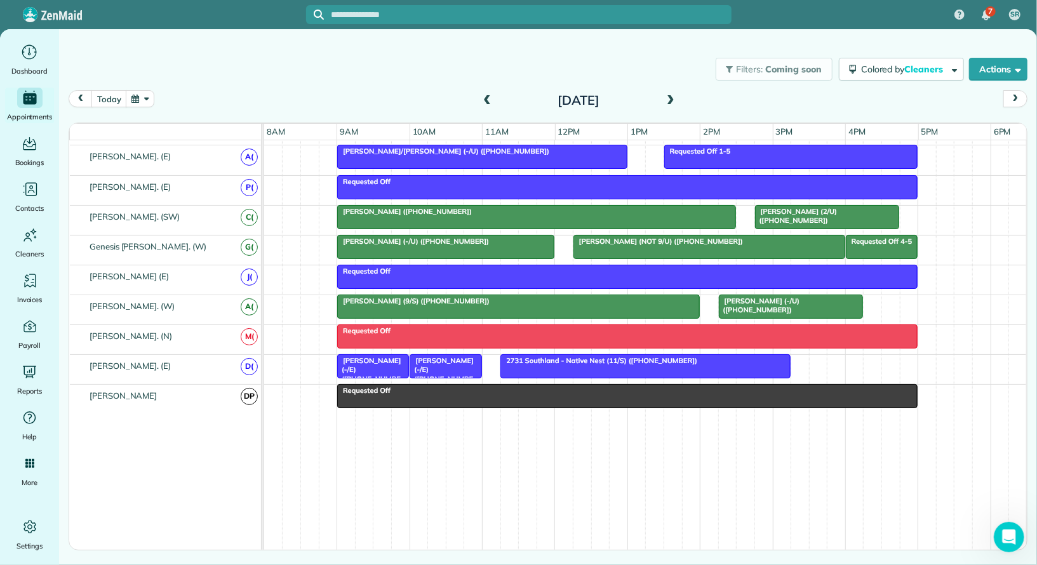
click at [667, 102] on span at bounding box center [670, 100] width 14 height 11
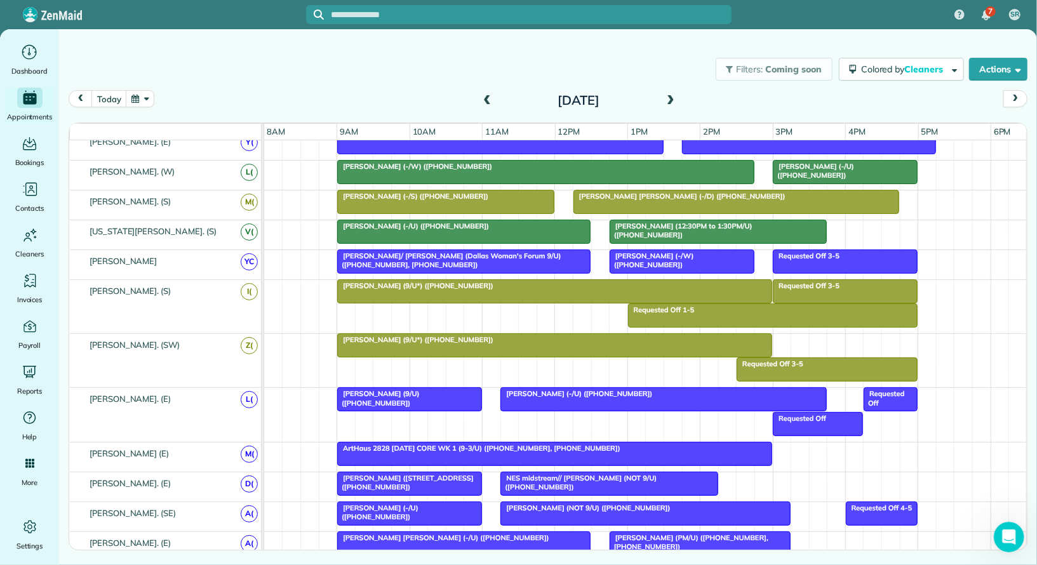
scroll to position [366, 0]
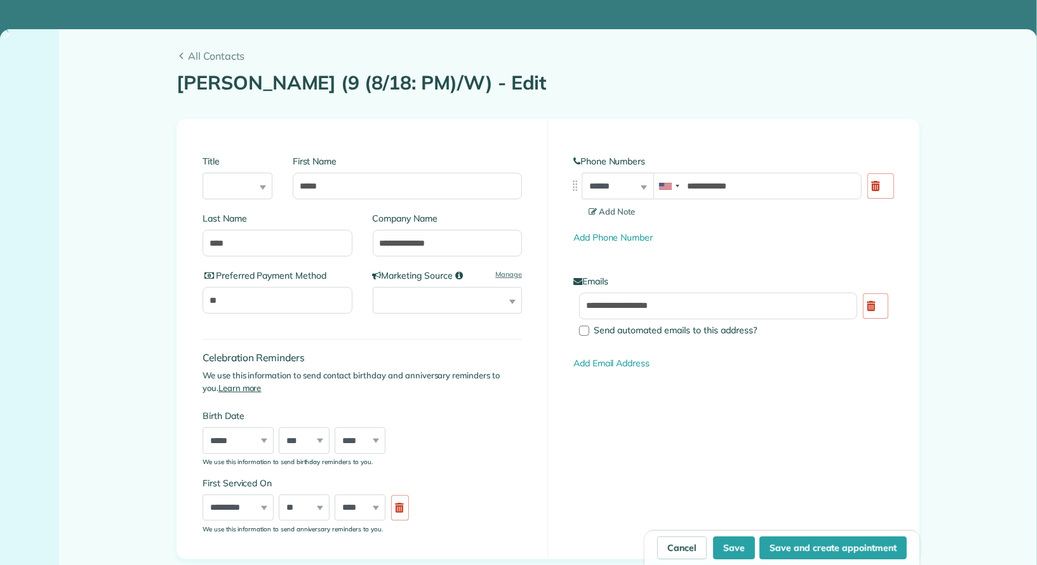
type input "**********"
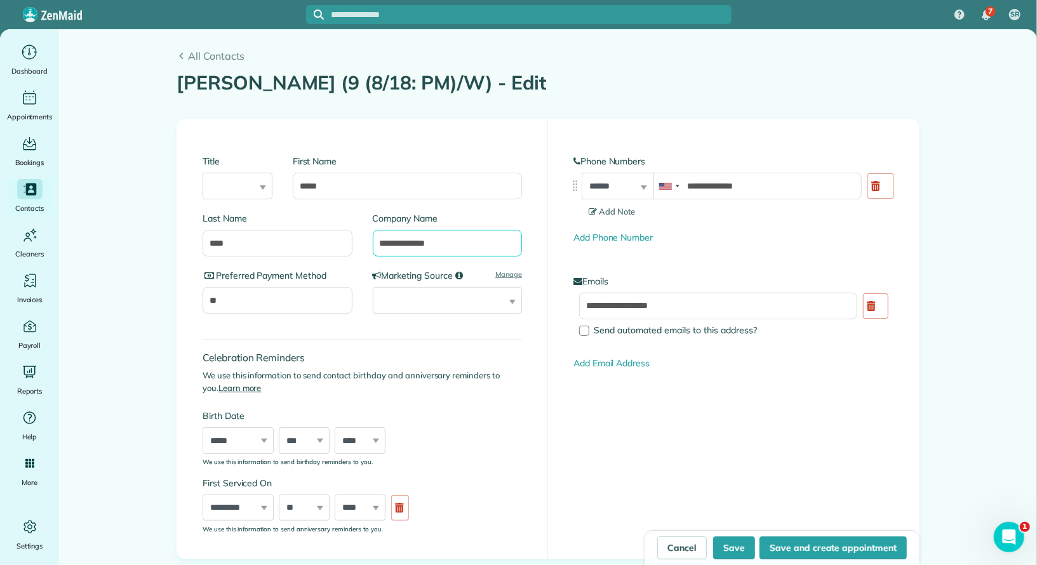
drag, startPoint x: 428, startPoint y: 242, endPoint x: 387, endPoint y: 246, distance: 42.1
click at [387, 246] on input "**********" at bounding box center [448, 243] width 150 height 27
type input "***"
click at [720, 542] on button "Save" at bounding box center [734, 547] width 42 height 23
type input "**********"
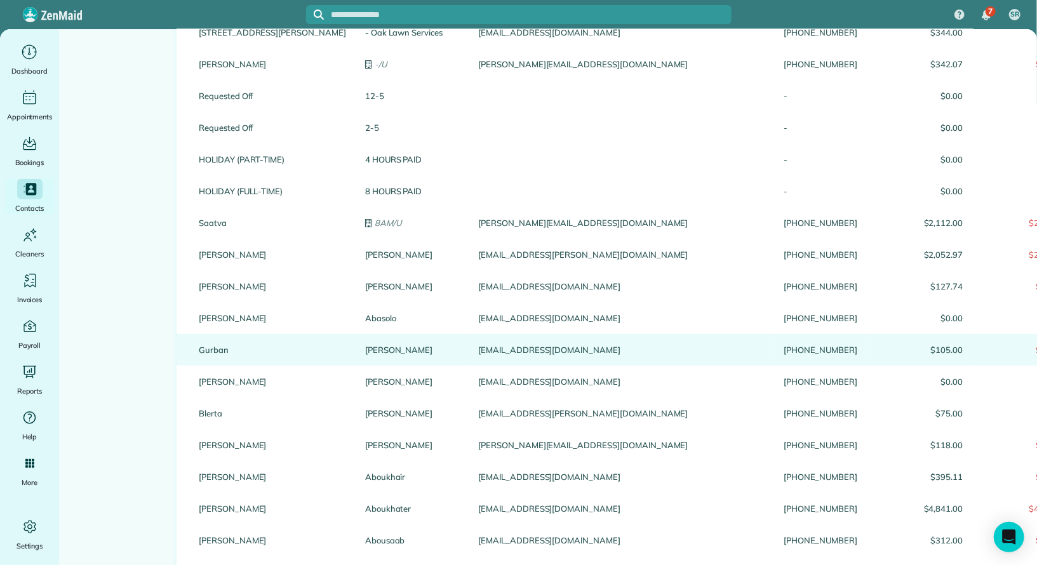
scroll to position [677, 0]
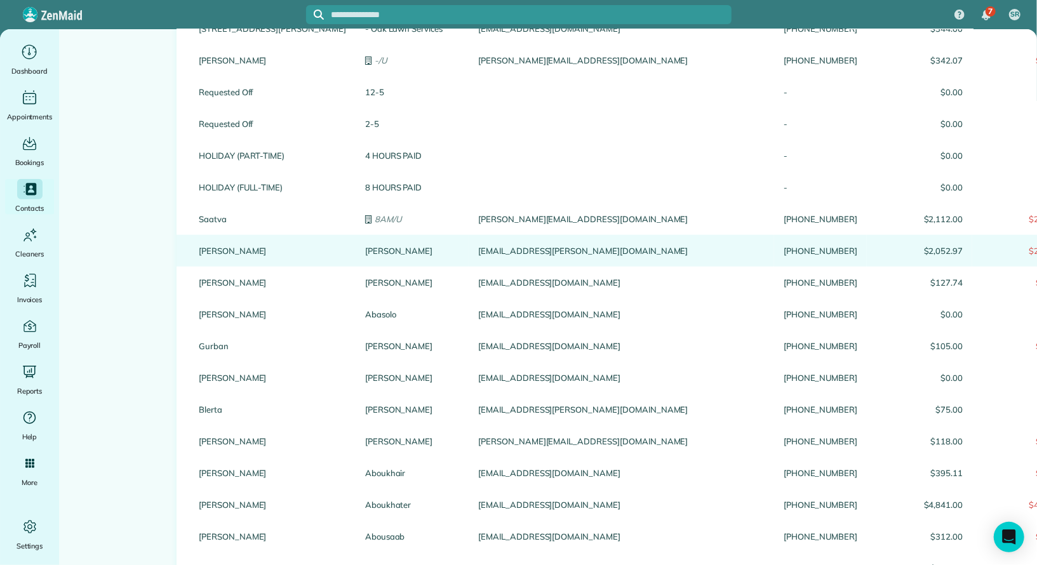
click at [222, 254] on link "Thomas" at bounding box center [272, 250] width 147 height 9
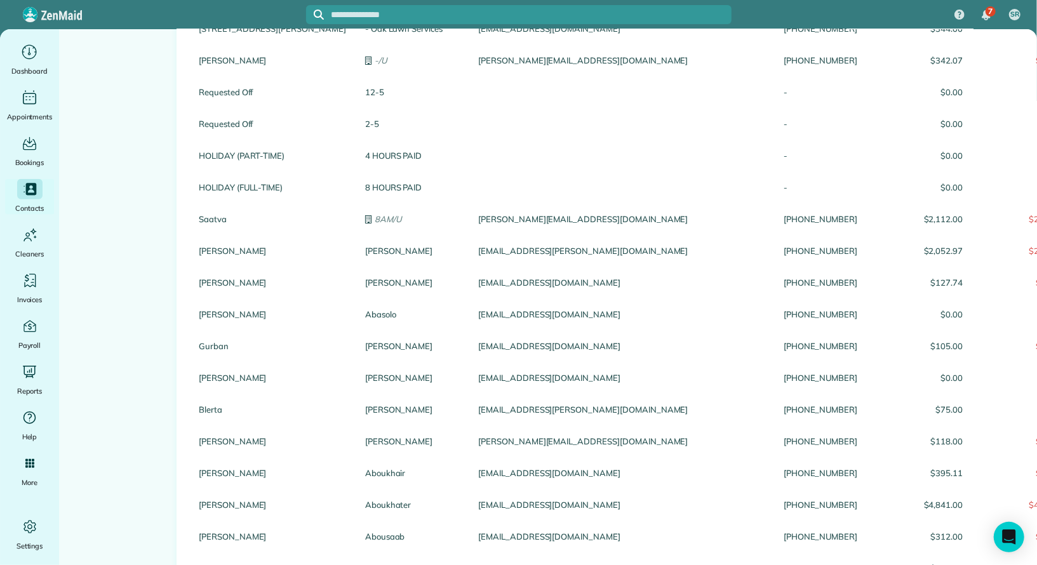
scroll to position [0, 0]
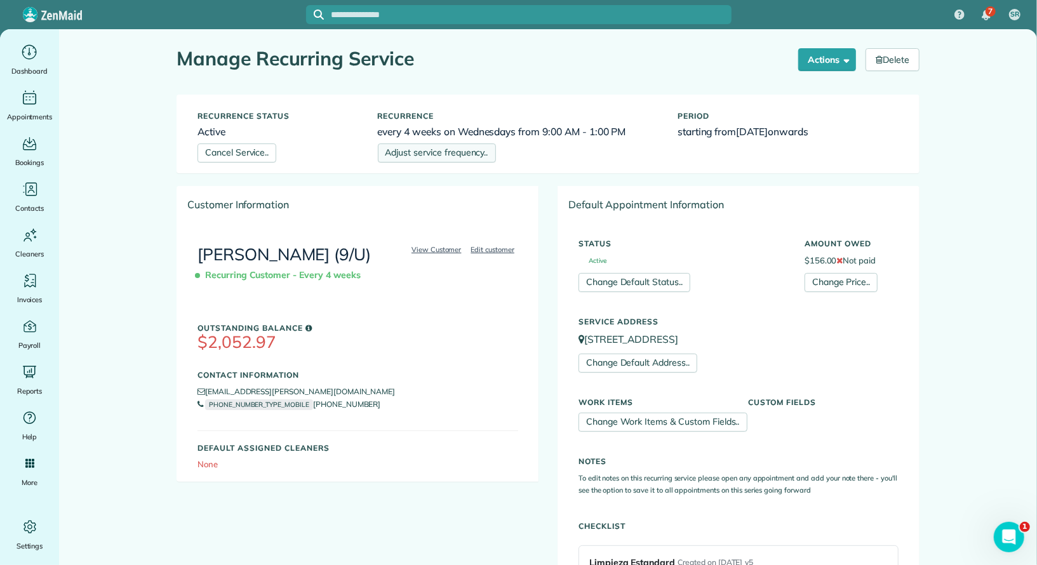
click at [416, 158] on link "Adjust service frequency.." at bounding box center [437, 152] width 118 height 19
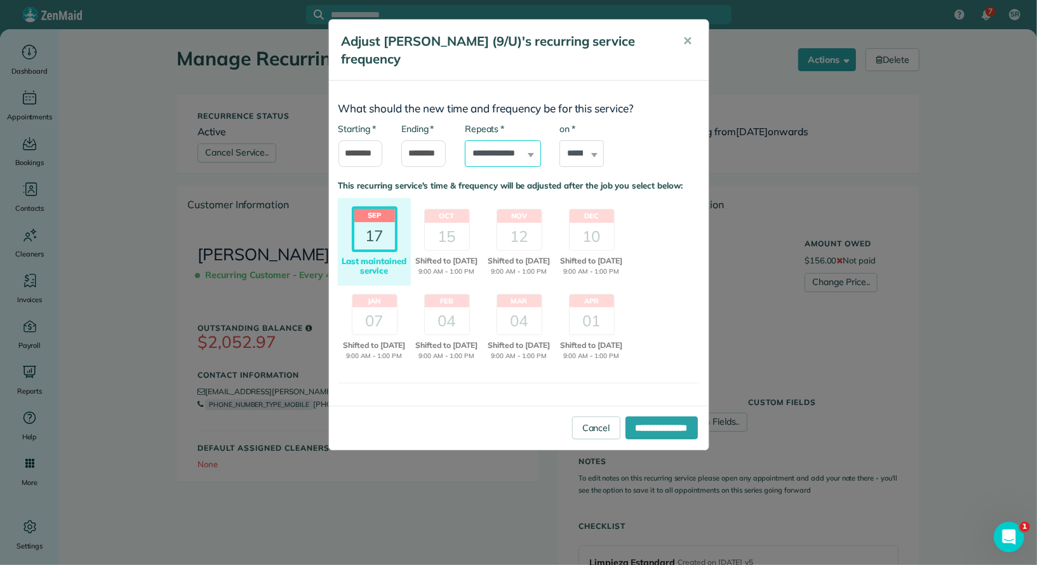
click at [538, 154] on select "**********" at bounding box center [503, 153] width 76 height 27
select select "*******"
click at [465, 140] on select "**********" at bounding box center [503, 153] width 76 height 27
click at [583, 156] on select "***** ****** ***** ******" at bounding box center [581, 153] width 44 height 27
click at [572, 439] on link "Cancel" at bounding box center [596, 427] width 48 height 23
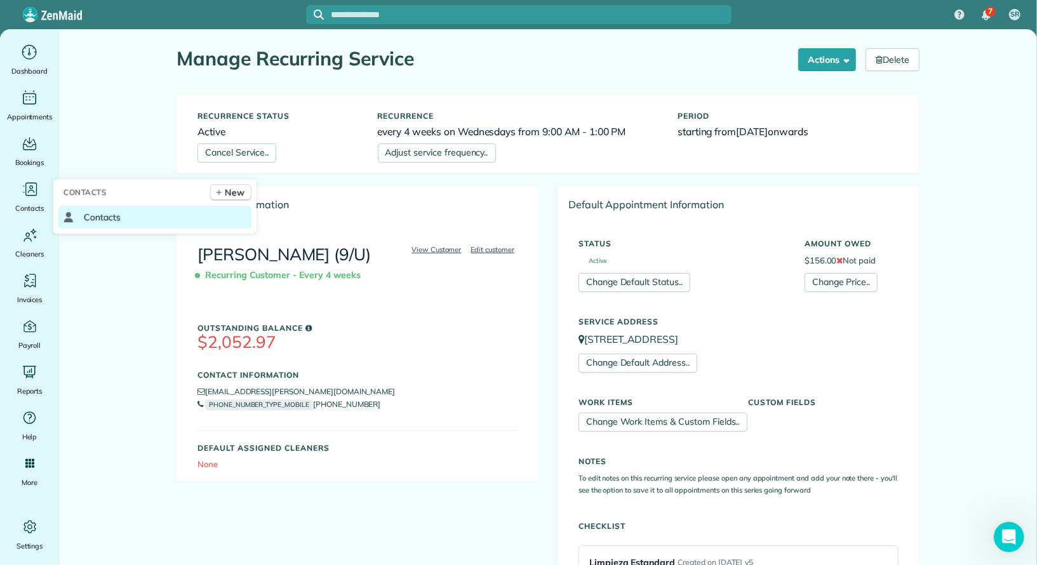
click at [85, 216] on span "Contacts" at bounding box center [102, 217] width 37 height 13
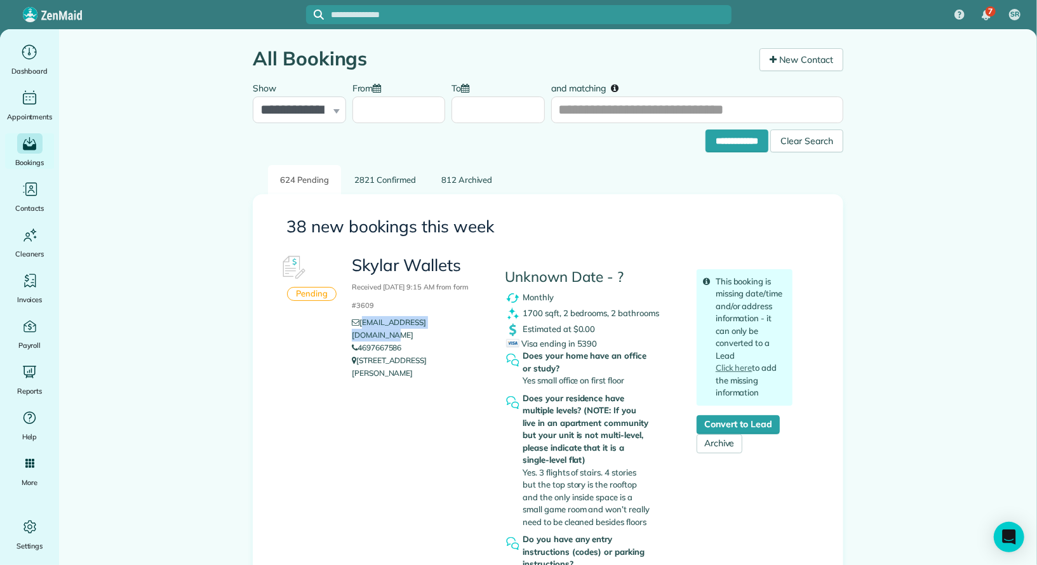
scroll to position [209, 0]
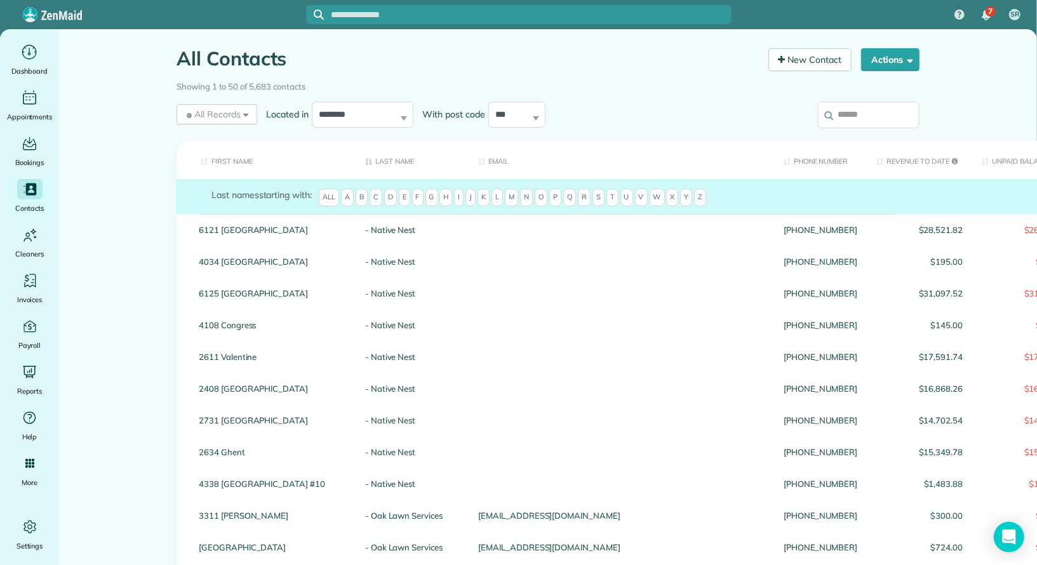
click at [876, 116] on input "search" at bounding box center [869, 115] width 102 height 27
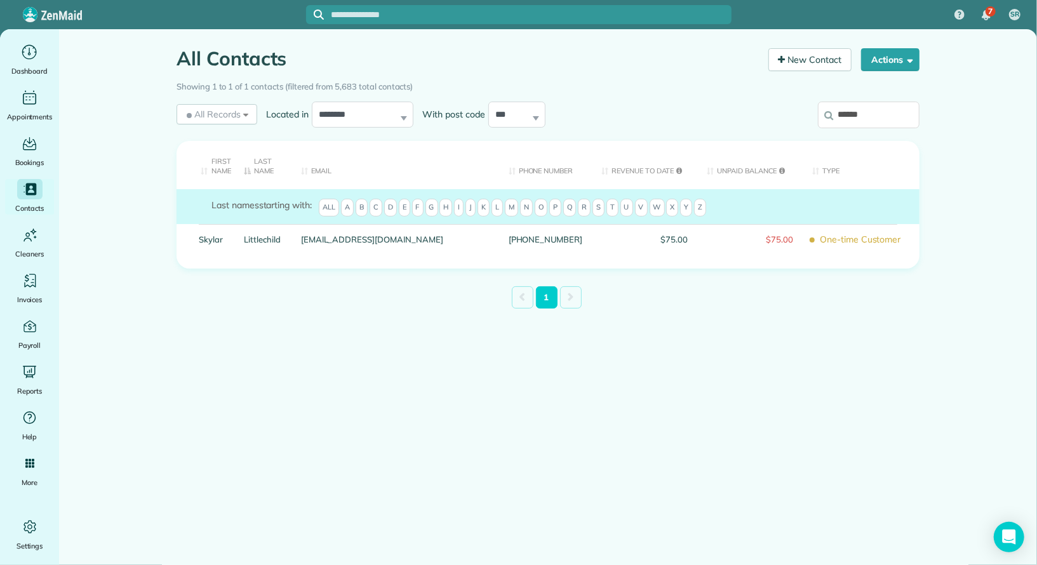
type input "******"
